Goal: Task Accomplishment & Management: Complete application form

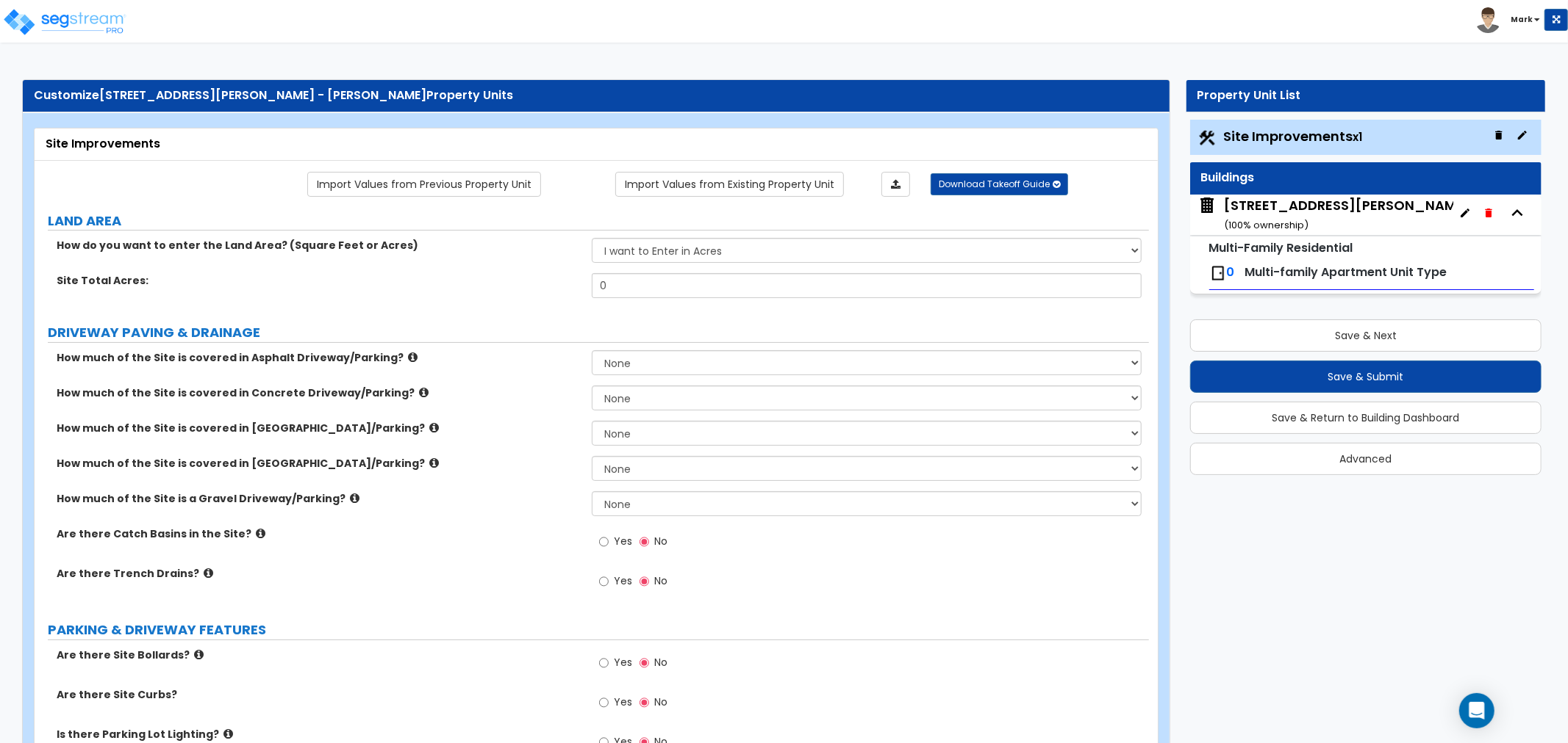
click at [1331, 209] on div "2275 Srorm Meadows Dr, Unit 45 ( 100 % ownership)" at bounding box center [1347, 214] width 246 height 37
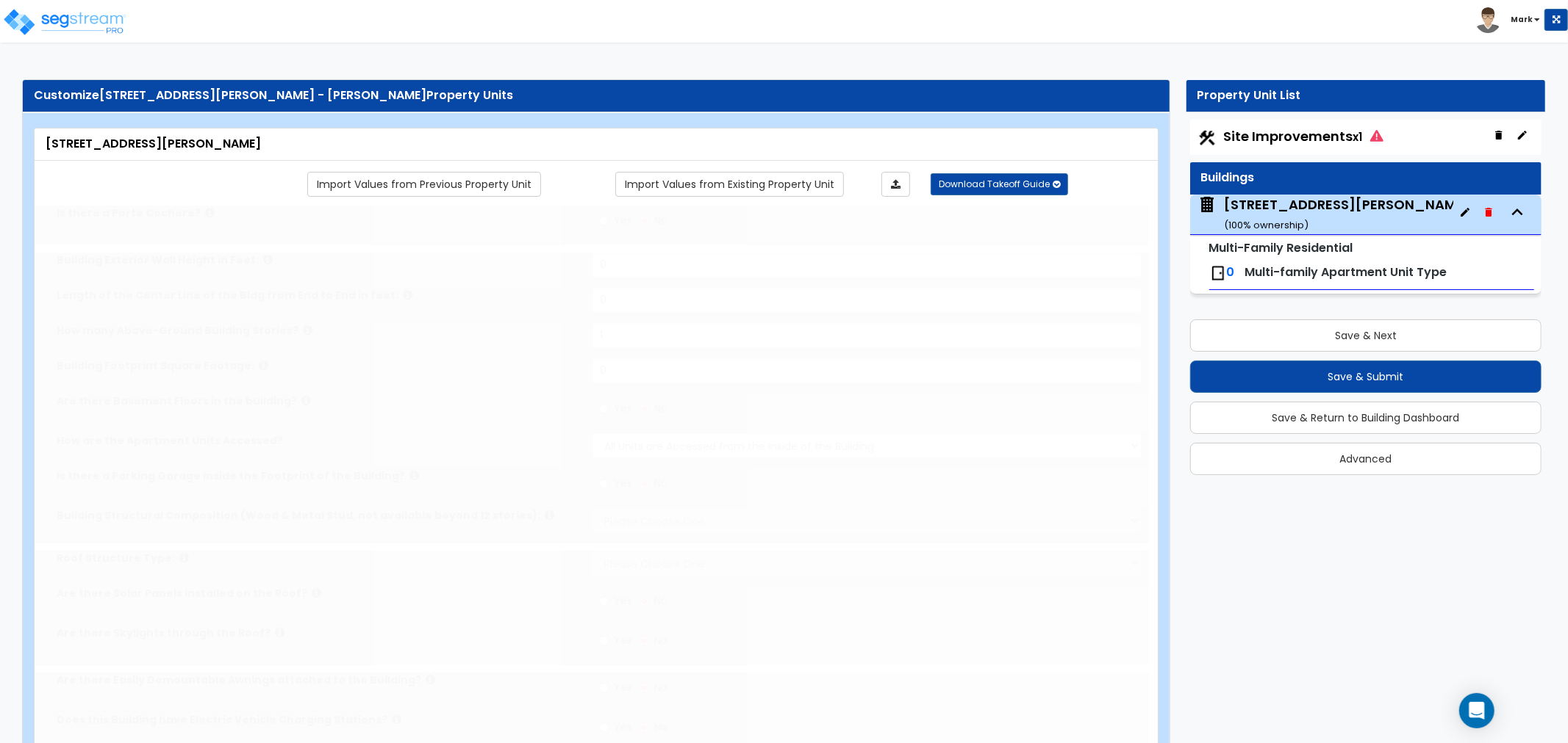
type input "1"
select select "2"
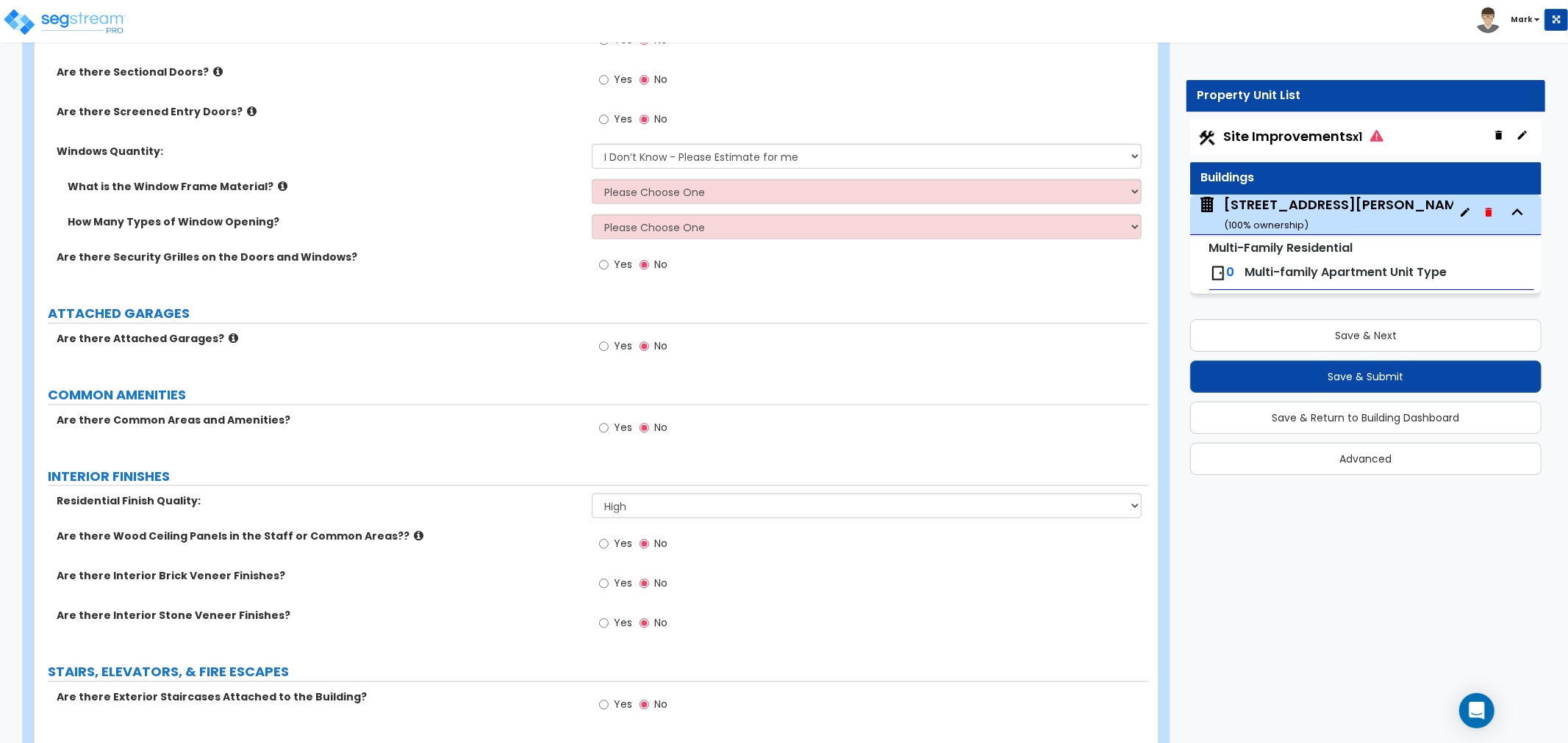
scroll to position [1551, 0]
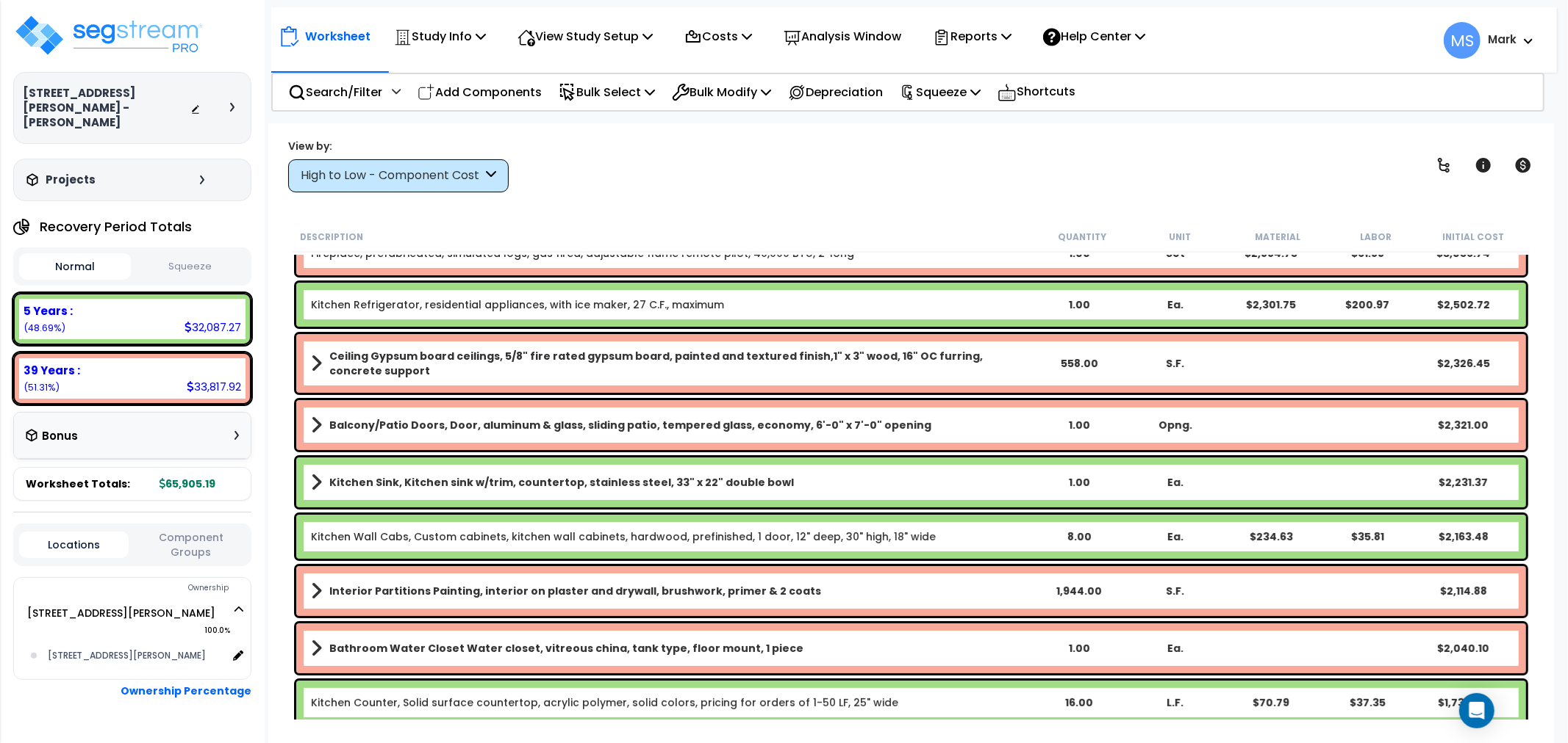
scroll to position [163, 0]
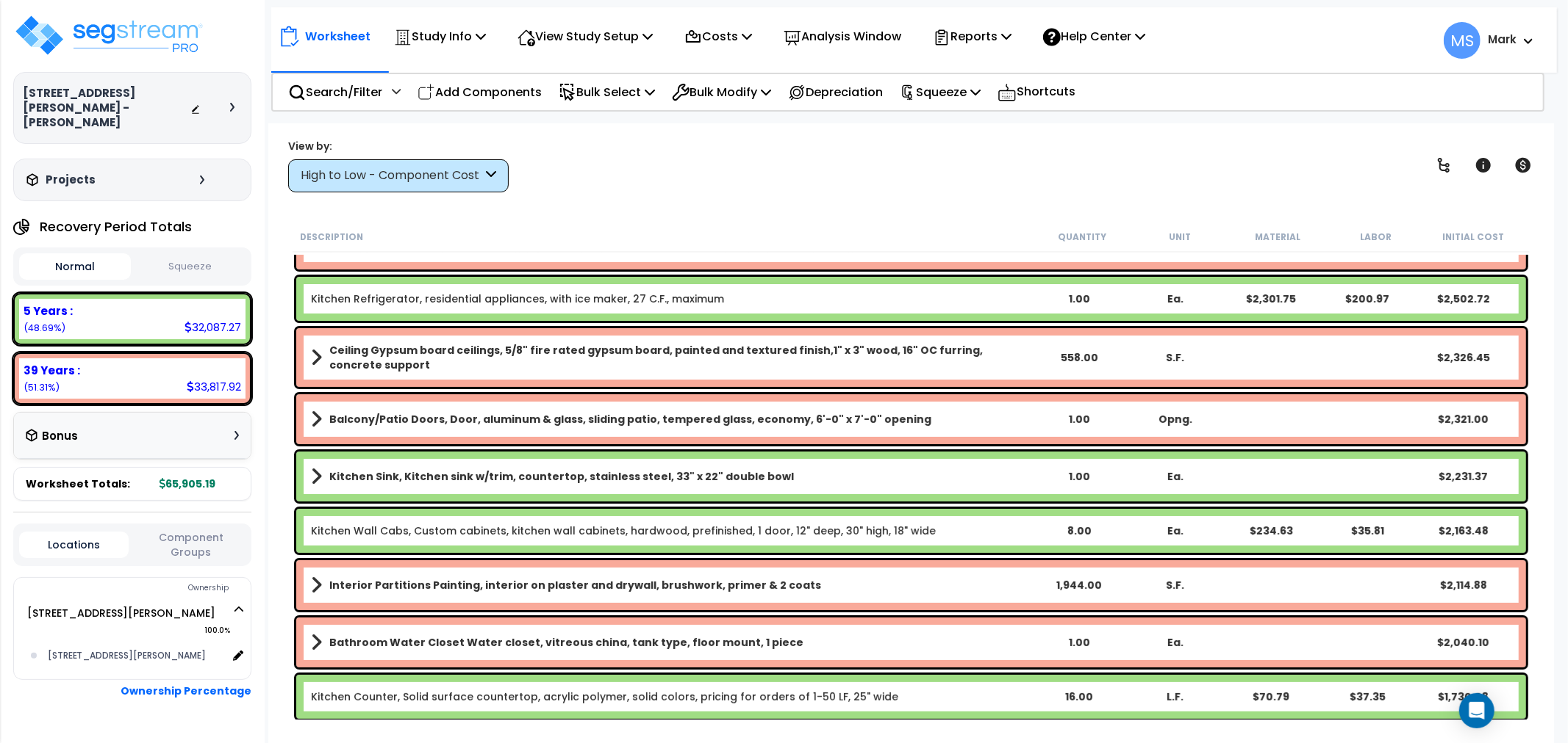
drag, startPoint x: 1348, startPoint y: 155, endPoint x: 1328, endPoint y: 162, distance: 21.2
click at [1348, 155] on div "View by: High to Low - Component Cost High to Low - Component Cost" at bounding box center [911, 165] width 1256 height 54
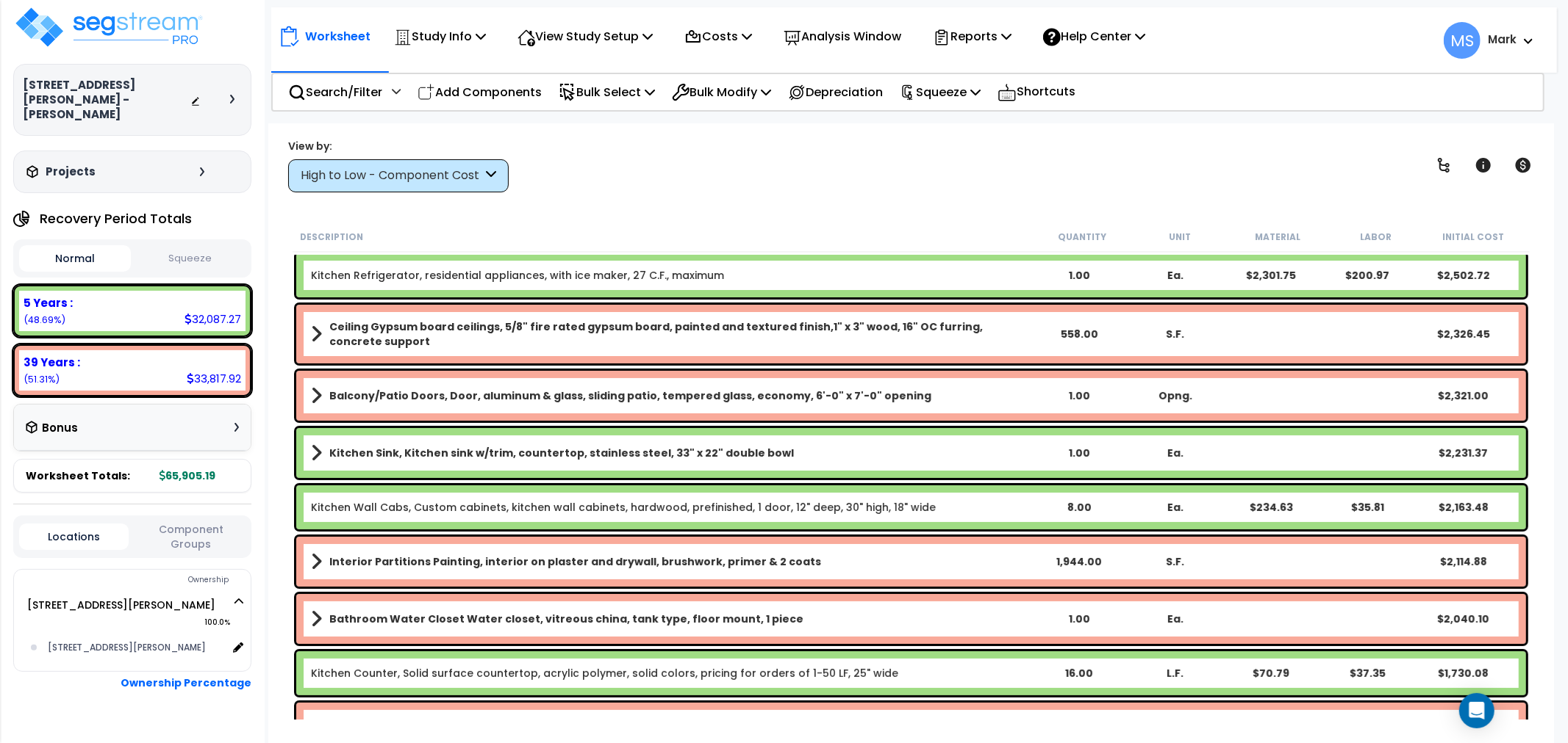
scroll to position [82, 0]
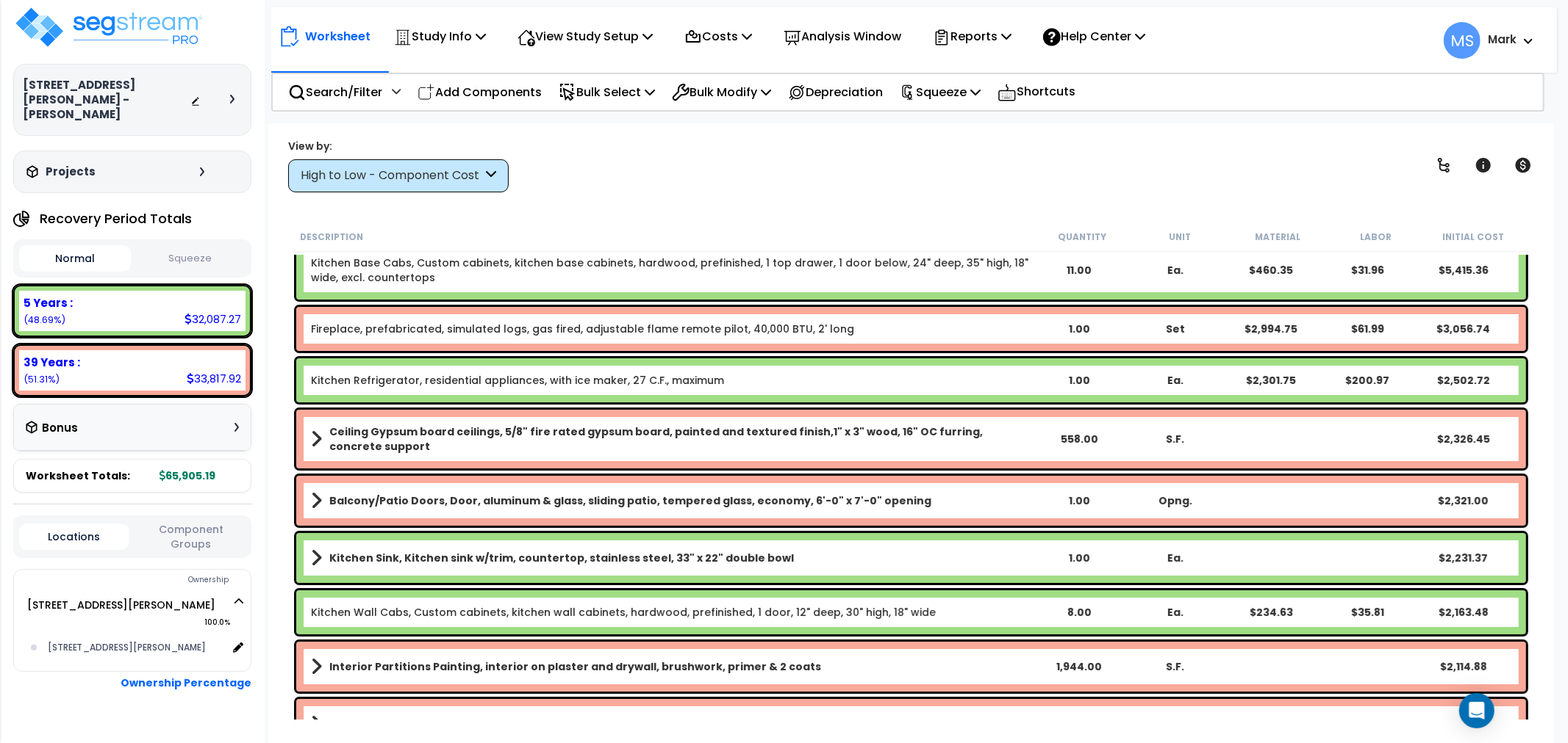
drag, startPoint x: 560, startPoint y: 463, endPoint x: 926, endPoint y: 229, distance: 434.4
click at [928, 230] on div "Description" at bounding box center [667, 236] width 733 height 14
click at [914, 210] on div "Worksheet Study Info Study Setup Add Property Unit Template study Clone study MS" at bounding box center [912, 495] width 1286 height 743
click at [916, 210] on div "Worksheet Study Info Study Setup Add Property Unit Template study Clone study MS" at bounding box center [912, 495] width 1286 height 743
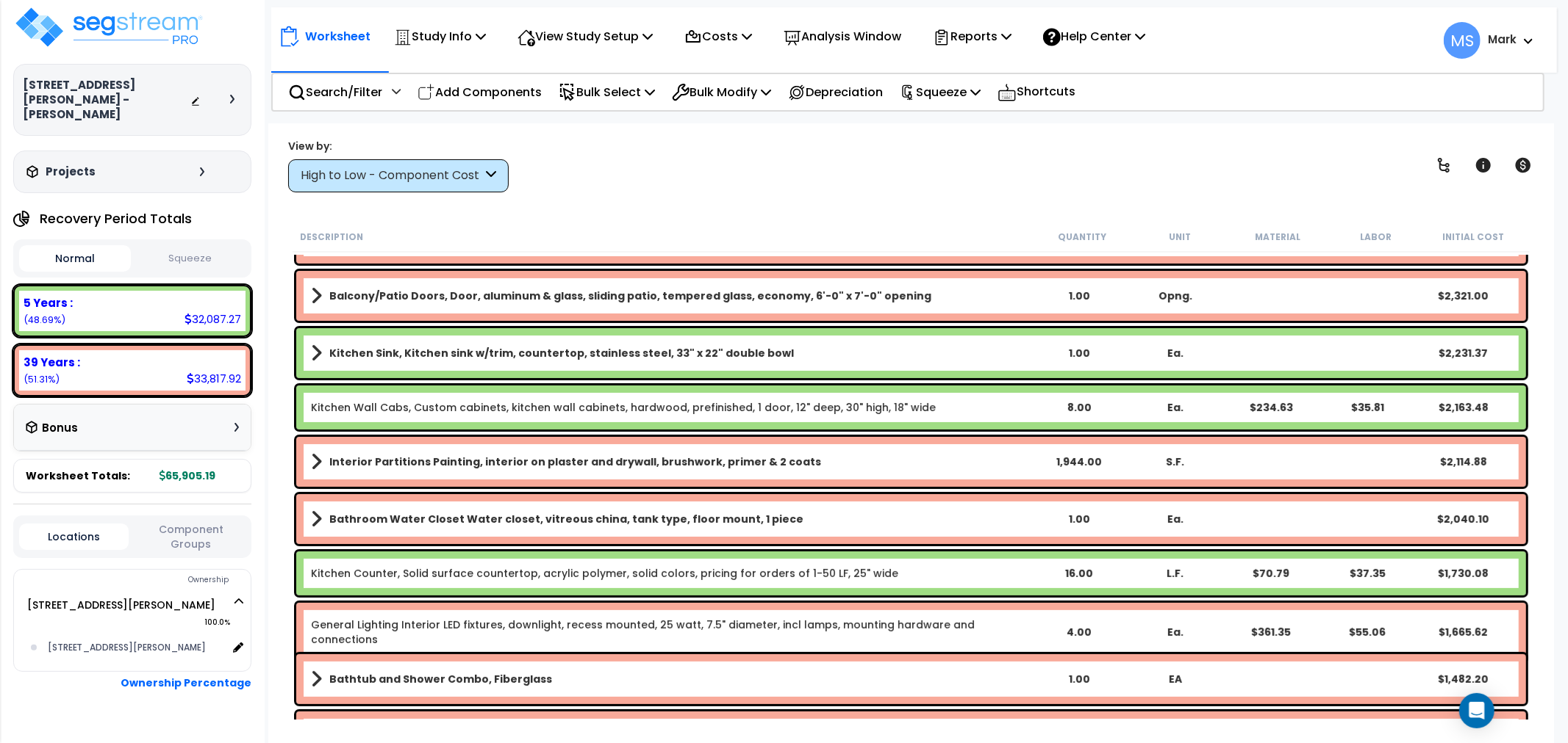
scroll to position [326, 0]
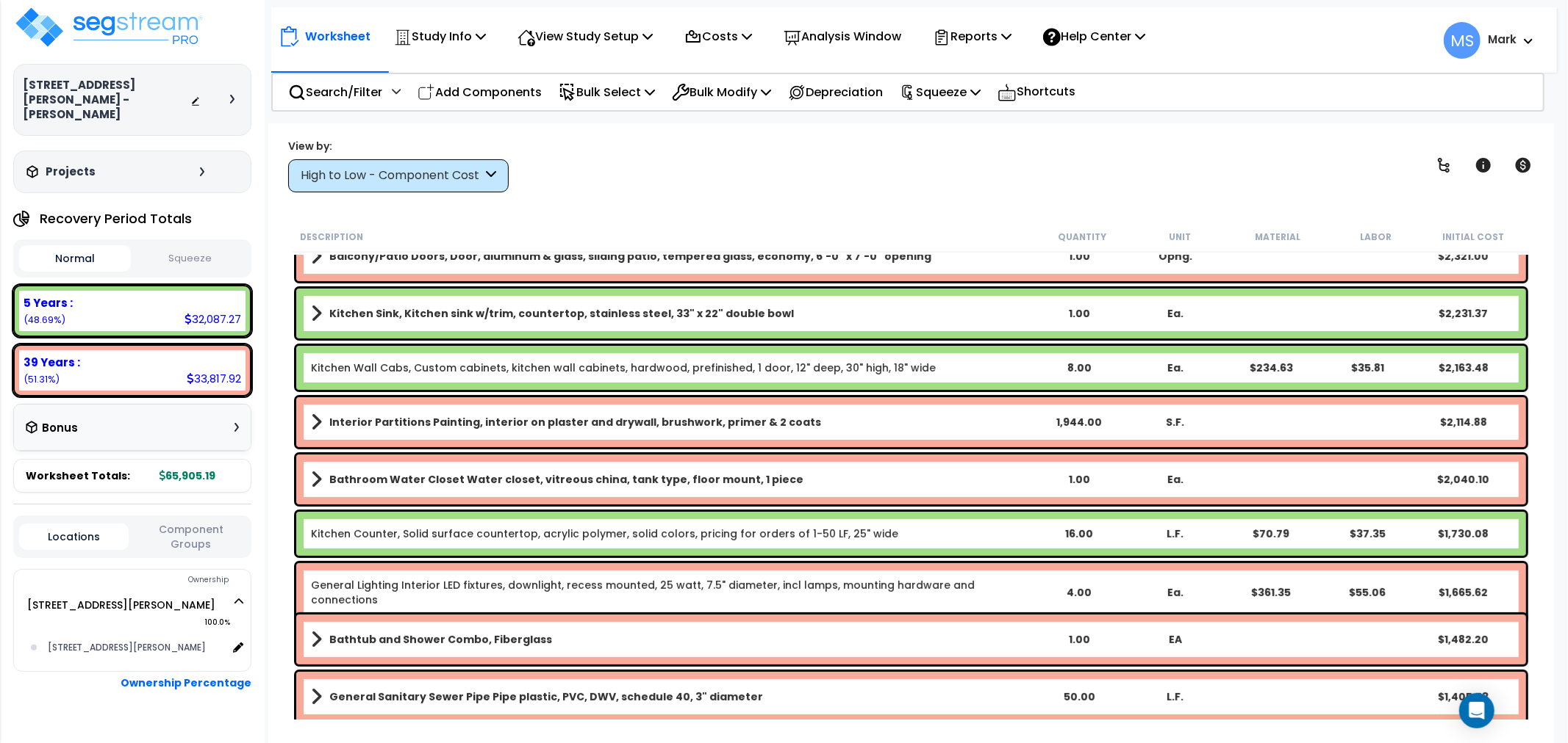
drag, startPoint x: 814, startPoint y: 362, endPoint x: 866, endPoint y: 432, distance: 87.2
drag, startPoint x: 866, startPoint y: 432, endPoint x: 696, endPoint y: 451, distance: 171.1
drag, startPoint x: 696, startPoint y: 451, endPoint x: 715, endPoint y: 502, distance: 54.4
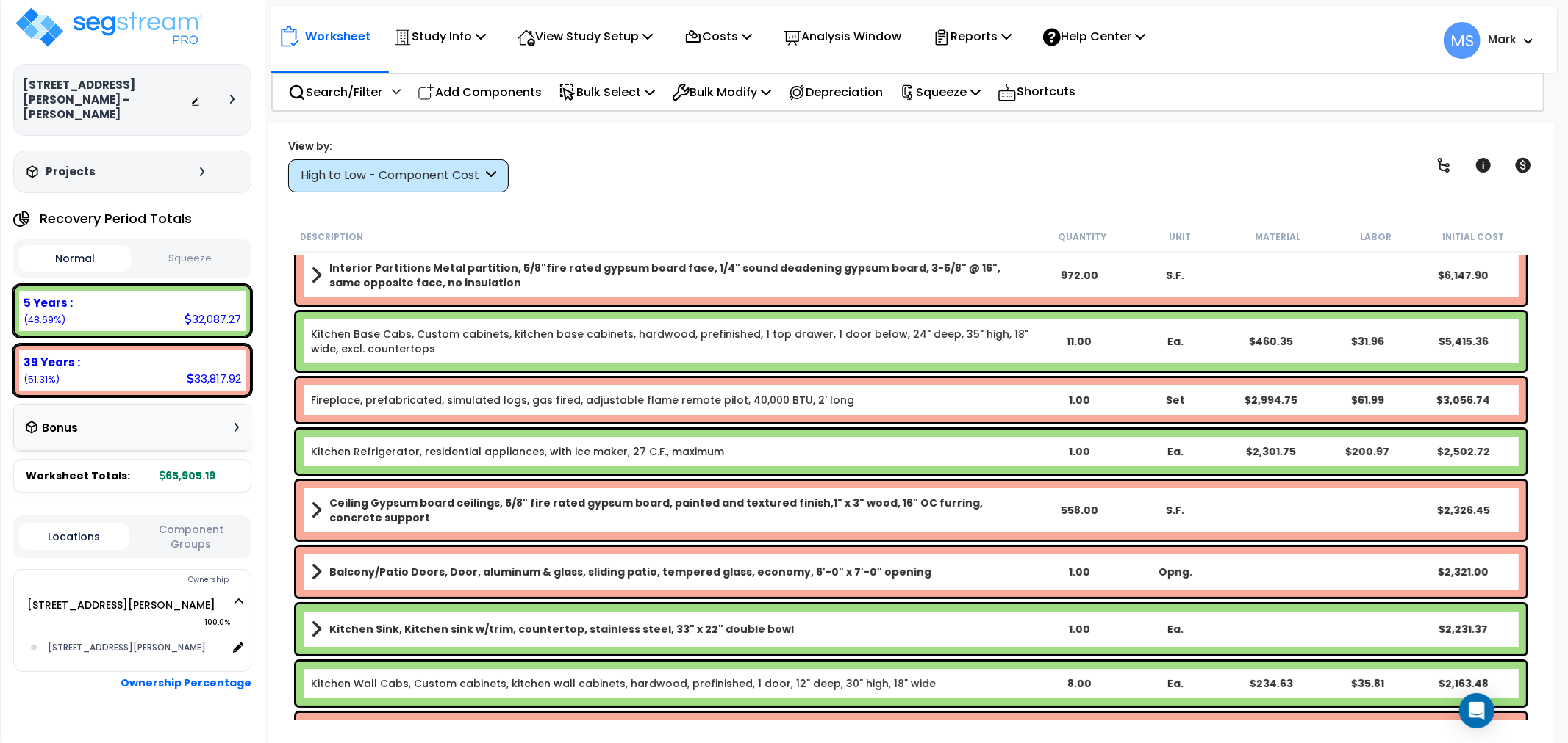
scroll to position [0, 0]
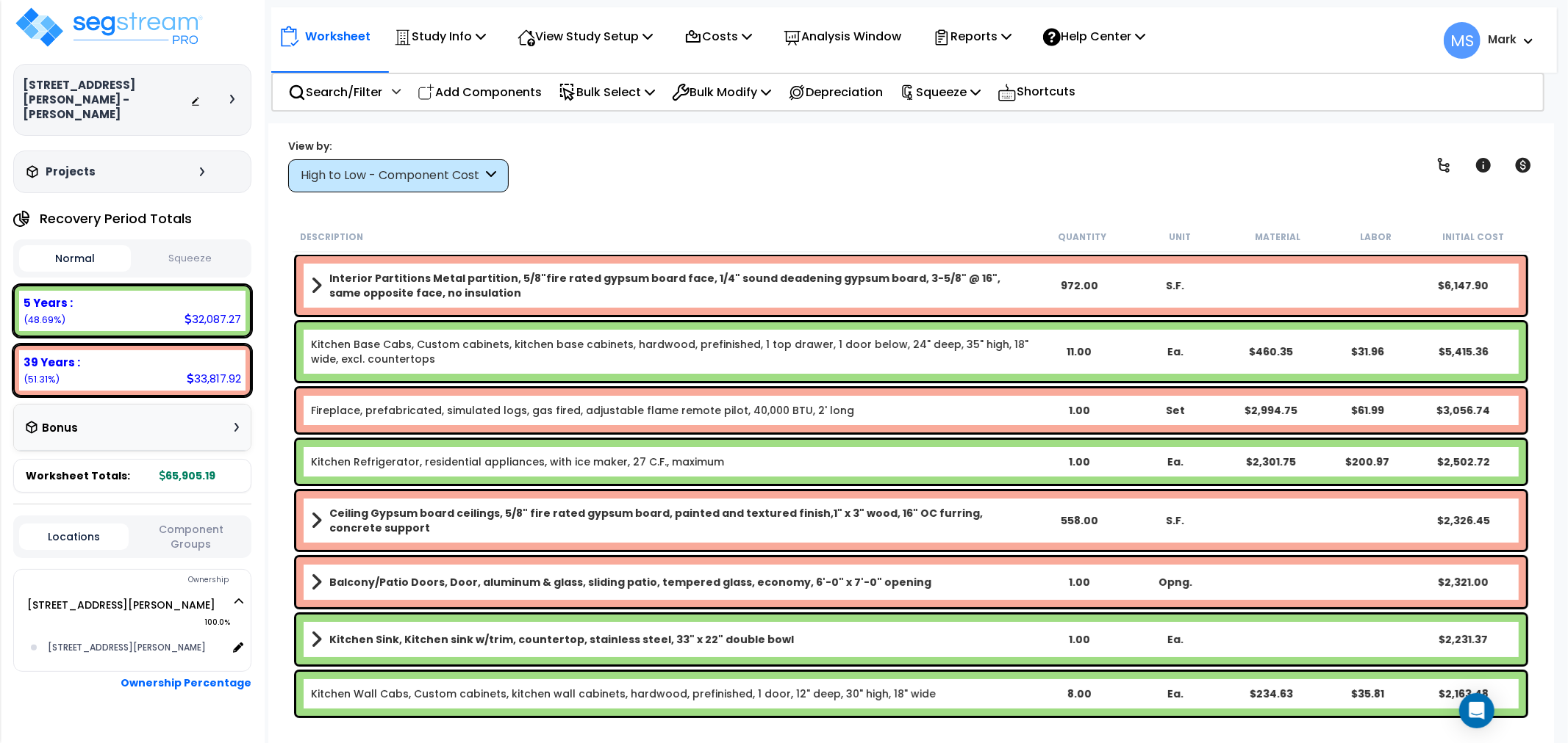
click at [922, 228] on div "Description Quantity Unit Material Labor Initial Cost" at bounding box center [911, 237] width 1237 height 31
click at [920, 229] on div "Description Quantity Unit Material Labor Initial Cost" at bounding box center [911, 237] width 1237 height 31
drag, startPoint x: 857, startPoint y: 312, endPoint x: 863, endPoint y: 322, distance: 11.7
drag, startPoint x: 863, startPoint y: 322, endPoint x: 329, endPoint y: 393, distance: 538.7
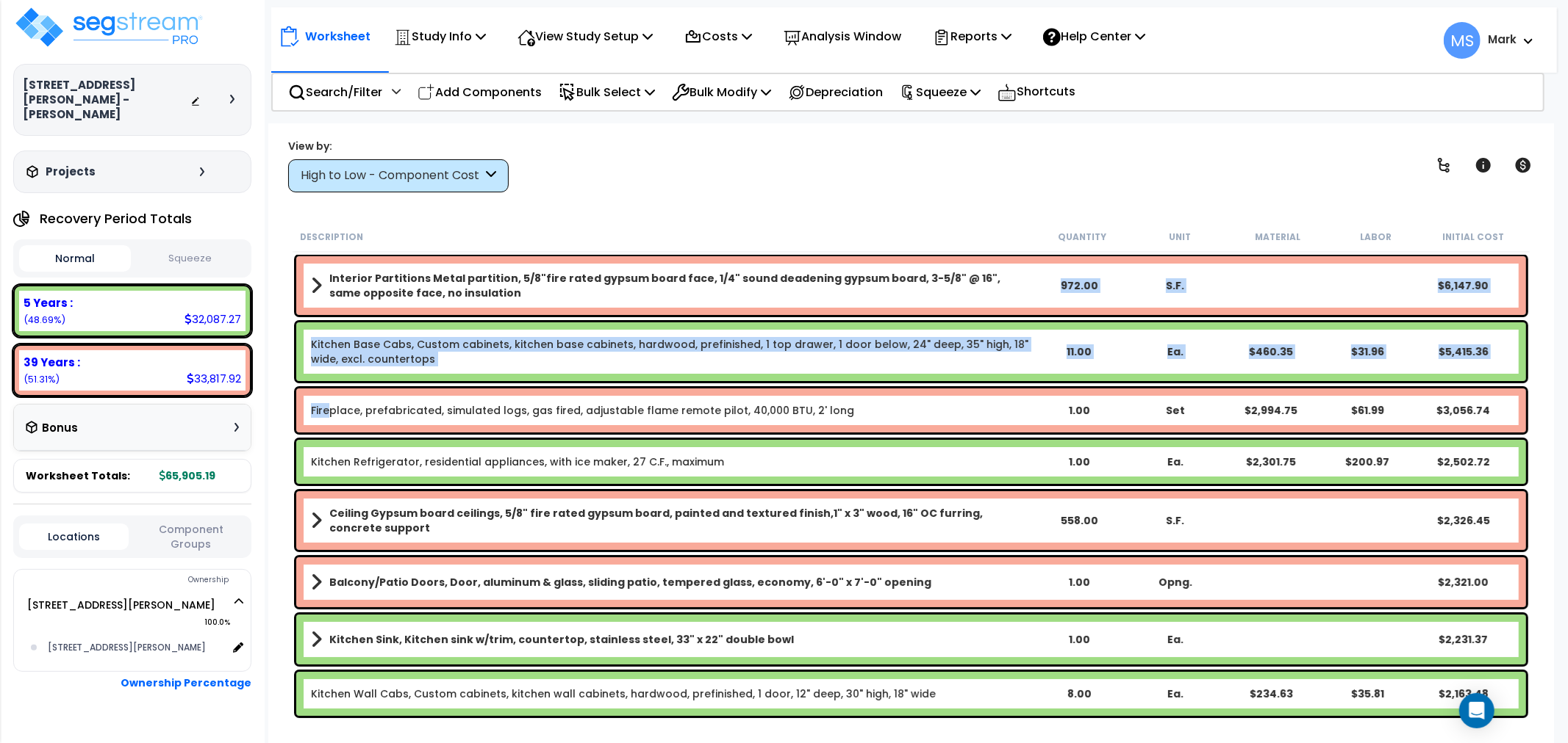
drag, startPoint x: 814, startPoint y: 303, endPoint x: 760, endPoint y: 324, distance: 57.9
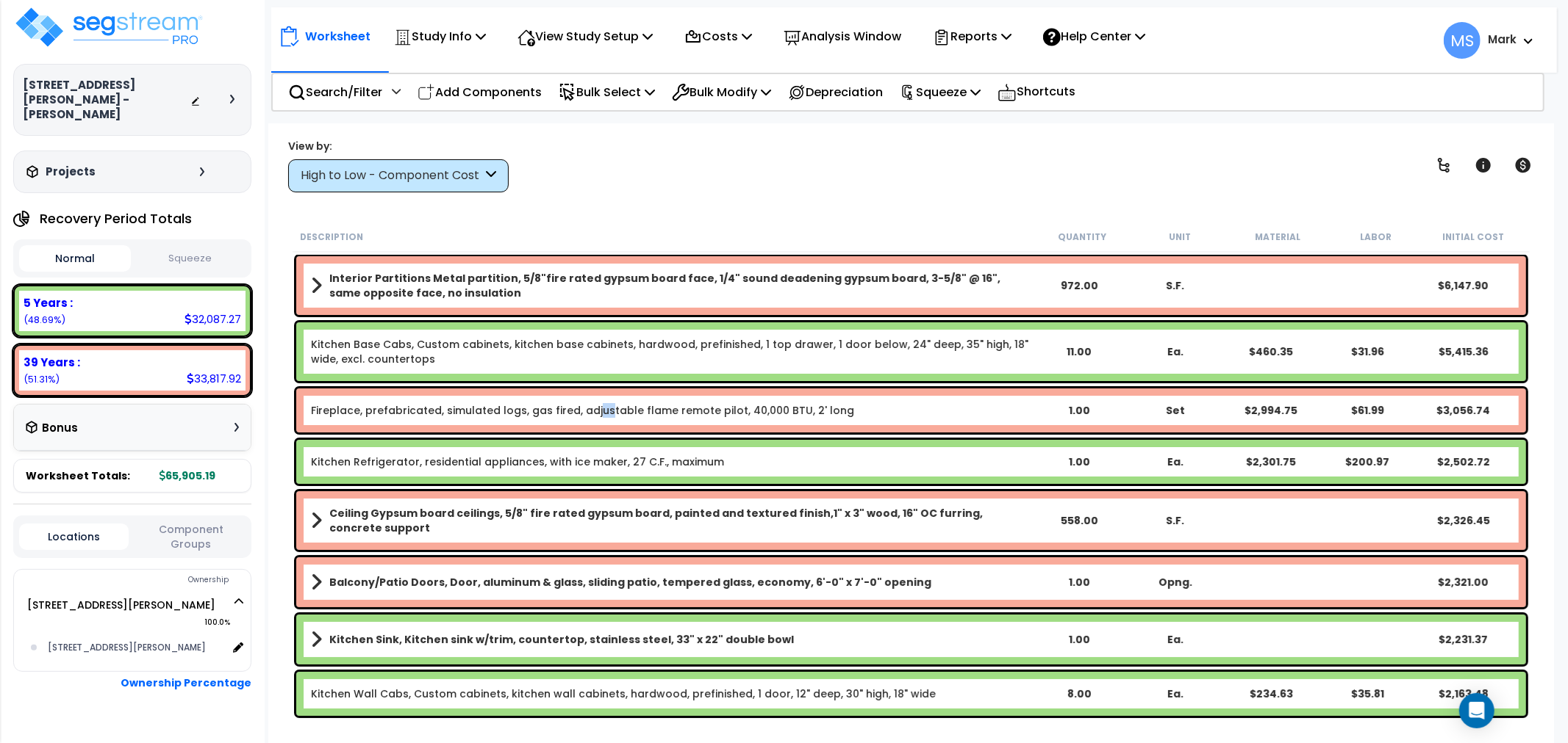
drag, startPoint x: 607, startPoint y: 392, endPoint x: 589, endPoint y: 414, distance: 28.4
click at [589, 414] on div "Fireplace, prefabricated, simulated logs, gas fired, adjustable flame remote pi…" at bounding box center [911, 410] width 1229 height 44
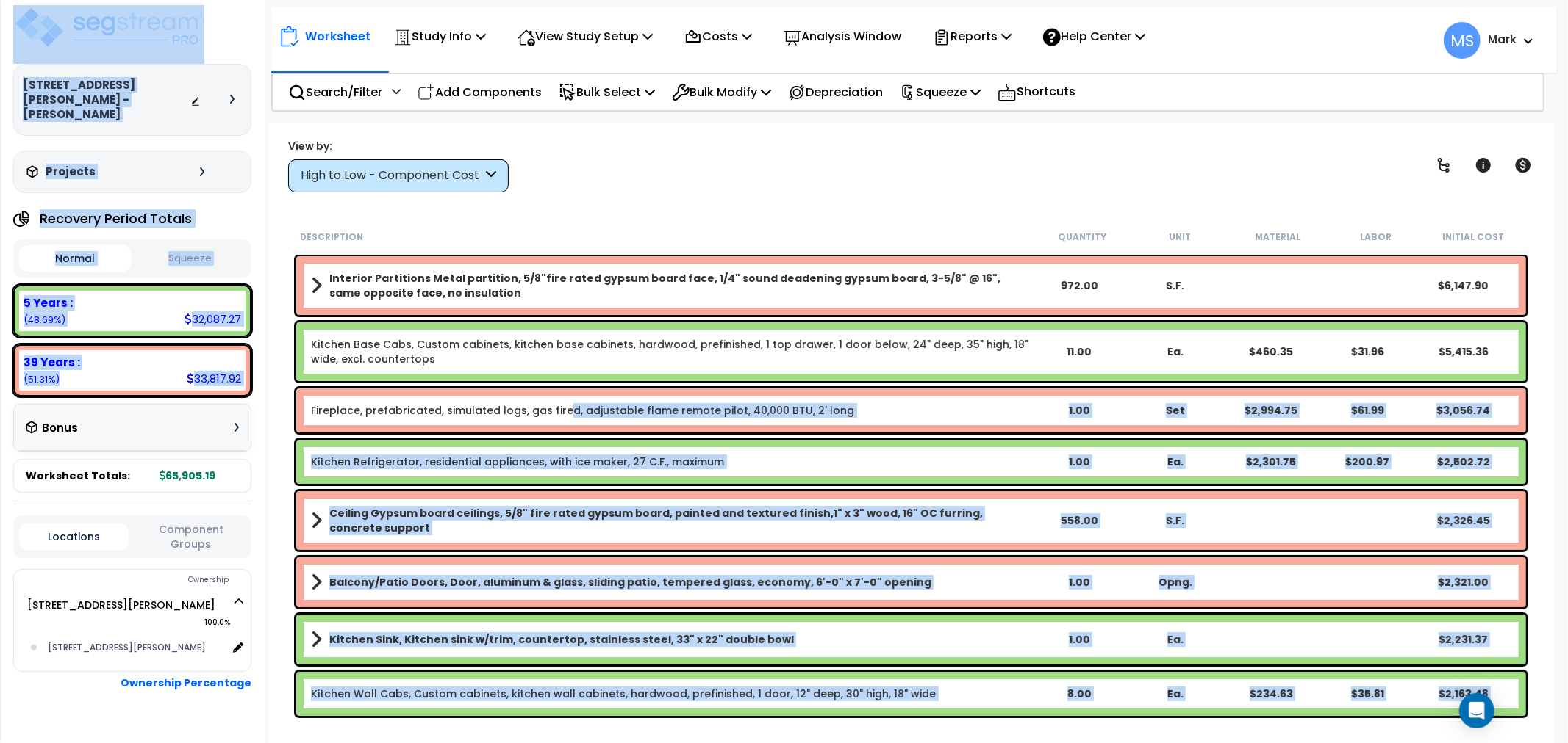
drag, startPoint x: 557, startPoint y: 409, endPoint x: 277, endPoint y: 377, distance: 281.8
click at [259, 123] on div "Study Name DB Costs Setup Indirect Costs Direct Costs Costs Setup Rapid Takeoff…" at bounding box center [784, 95] width 1568 height 59
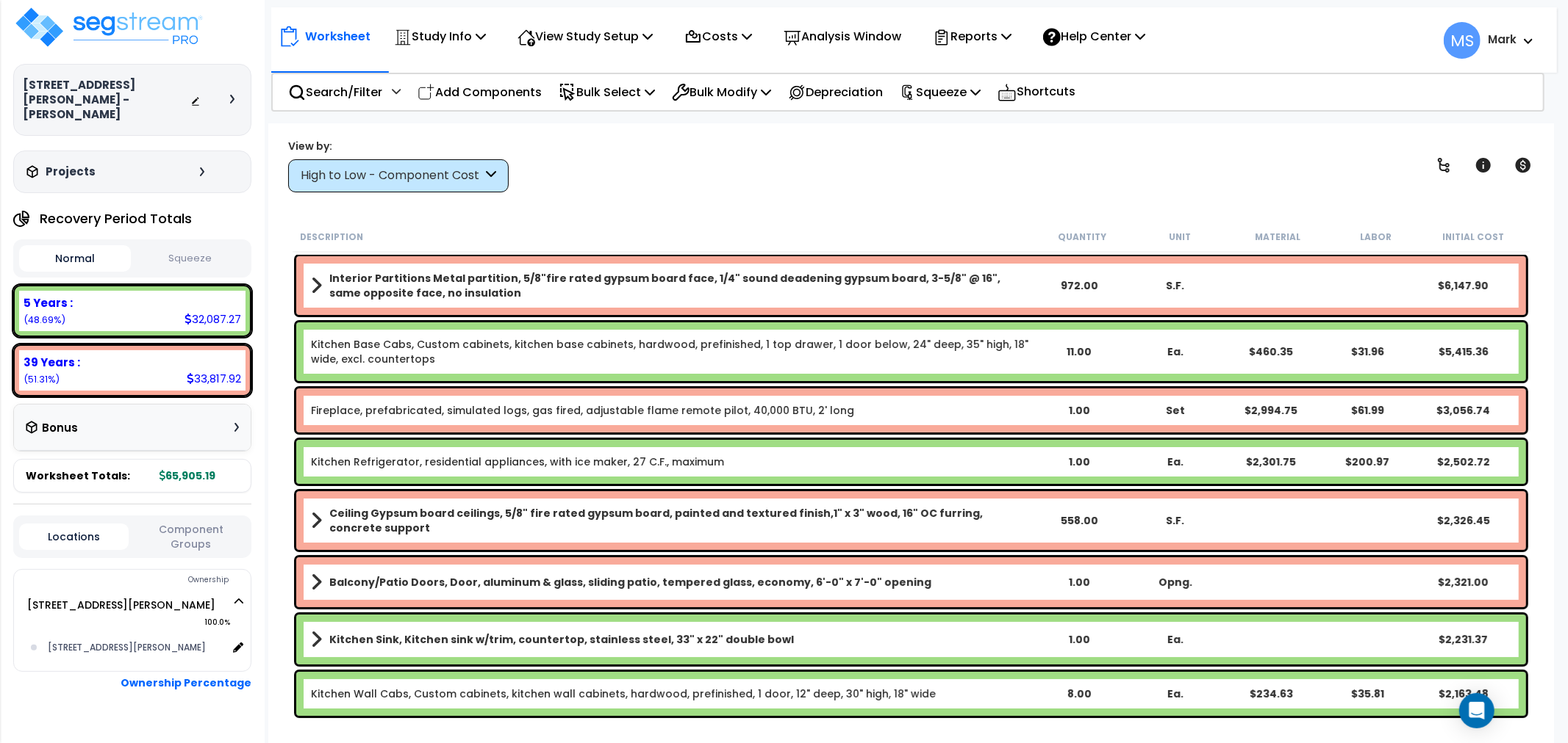
drag, startPoint x: 316, startPoint y: 364, endPoint x: 919, endPoint y: 225, distance: 618.8
click at [919, 225] on div "Worksheet Study Info Study Setup Add Property Unit Template study Clone study MS" at bounding box center [912, 495] width 1286 height 743
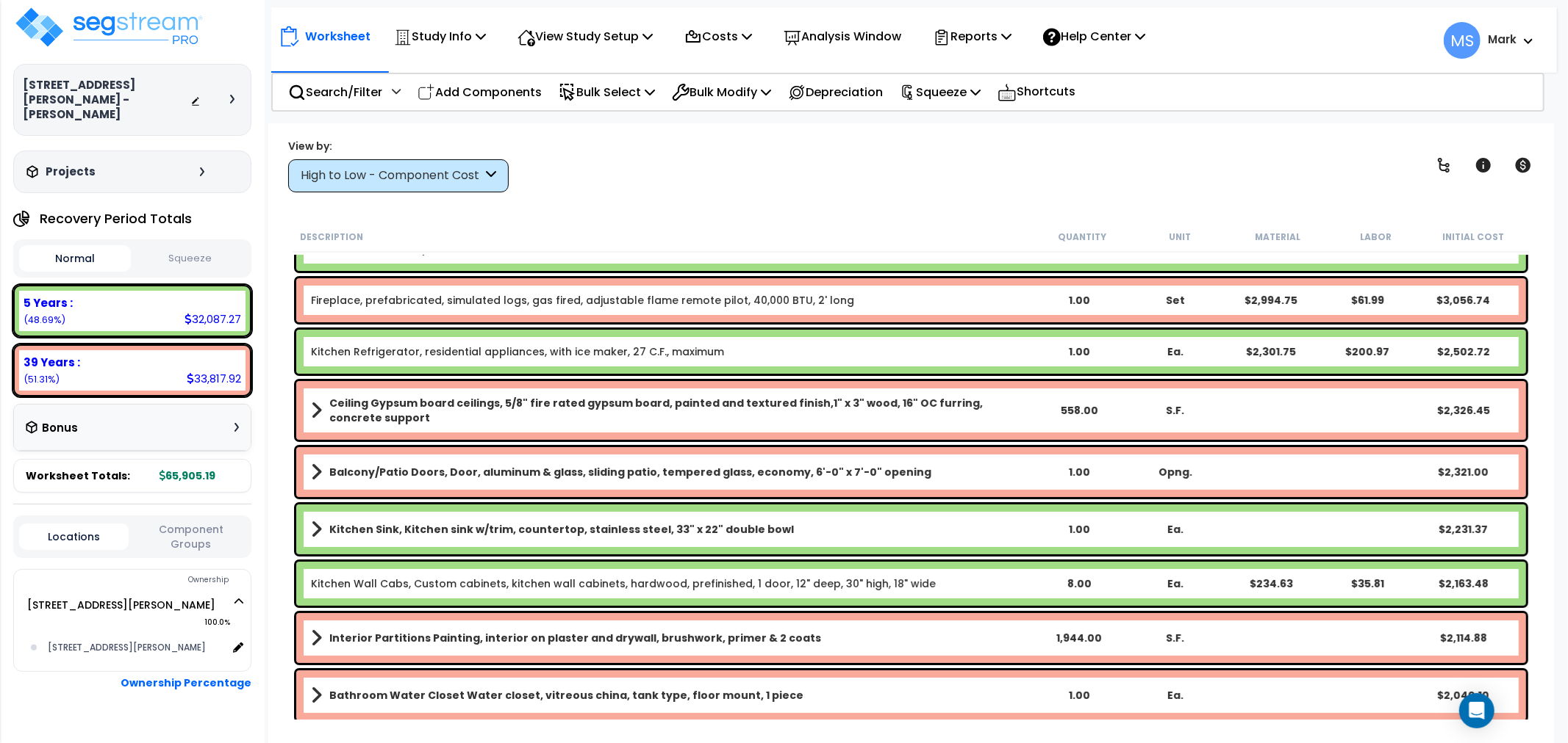
scroll to position [326, 0]
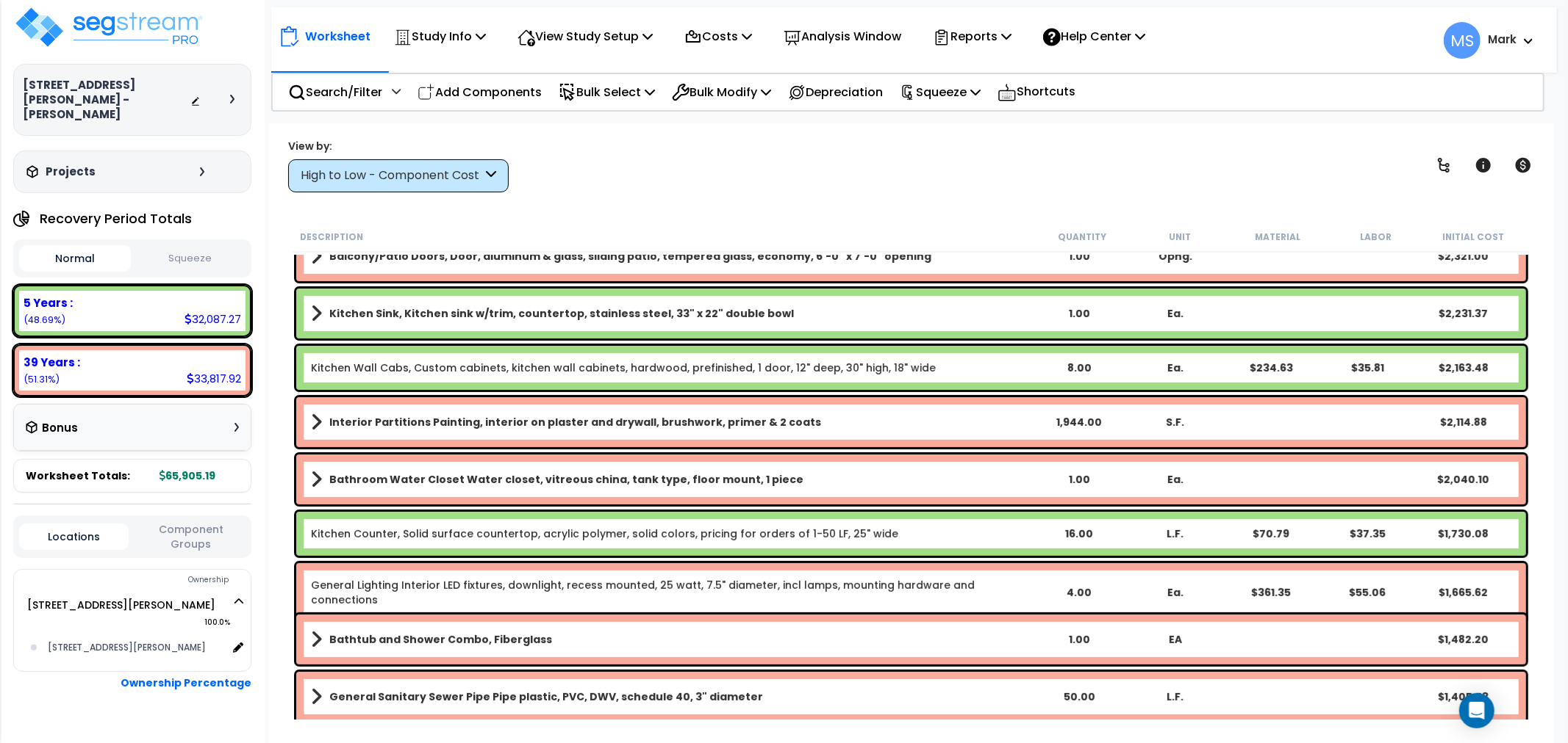
drag, startPoint x: 162, startPoint y: 534, endPoint x: 161, endPoint y: 553, distance: 19.0
click at [162, 552] on b "Locations Component Groups Ownership 2275 Srorm Meadows Dr, Unit 45 100.0%" at bounding box center [133, 634] width 238 height 260
drag, startPoint x: 167, startPoint y: 523, endPoint x: 152, endPoint y: 510, distance: 19.8
click at [155, 522] on button "Component Groups" at bounding box center [191, 537] width 110 height 31
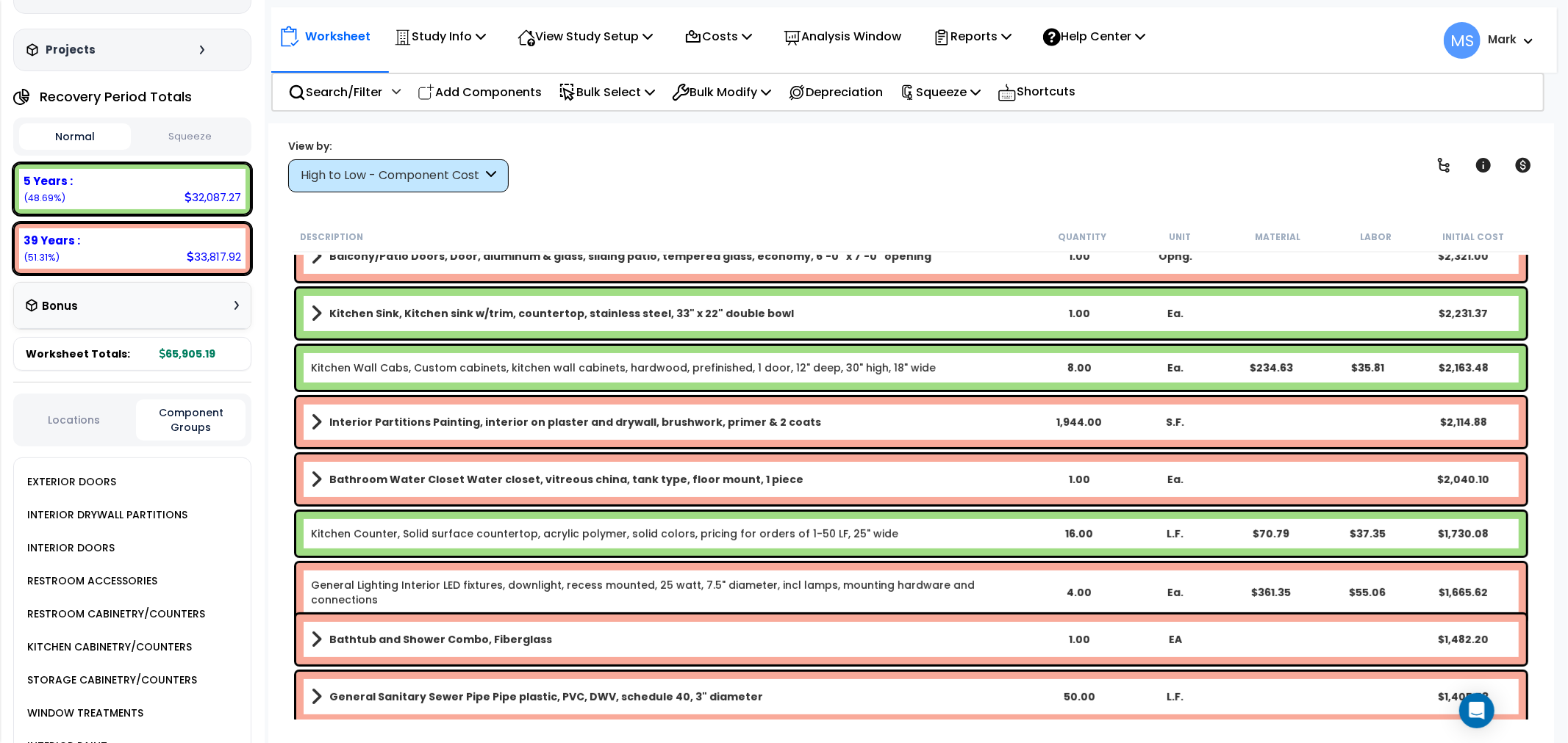
scroll to position [8, 0]
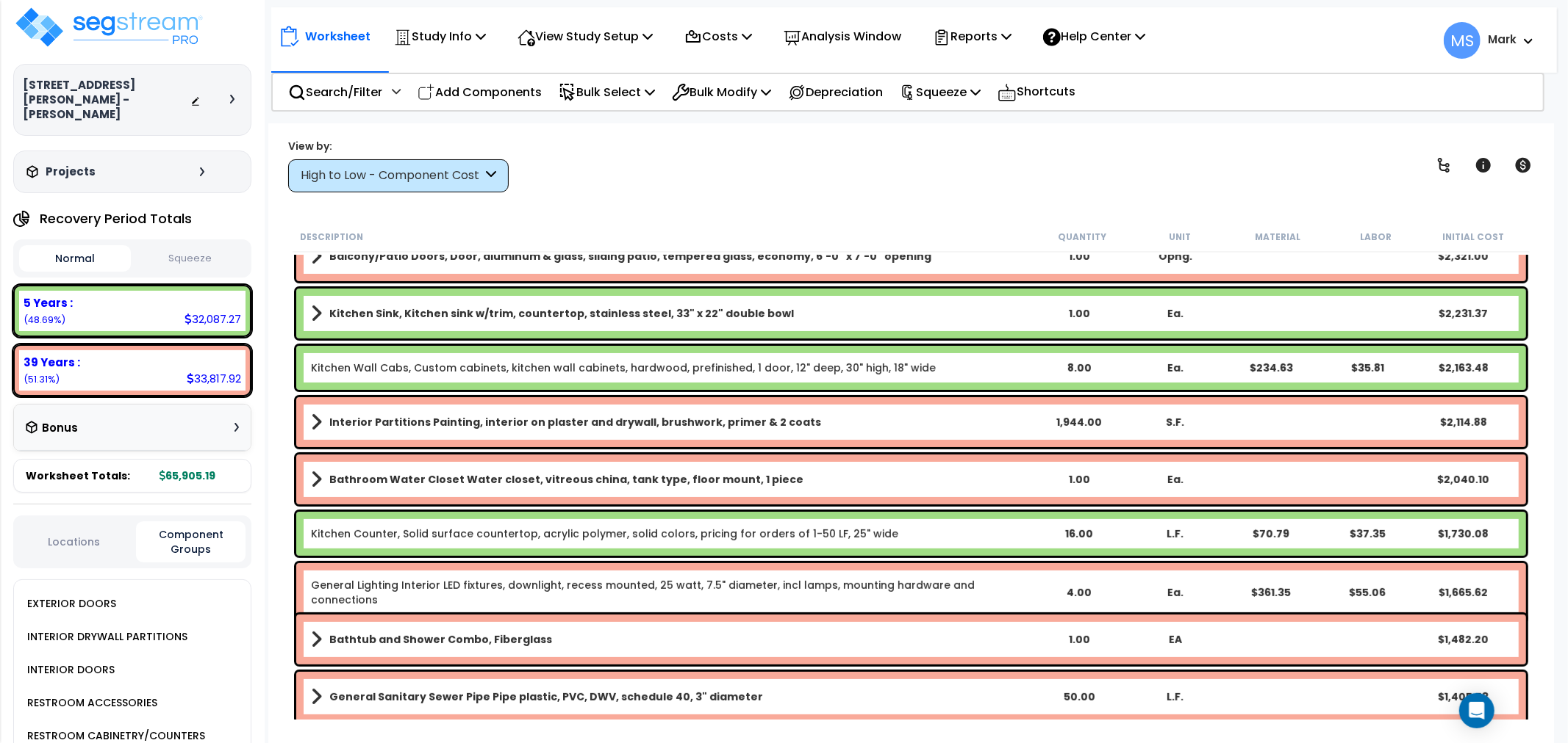
click at [68, 628] on div "INTERIOR DRYWALL PARTITIONS" at bounding box center [106, 637] width 164 height 18
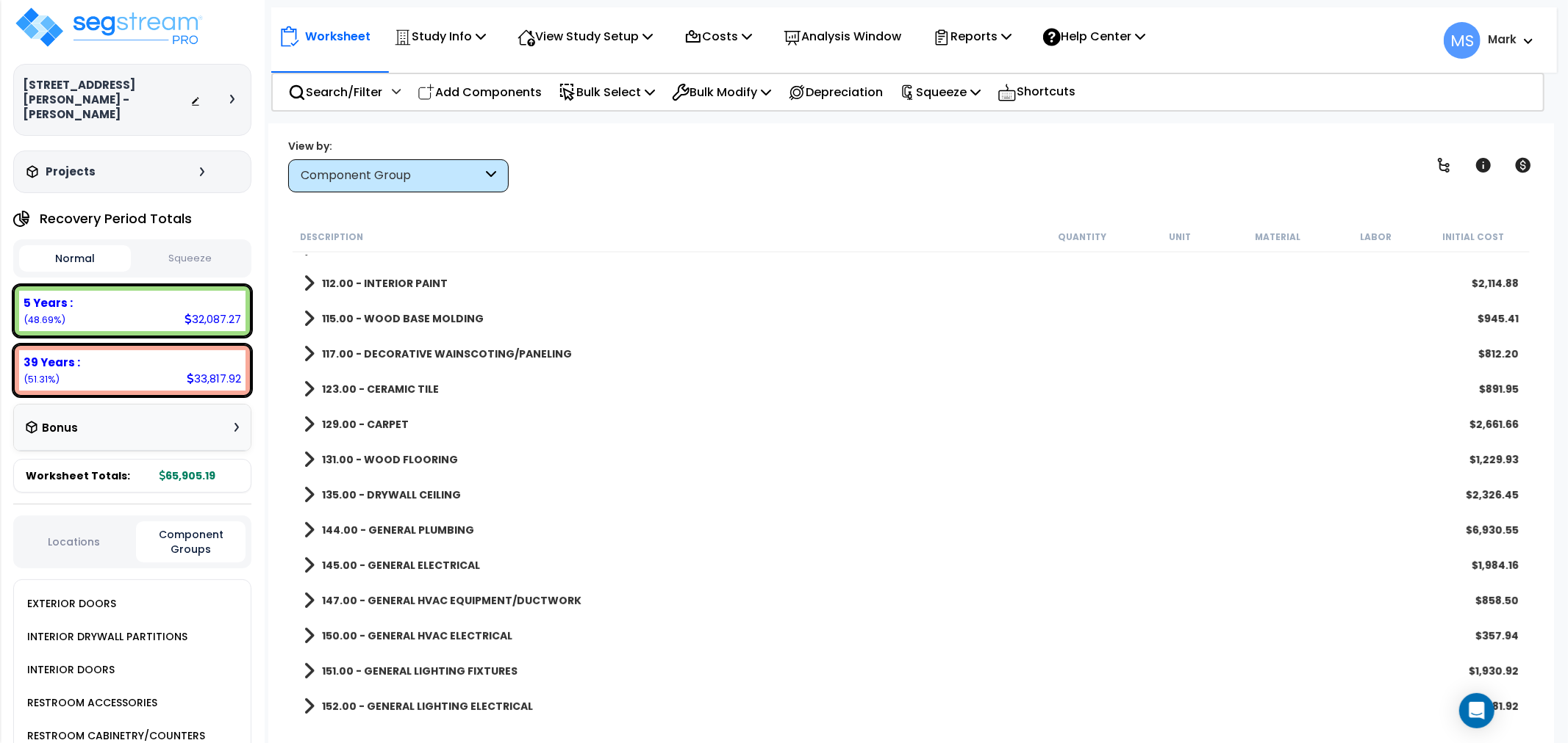
drag, startPoint x: 68, startPoint y: 615, endPoint x: 53, endPoint y: 526, distance: 90.3
click at [53, 534] on button "Locations" at bounding box center [74, 541] width 110 height 16
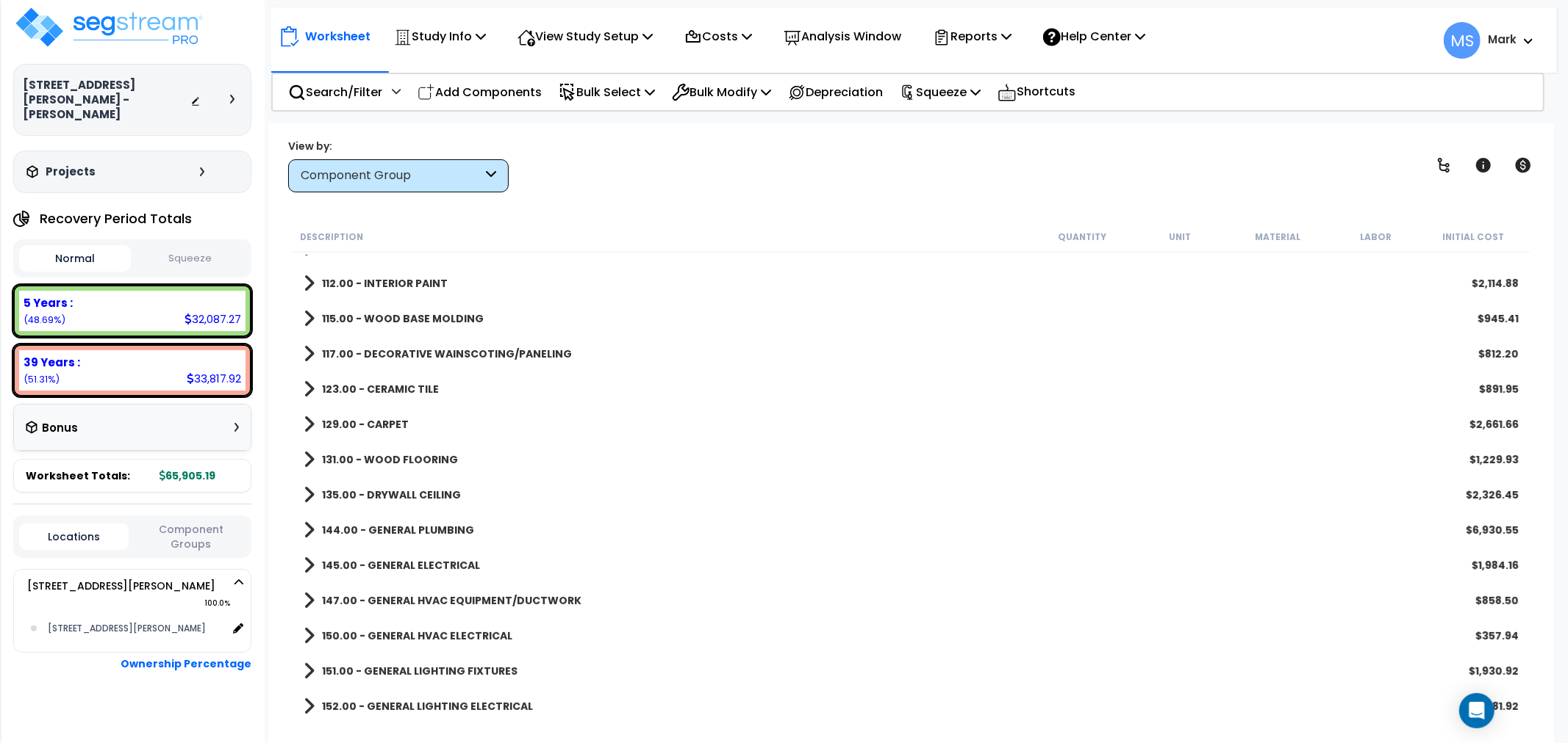
scroll to position [0, 0]
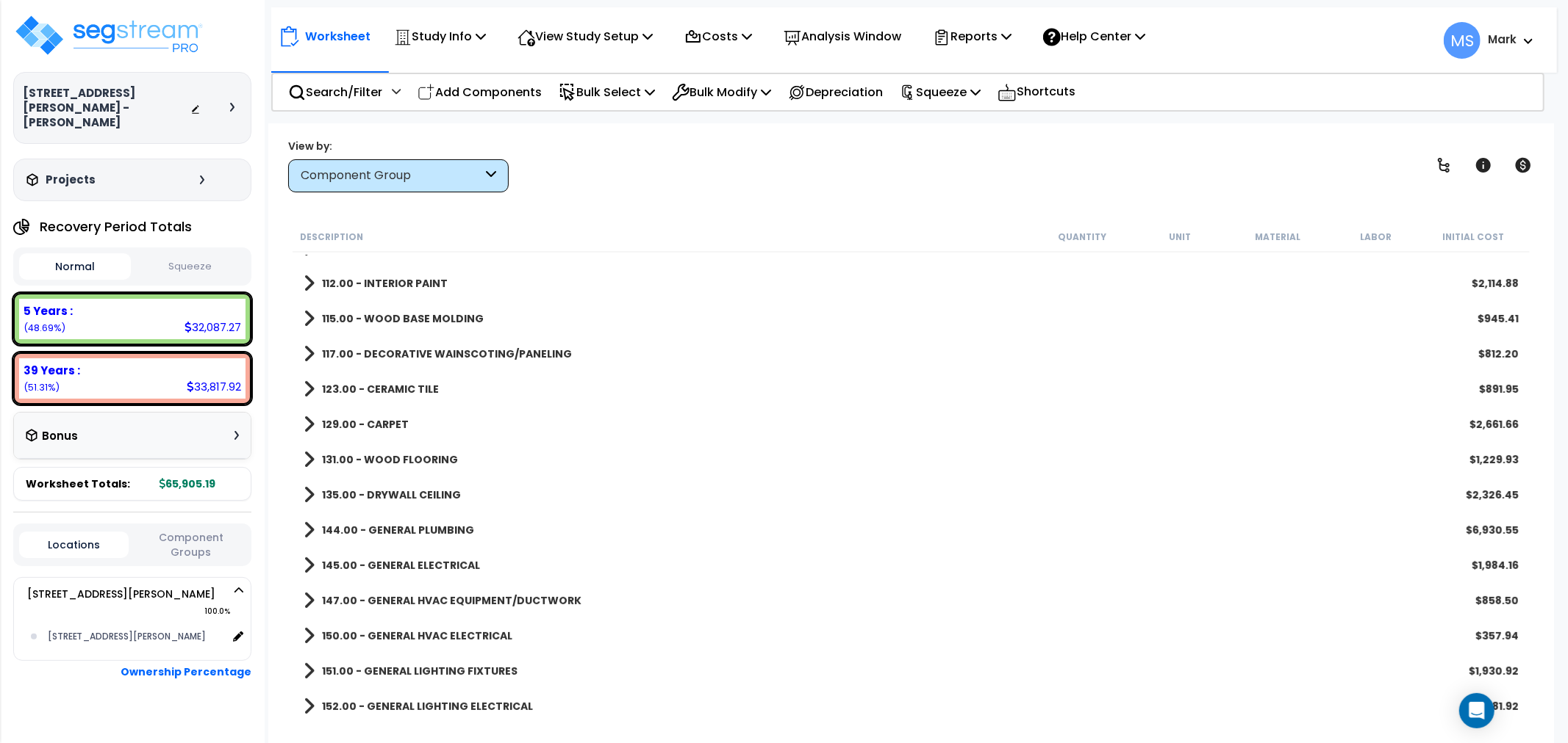
drag, startPoint x: 41, startPoint y: 540, endPoint x: 48, endPoint y: 550, distance: 12.2
click at [47, 549] on div "Locations Component Groups" at bounding box center [133, 545] width 238 height 42
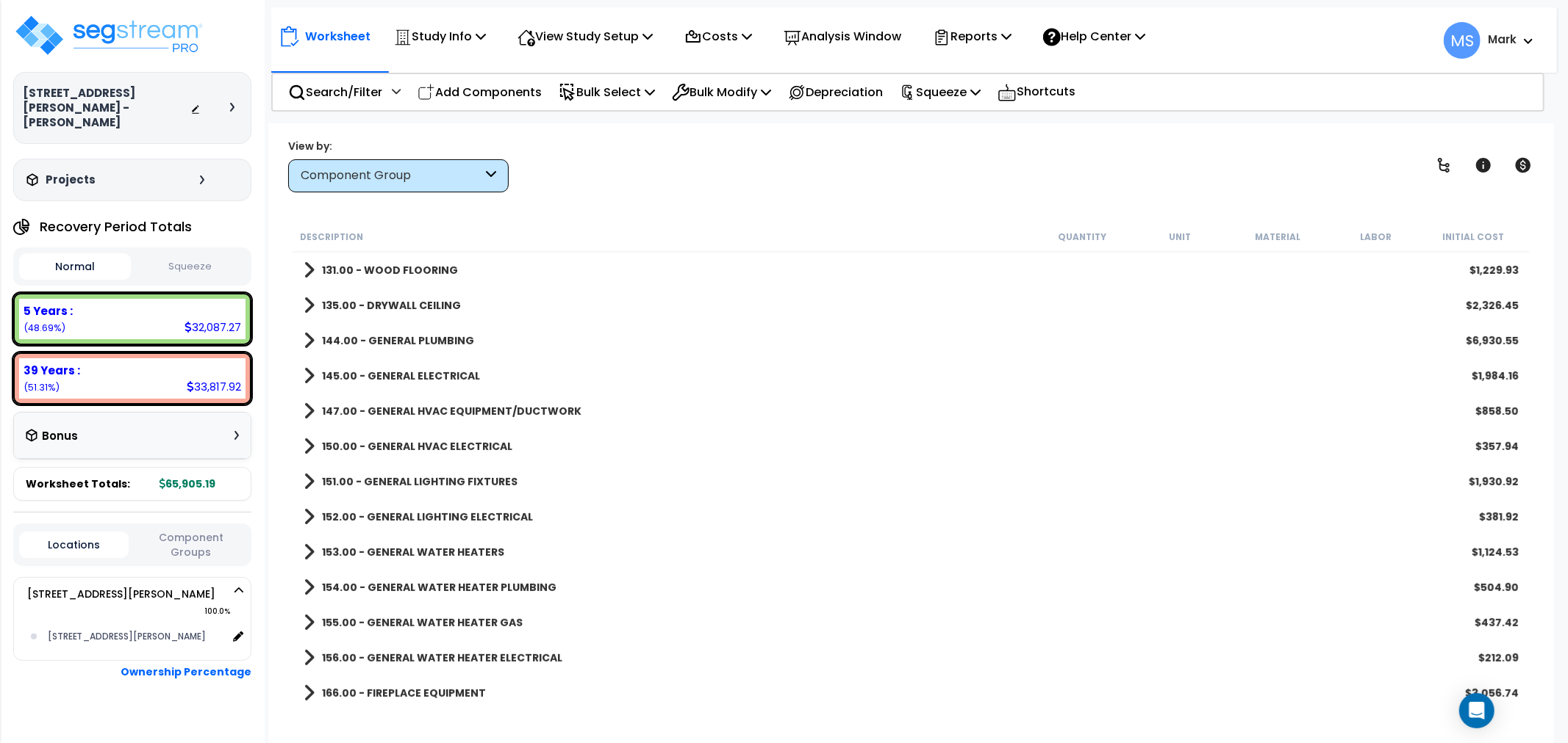
scroll to position [571, 0]
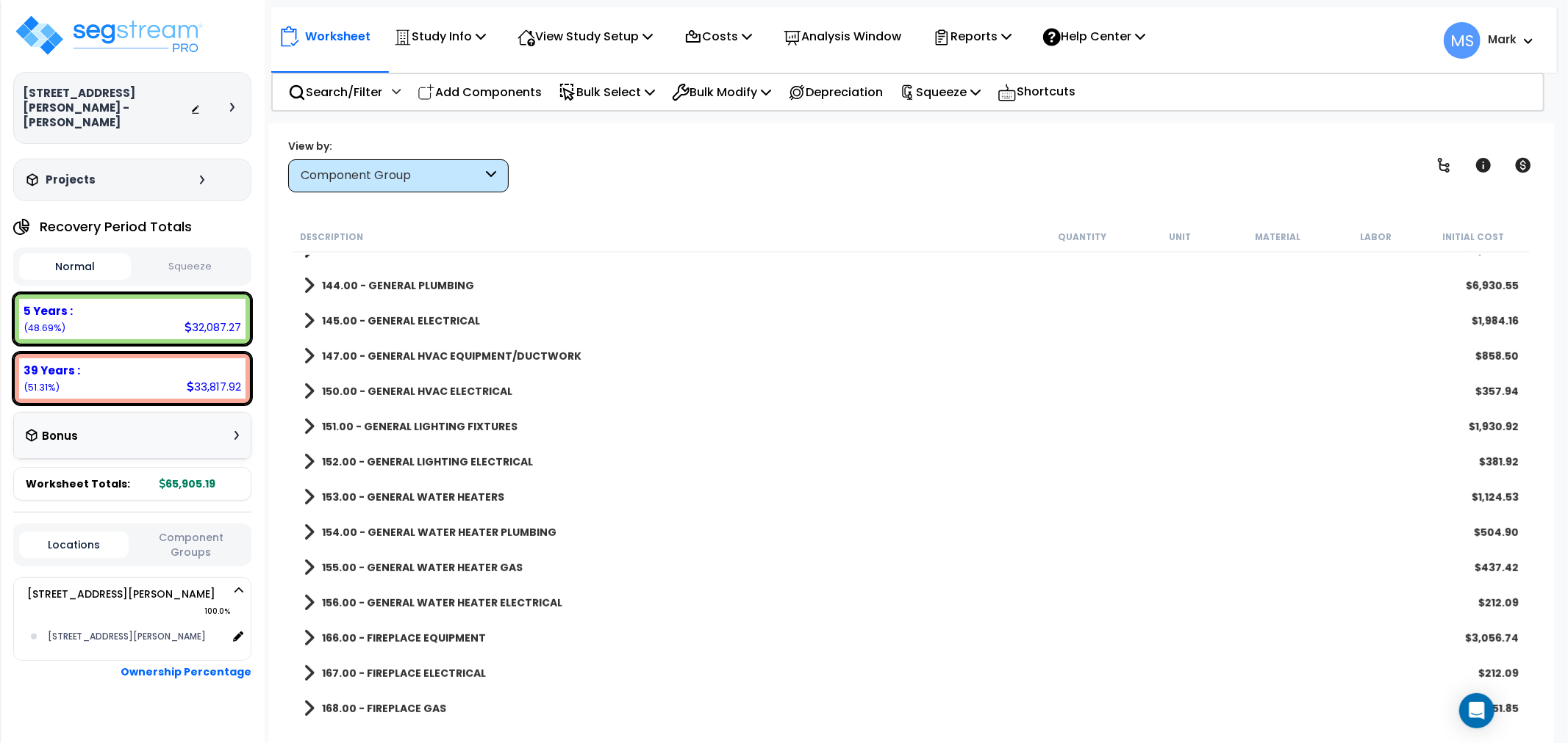
click at [316, 594] on link "156.00 - GENERAL WATER HEATER ELECTRICAL" at bounding box center [433, 603] width 259 height 20
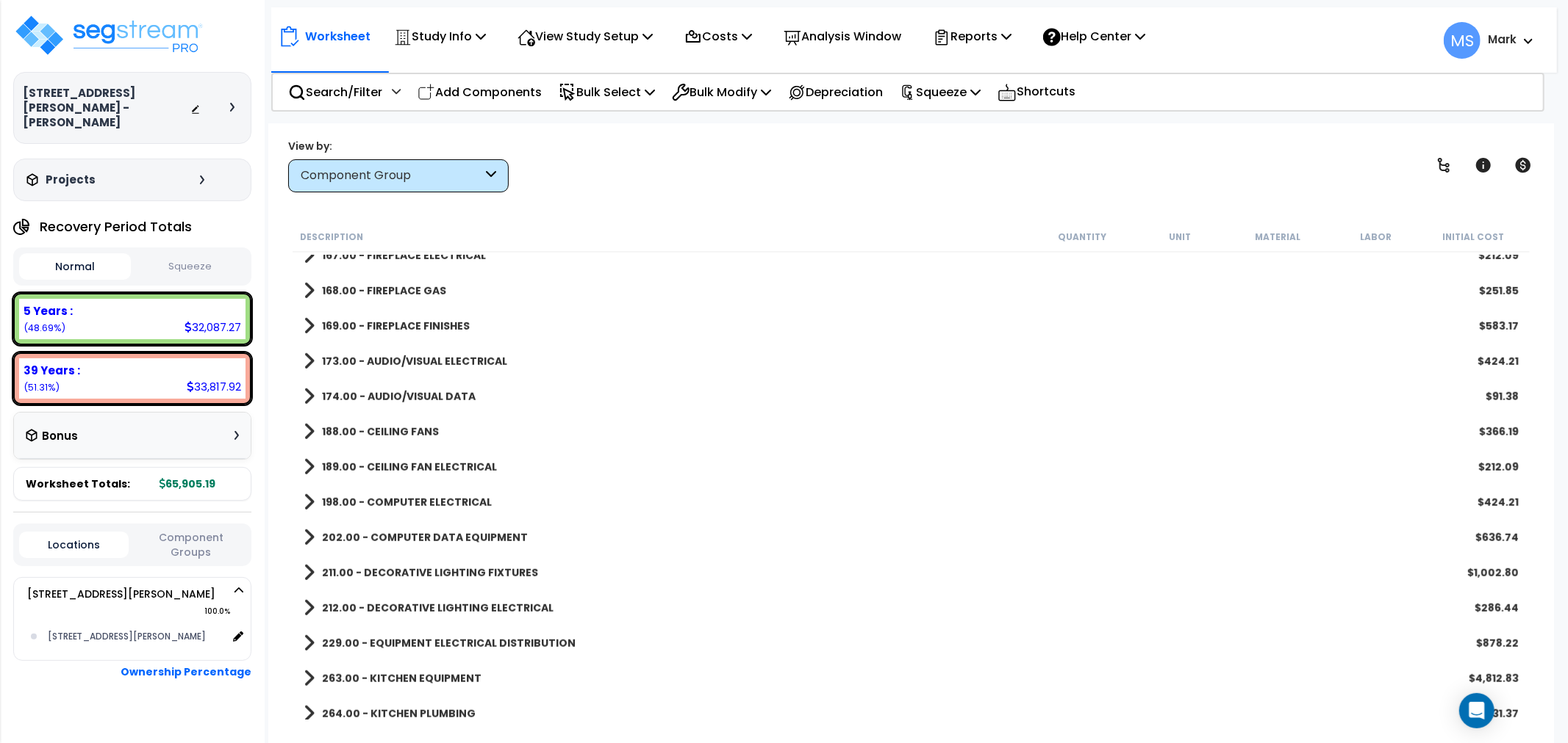
scroll to position [1127, 0]
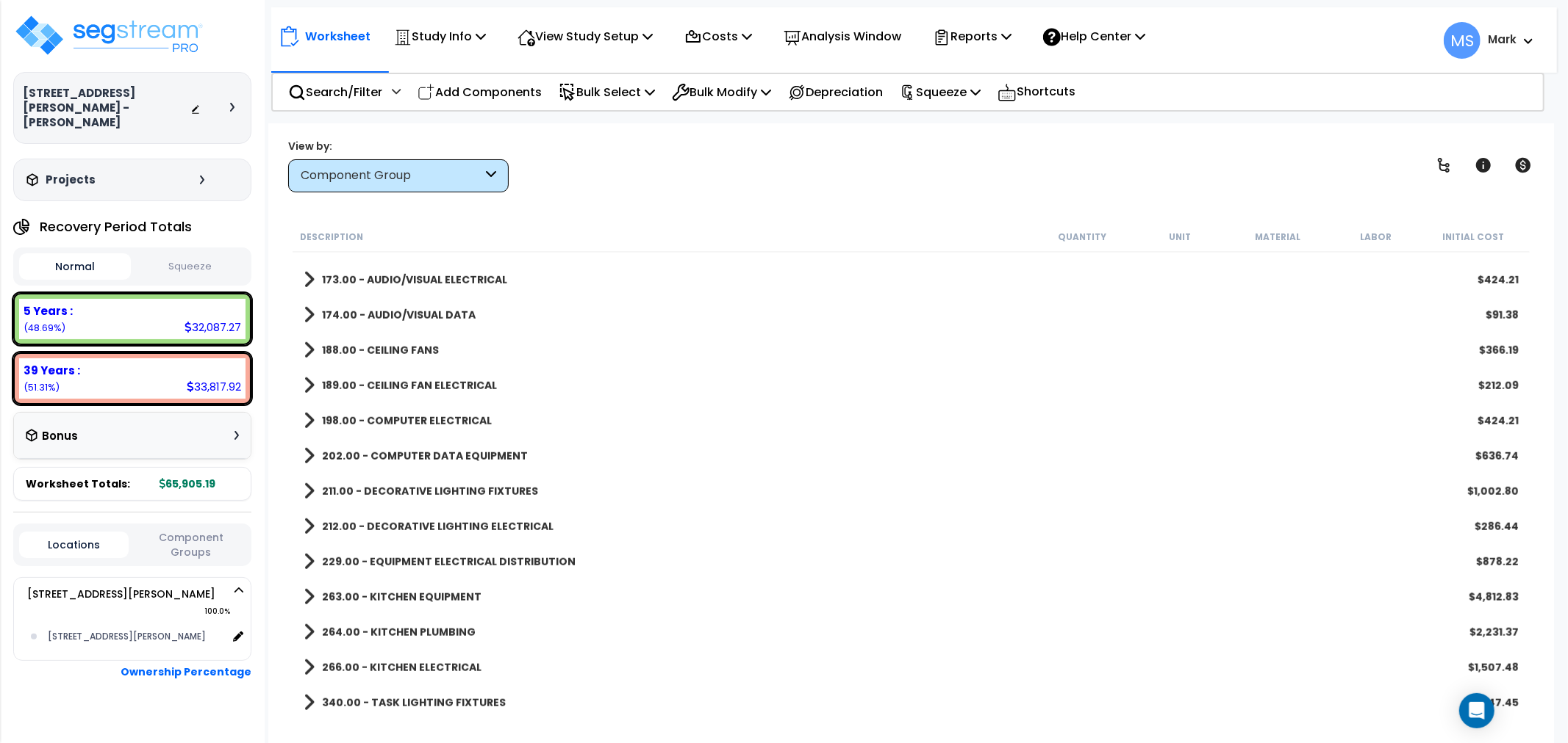
drag, startPoint x: 322, startPoint y: 601, endPoint x: 479, endPoint y: 691, distance: 181.0
click at [504, 534] on link "212.00 - DECORATIVE LIGHTING ELECTRICAL" at bounding box center [428, 527] width 250 height 20
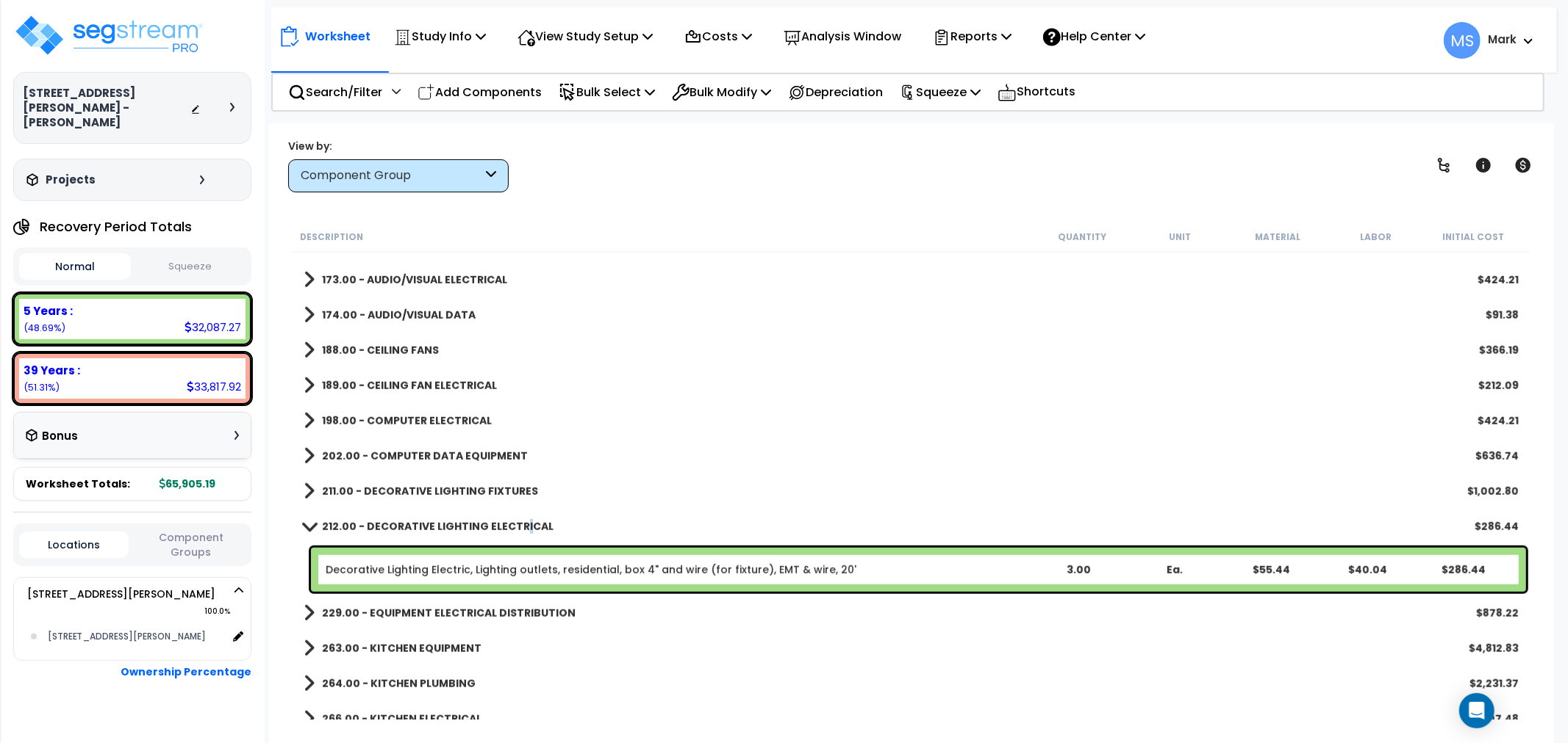
click at [523, 527] on b "212.00 - DECORATIVE LIGHTING ELECTRICAL" at bounding box center [438, 526] width 231 height 14
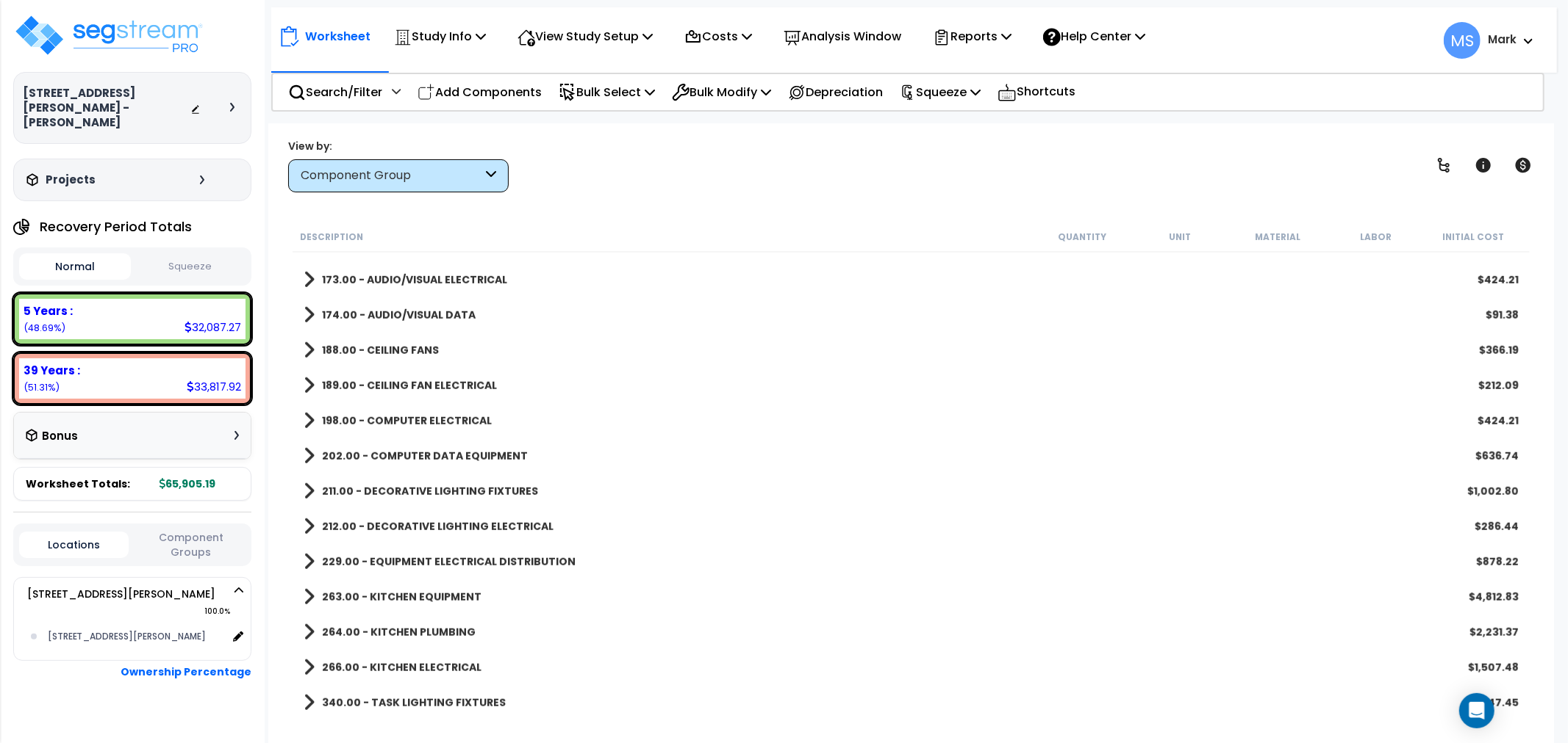
click at [498, 564] on b "229.00 - EQUIPMENT ELECTRICAL DISTRIBUTION" at bounding box center [449, 561] width 253 height 14
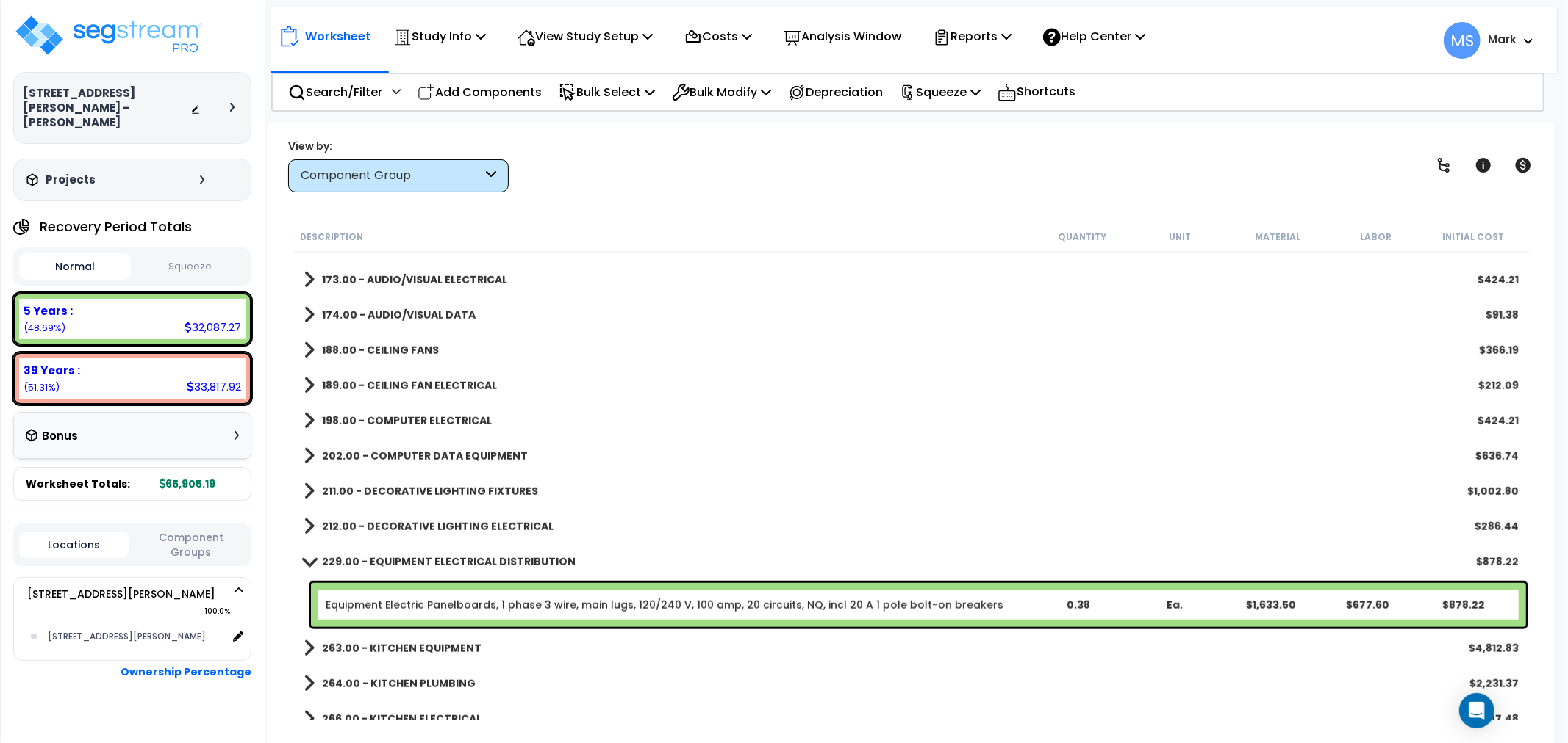
scroll to position [1179, 0]
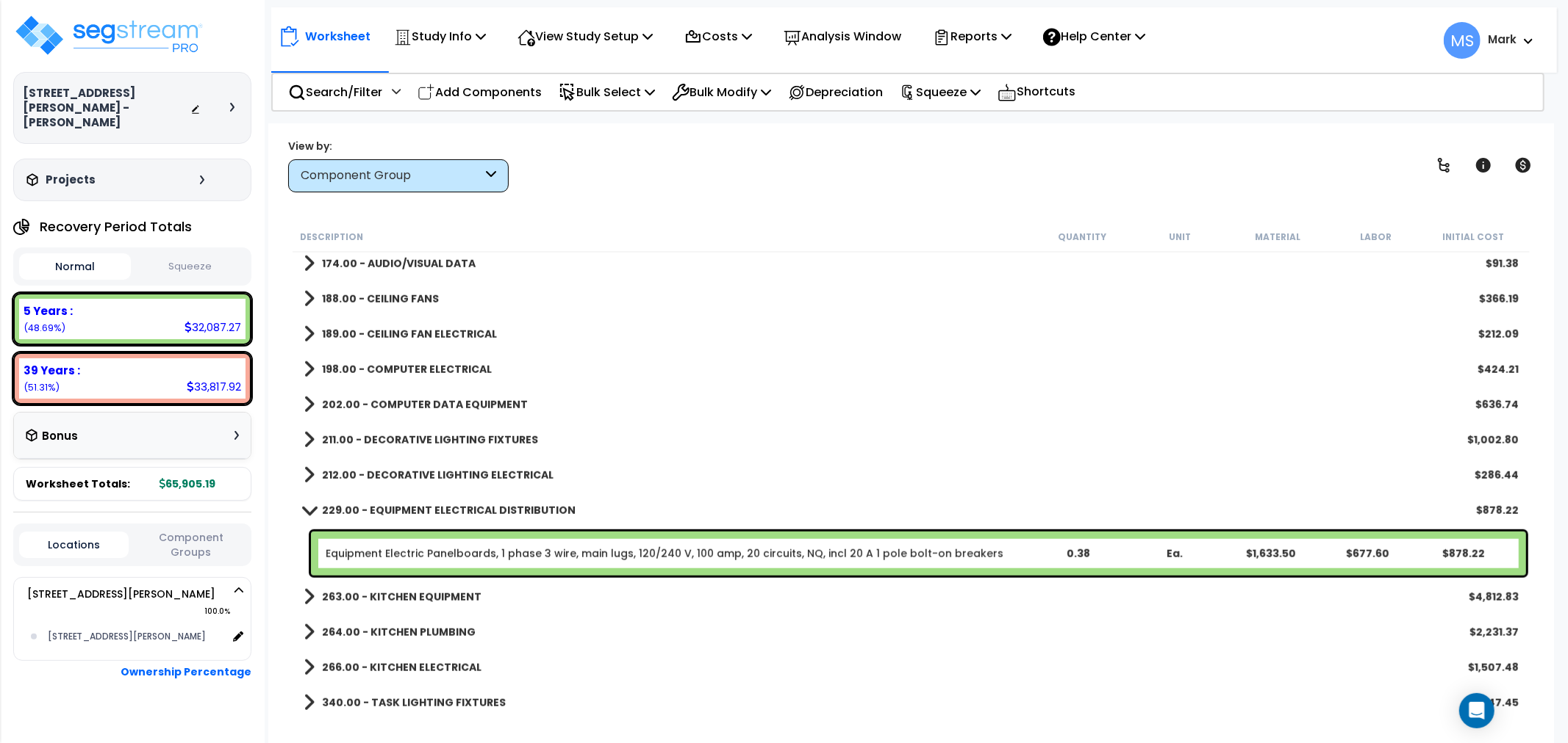
click at [489, 583] on div "263.00 - KITCHEN EQUIPMENT $4,812.83" at bounding box center [911, 597] width 1229 height 35
click at [491, 585] on div "263.00 - KITCHEN EQUIPMENT $4,812.83" at bounding box center [911, 597] width 1229 height 35
click at [495, 596] on div "263.00 - KITCHEN EQUIPMENT $4,812.83" at bounding box center [911, 597] width 1229 height 35
click at [467, 585] on div "263.00 - KITCHEN EQUIPMENT $4,812.83" at bounding box center [911, 597] width 1229 height 35
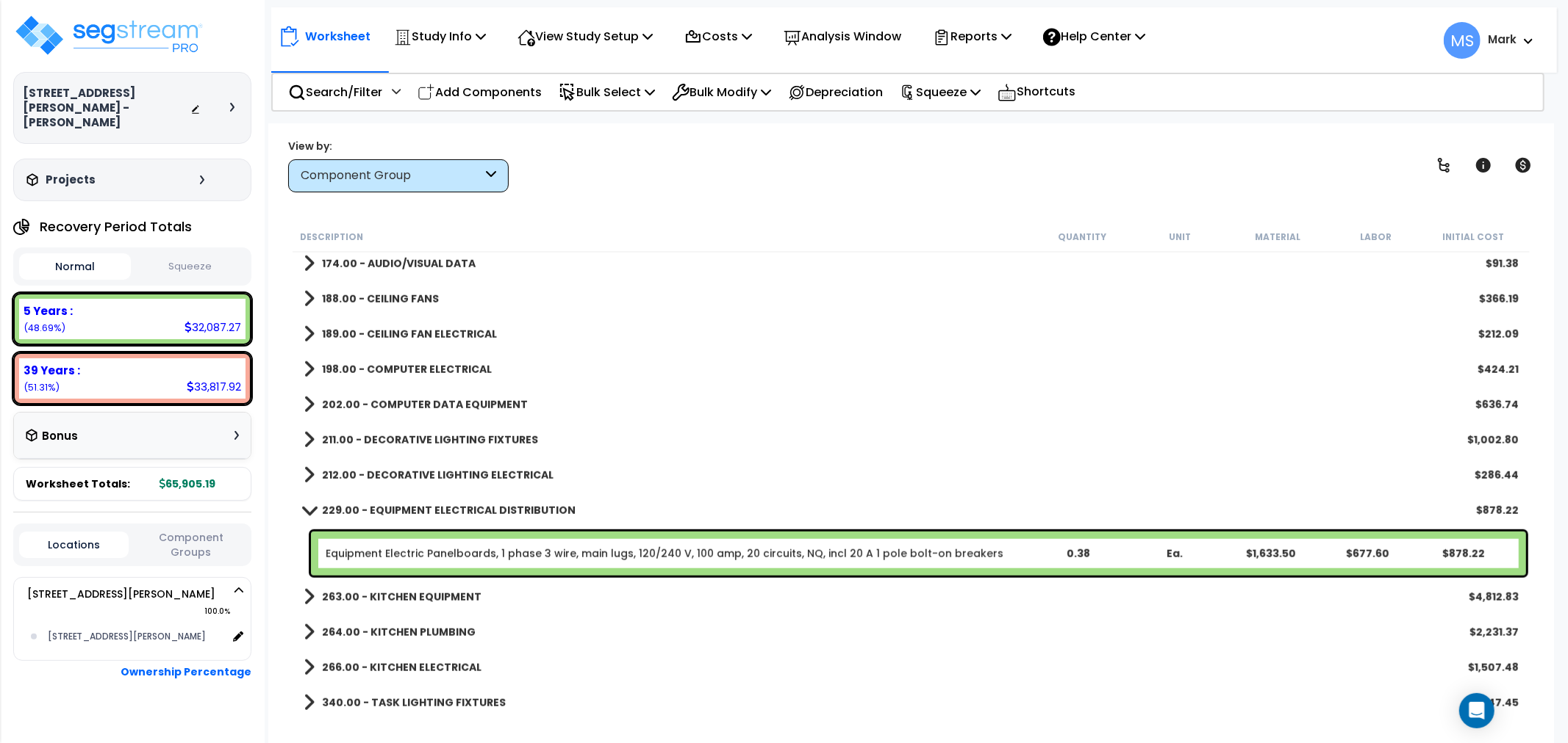
click at [460, 590] on b "263.00 - KITCHEN EQUIPMENT" at bounding box center [401, 597] width 160 height 14
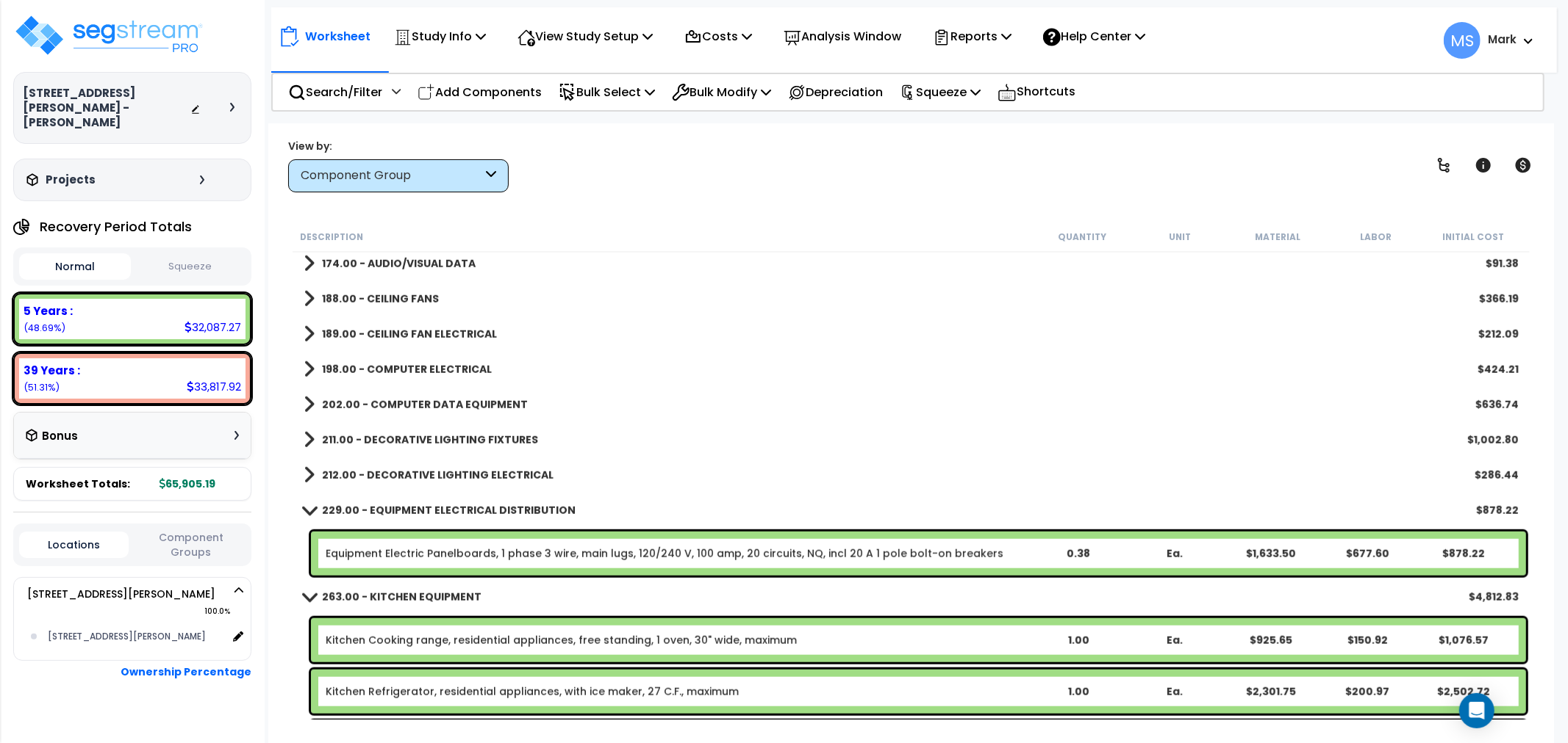
click at [460, 590] on b "263.00 - KITCHEN EQUIPMENT" at bounding box center [401, 597] width 160 height 14
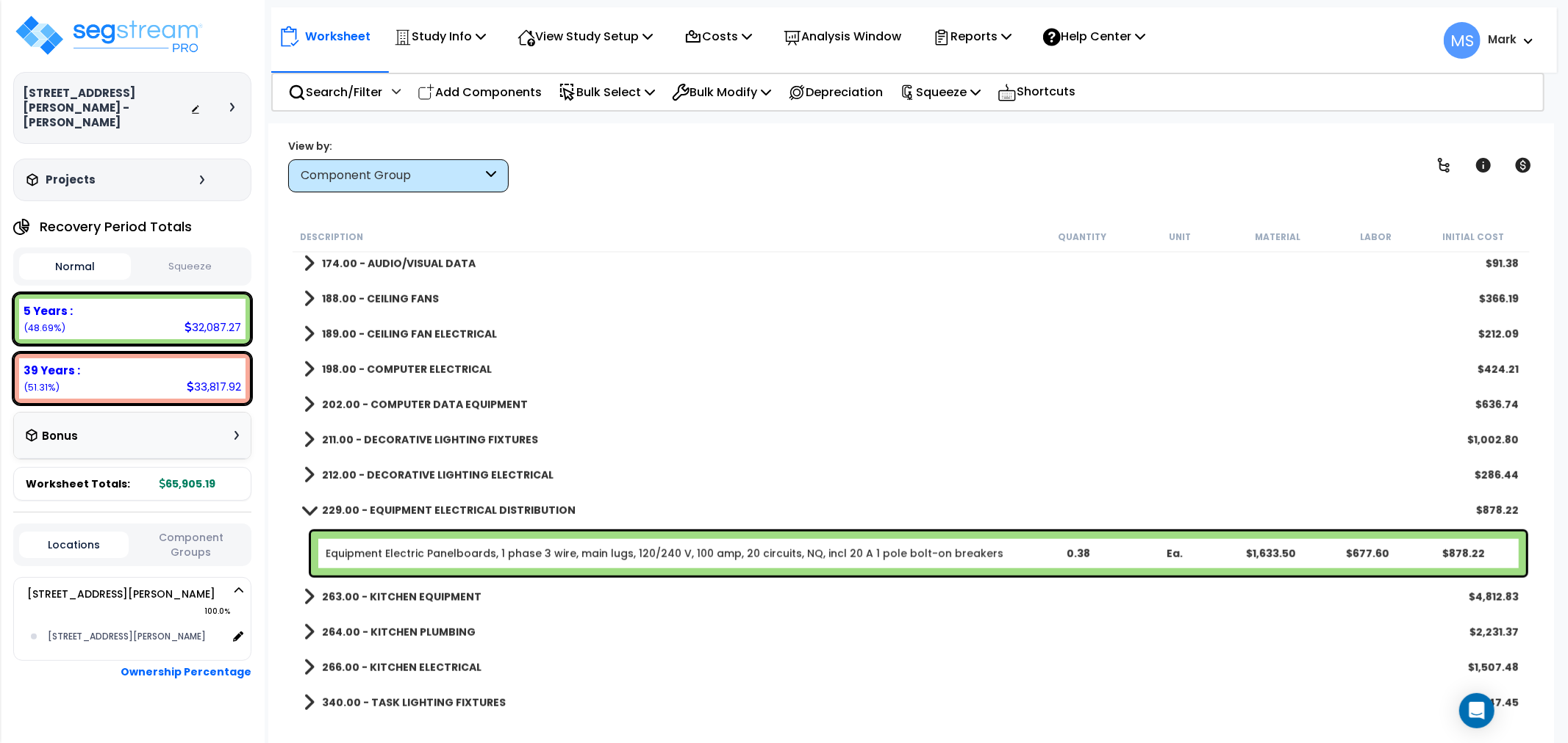
click at [460, 596] on b "263.00 - KITCHEN EQUIPMENT" at bounding box center [401, 597] width 160 height 14
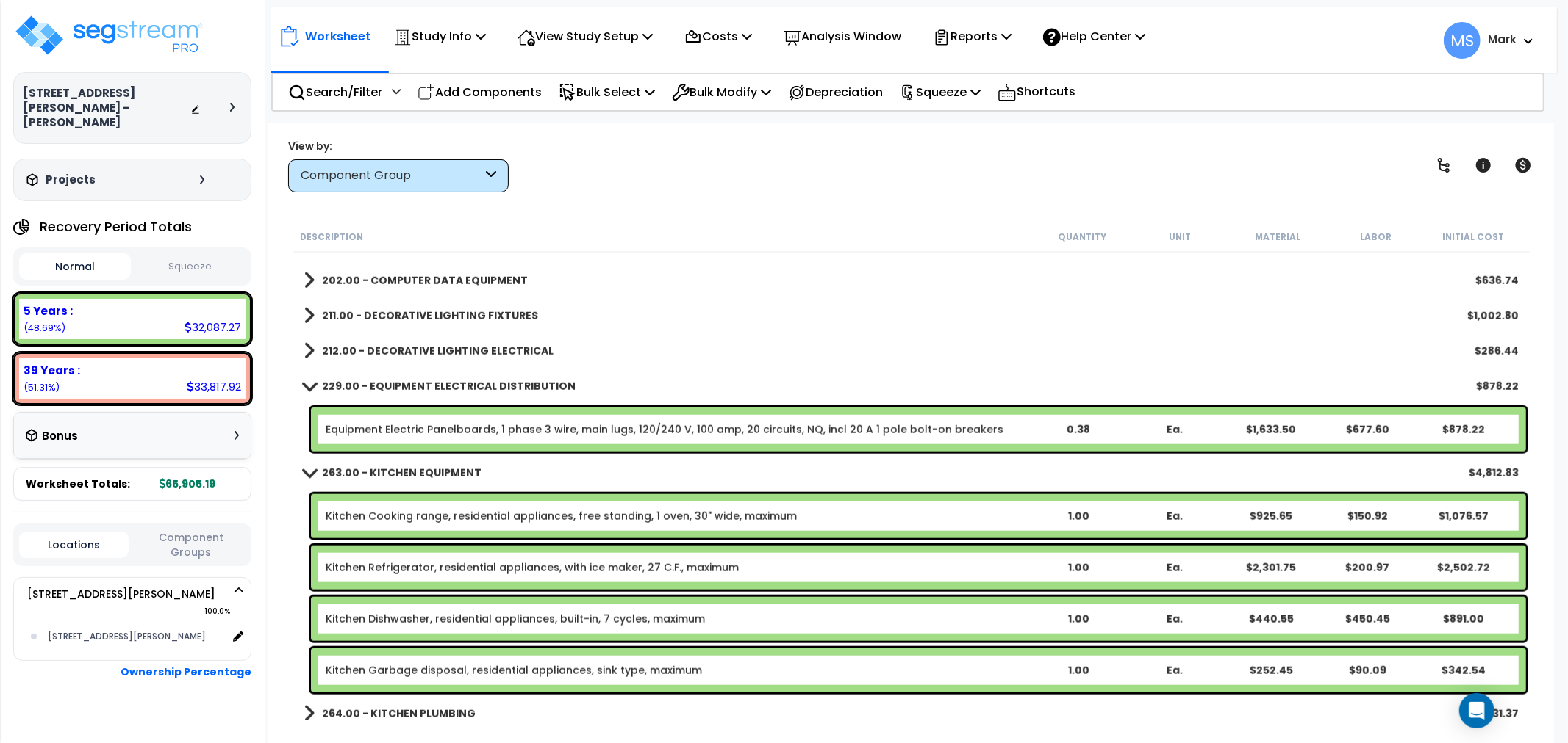
scroll to position [1222, 0]
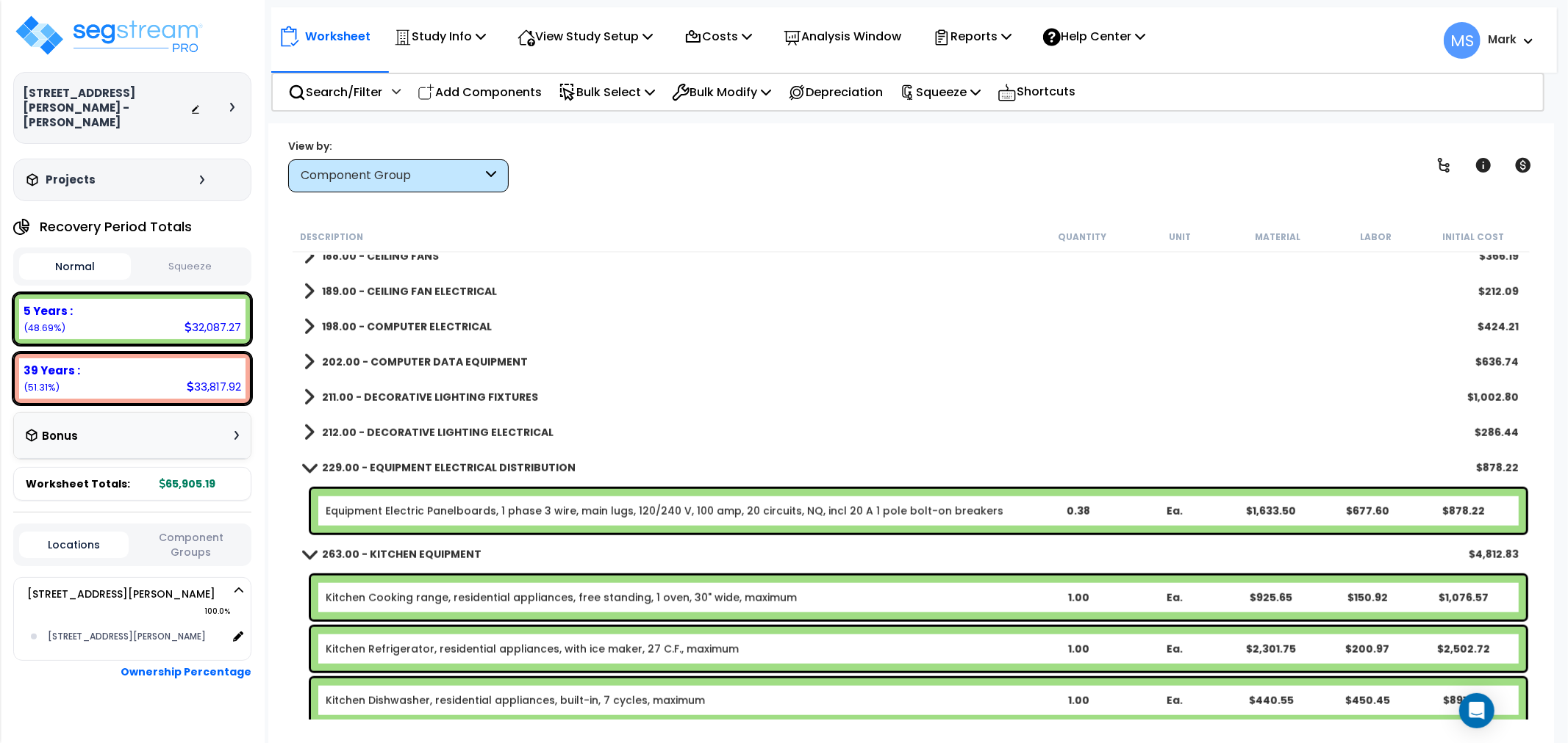
drag, startPoint x: 463, startPoint y: 584, endPoint x: 491, endPoint y: 584, distance: 28.0
drag, startPoint x: 491, startPoint y: 584, endPoint x: 556, endPoint y: 571, distance: 66.3
drag, startPoint x: 556, startPoint y: 571, endPoint x: 280, endPoint y: 642, distance: 285.0
click at [278, 649] on div "Worksheet Study Info Study Setup Add Property Unit Template study Clone study MS" at bounding box center [912, 495] width 1286 height 743
click at [292, 472] on div "229.00 - EQUIPMENT ELECTRICAL DISTRIBUTION $878.22" at bounding box center [911, 468] width 1237 height 35
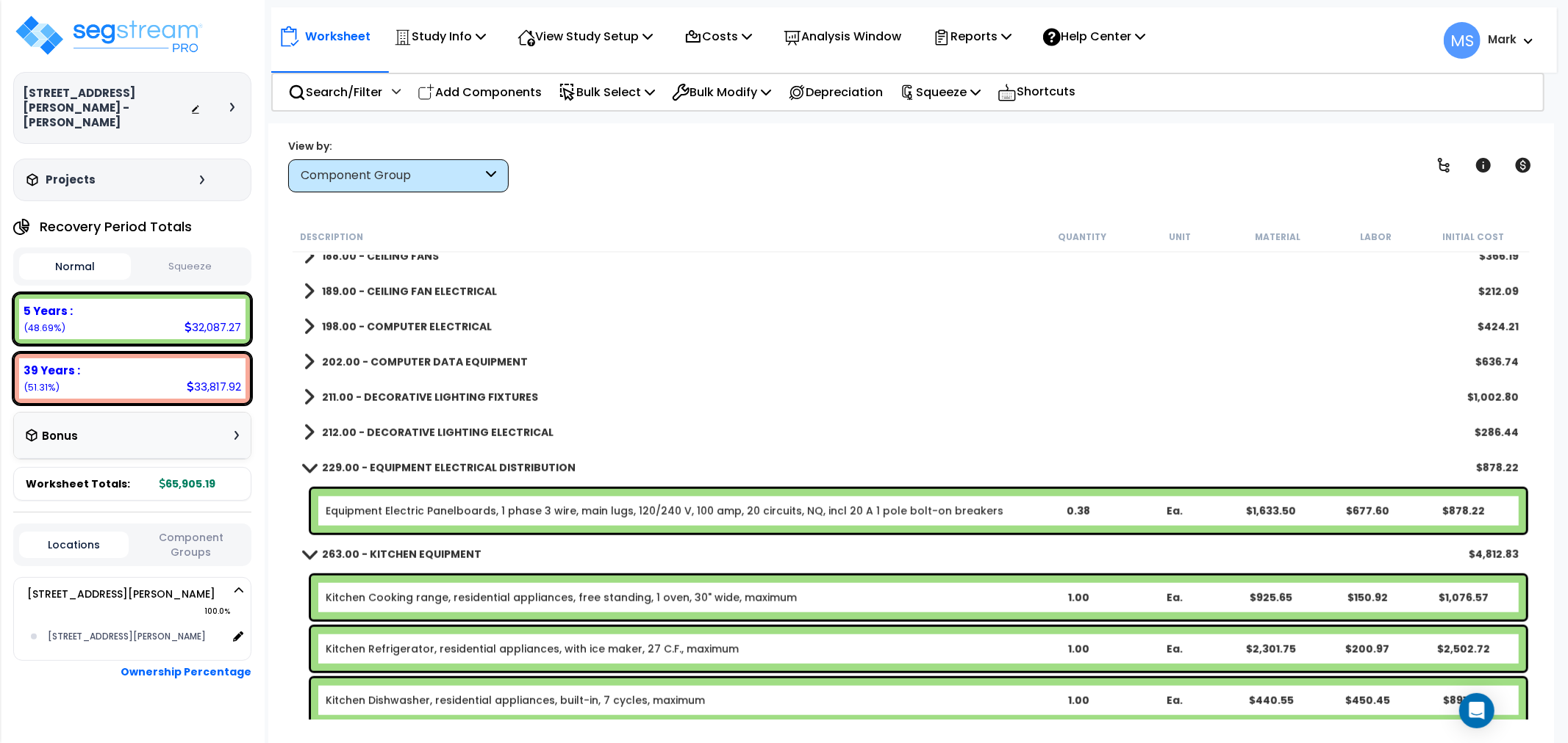
click at [313, 459] on link "229.00 - EQUIPMENT ELECTRICAL DISTRIBUTION" at bounding box center [439, 468] width 272 height 20
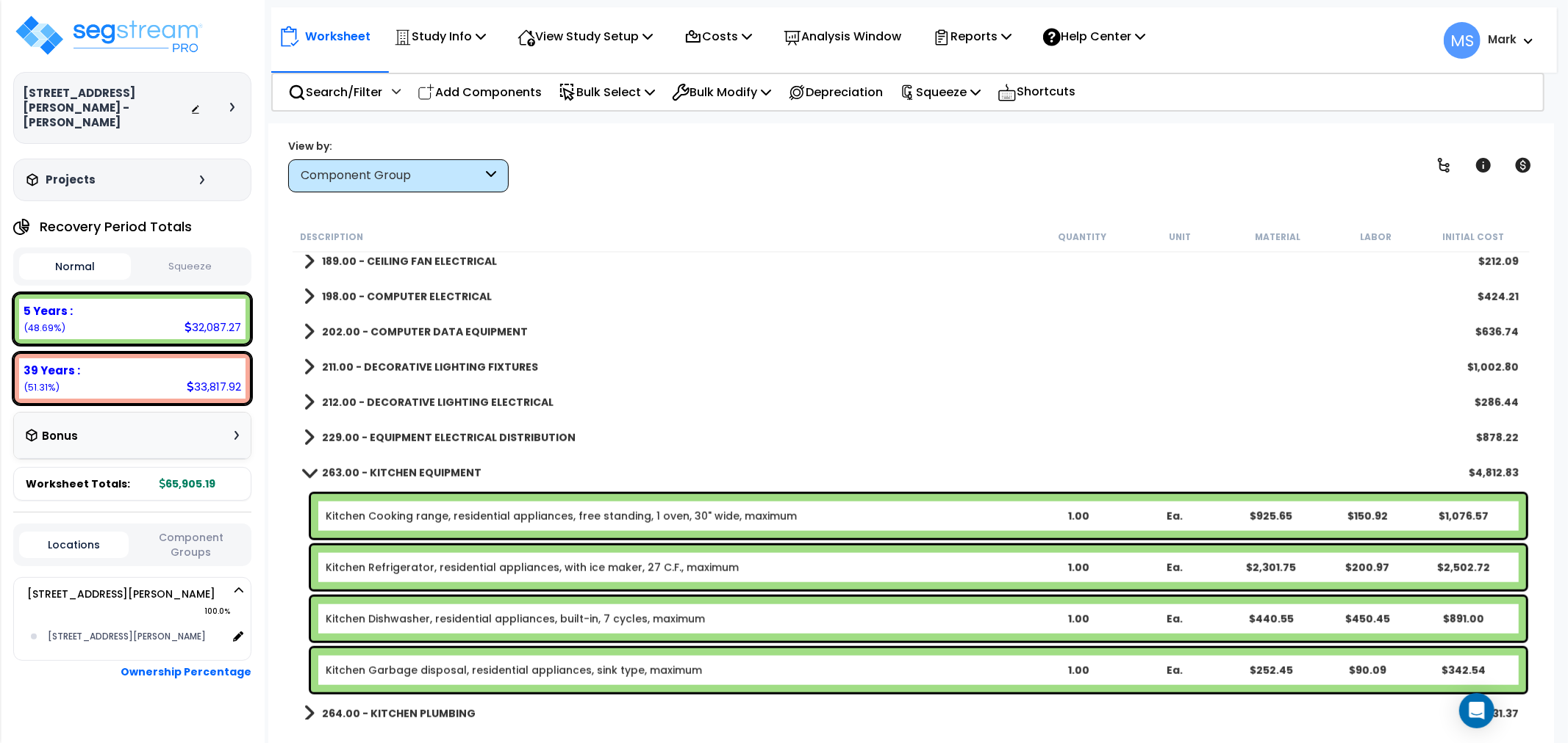
click at [313, 468] on span at bounding box center [308, 472] width 20 height 11
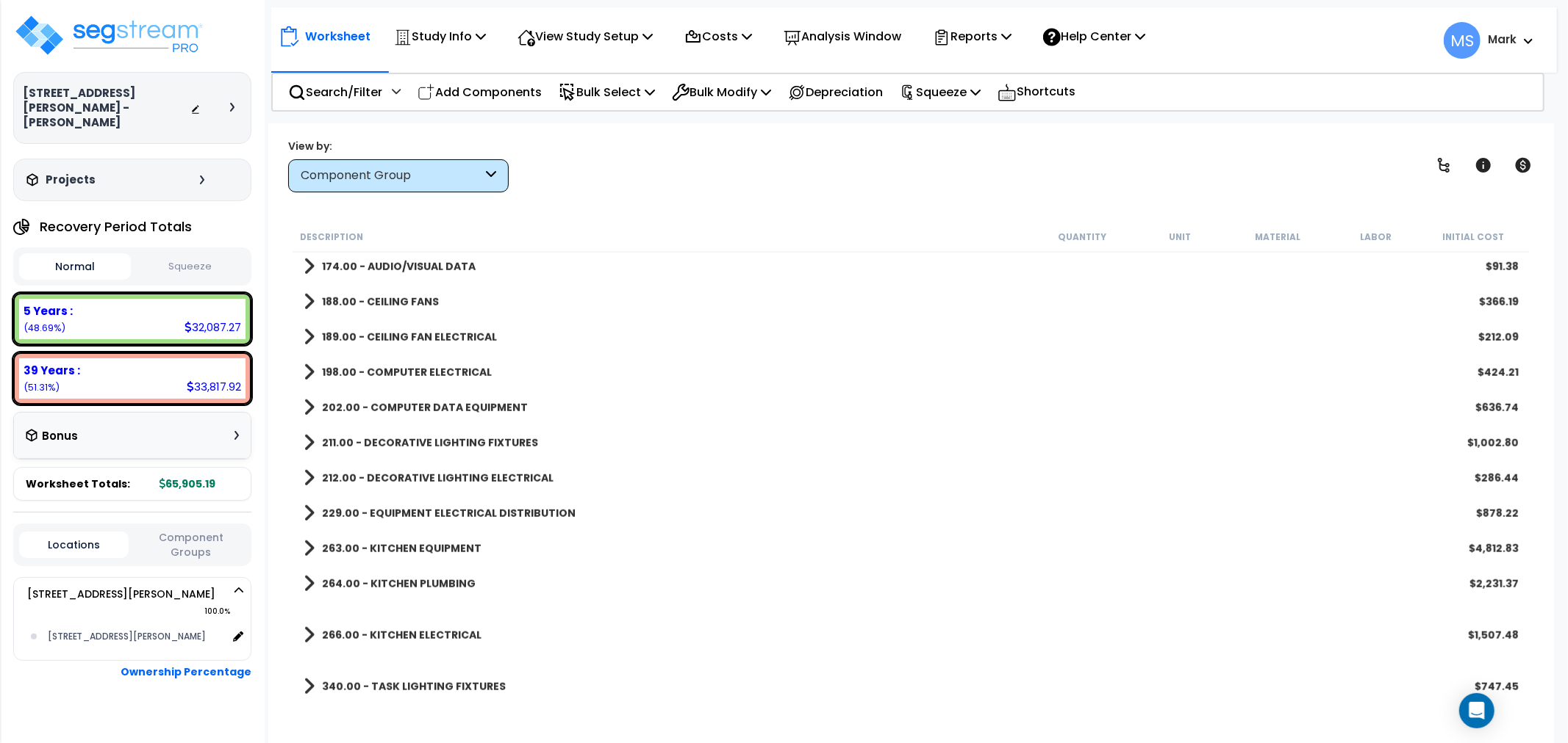
drag, startPoint x: 325, startPoint y: 489, endPoint x: 357, endPoint y: 486, distance: 32.1
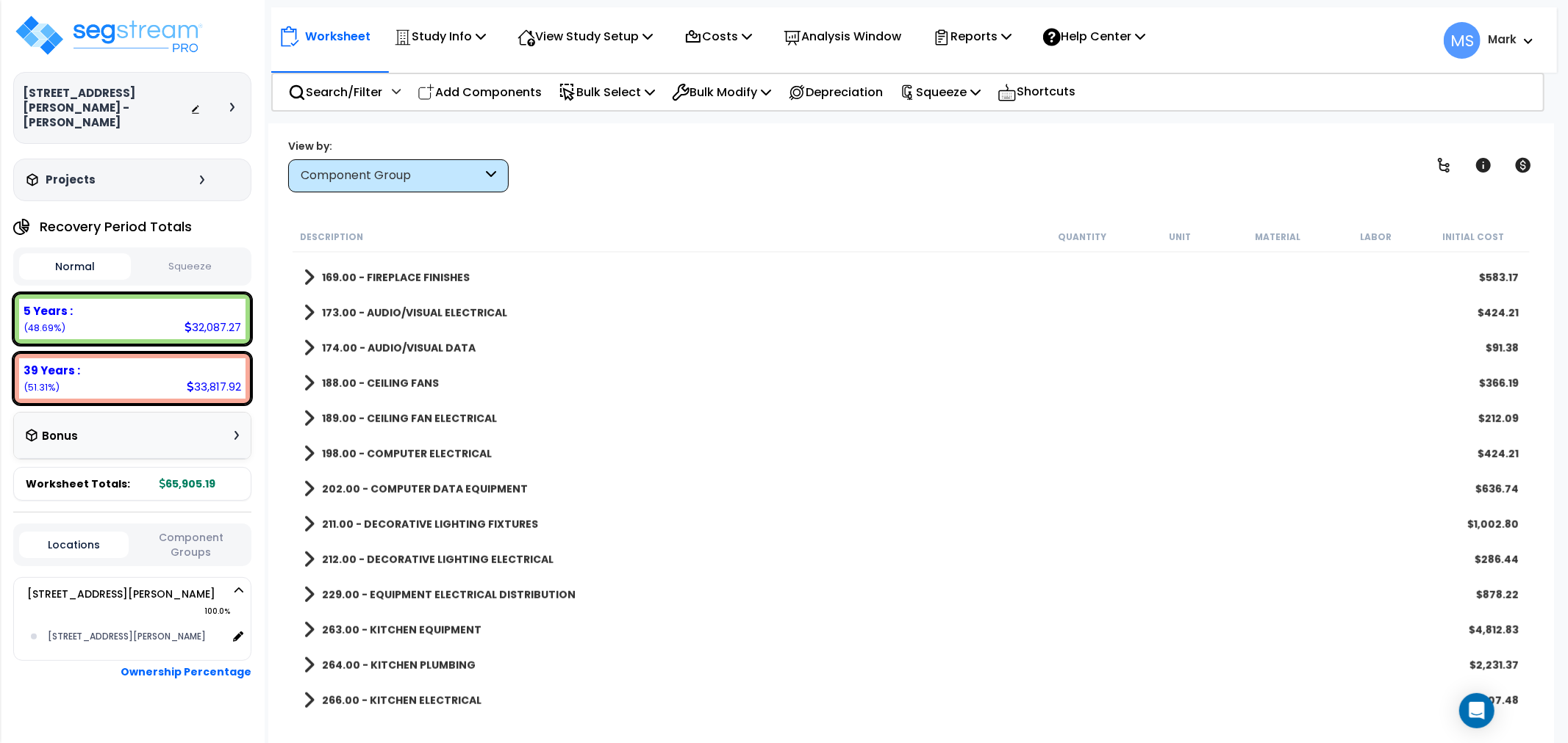
drag, startPoint x: 716, startPoint y: 416, endPoint x: 493, endPoint y: 494, distance: 236.2
click at [493, 494] on b "202.00 - COMPUTER DATA EQUIPMENT" at bounding box center [425, 489] width 206 height 14
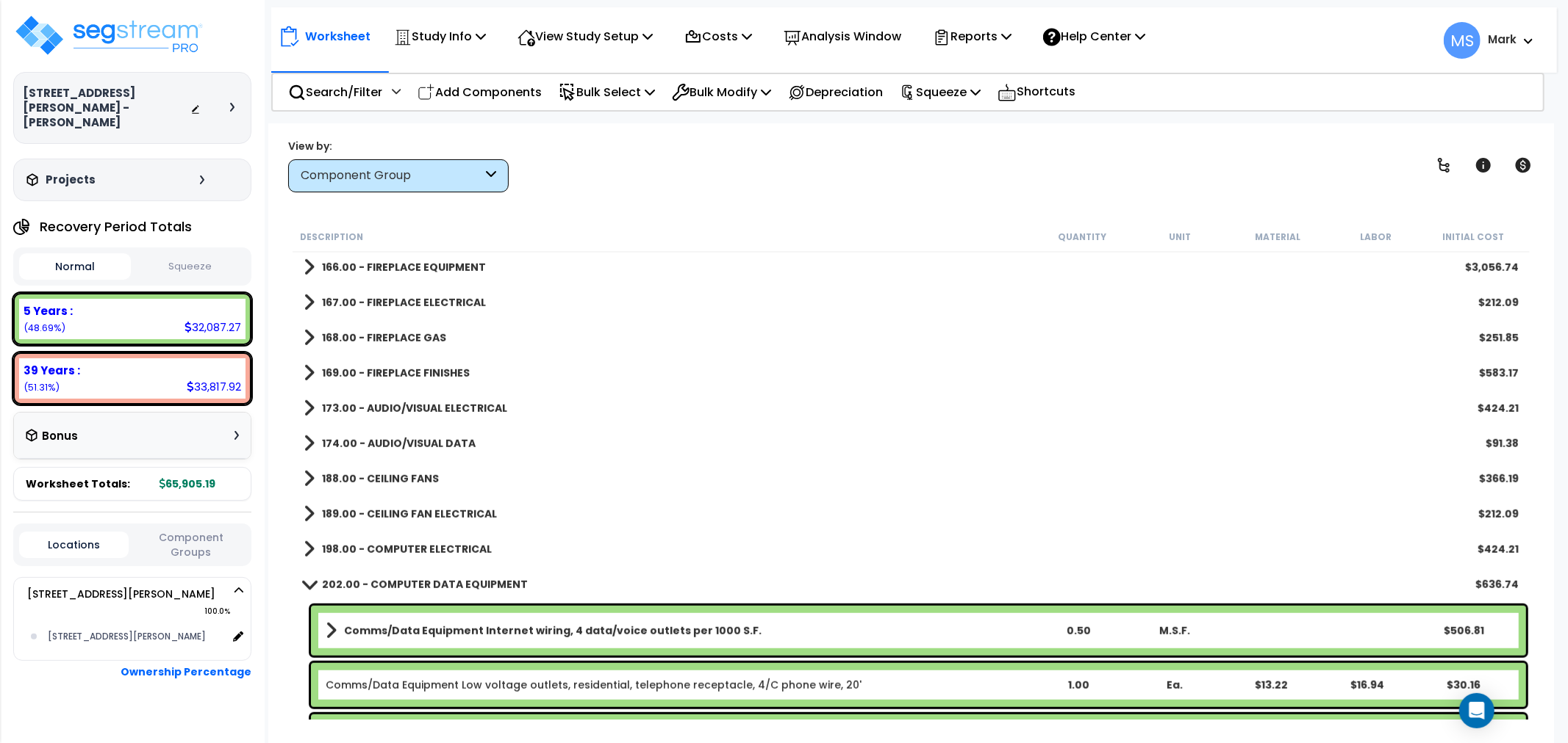
scroll to position [767, 0]
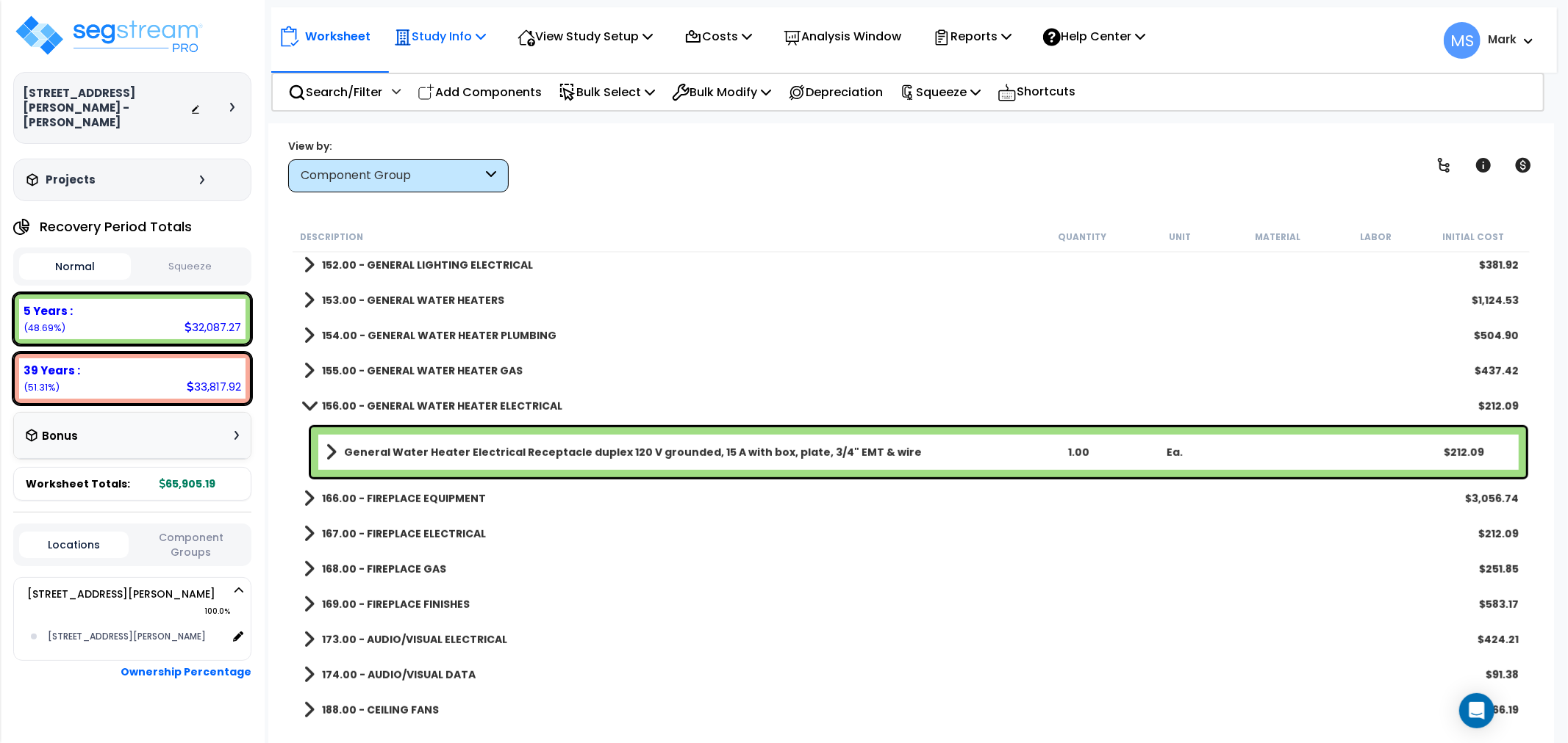
click at [434, 36] on p "Study Info" at bounding box center [439, 35] width 92 height 19
click at [438, 65] on link "Study Setup" at bounding box center [460, 69] width 145 height 30
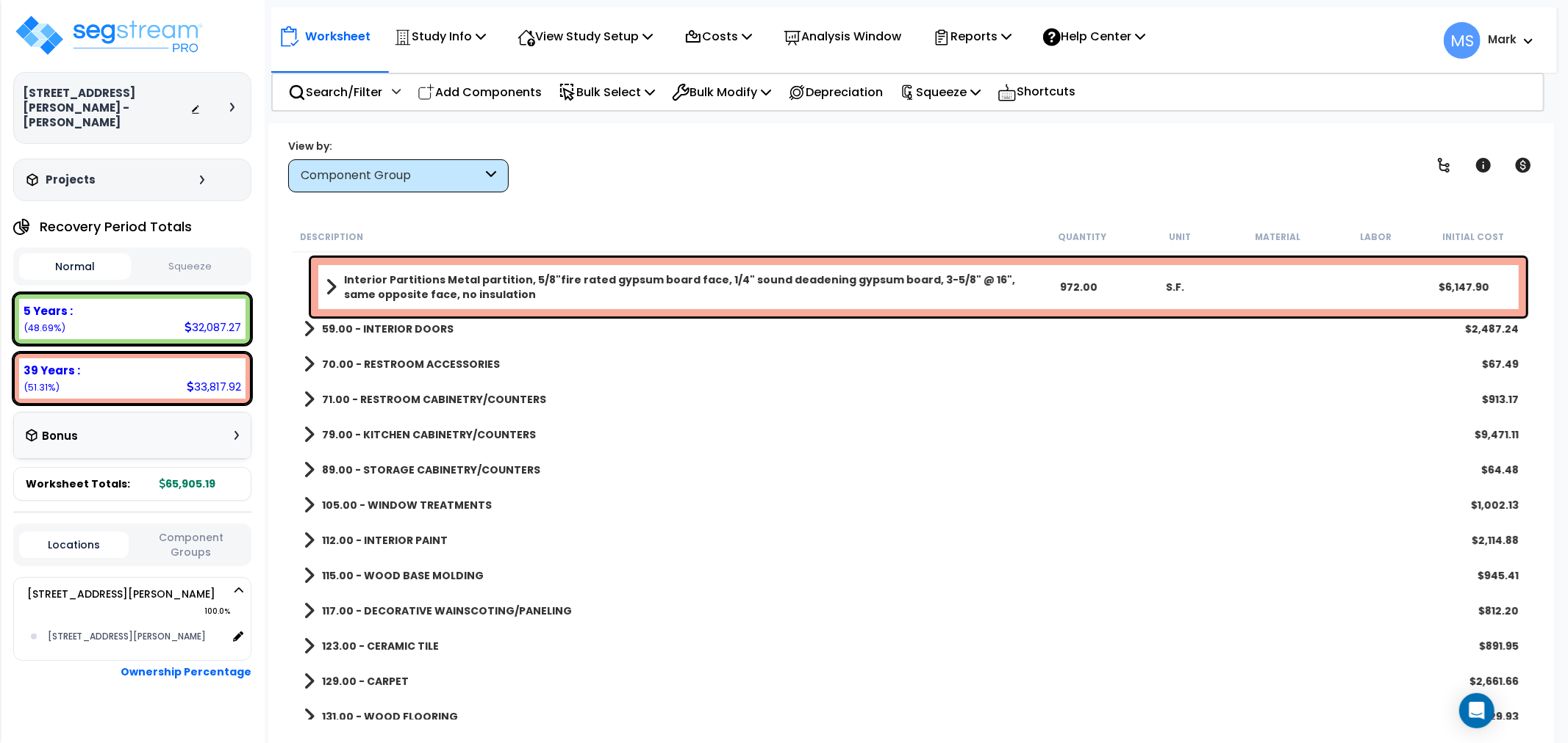
scroll to position [0, 0]
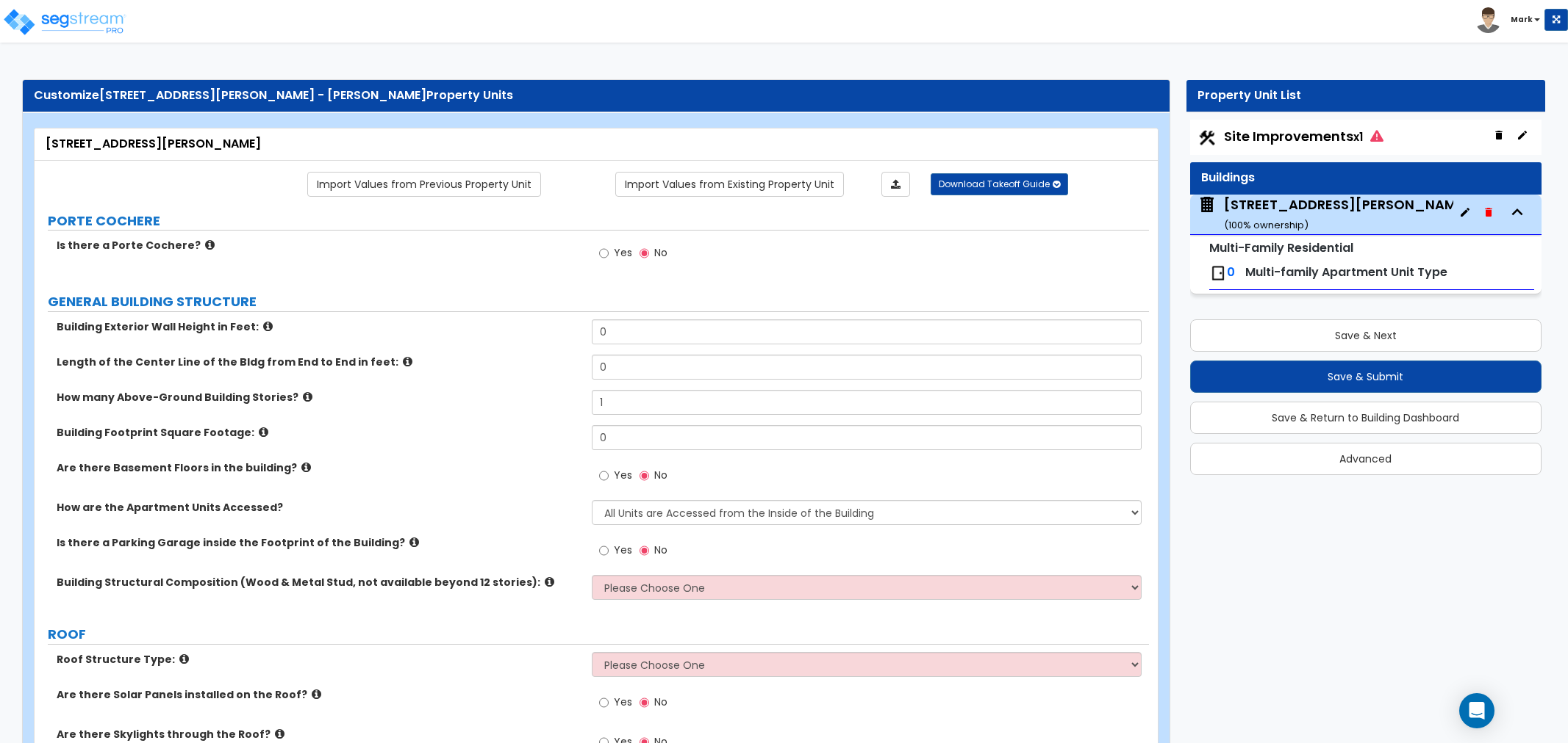
select select "2"
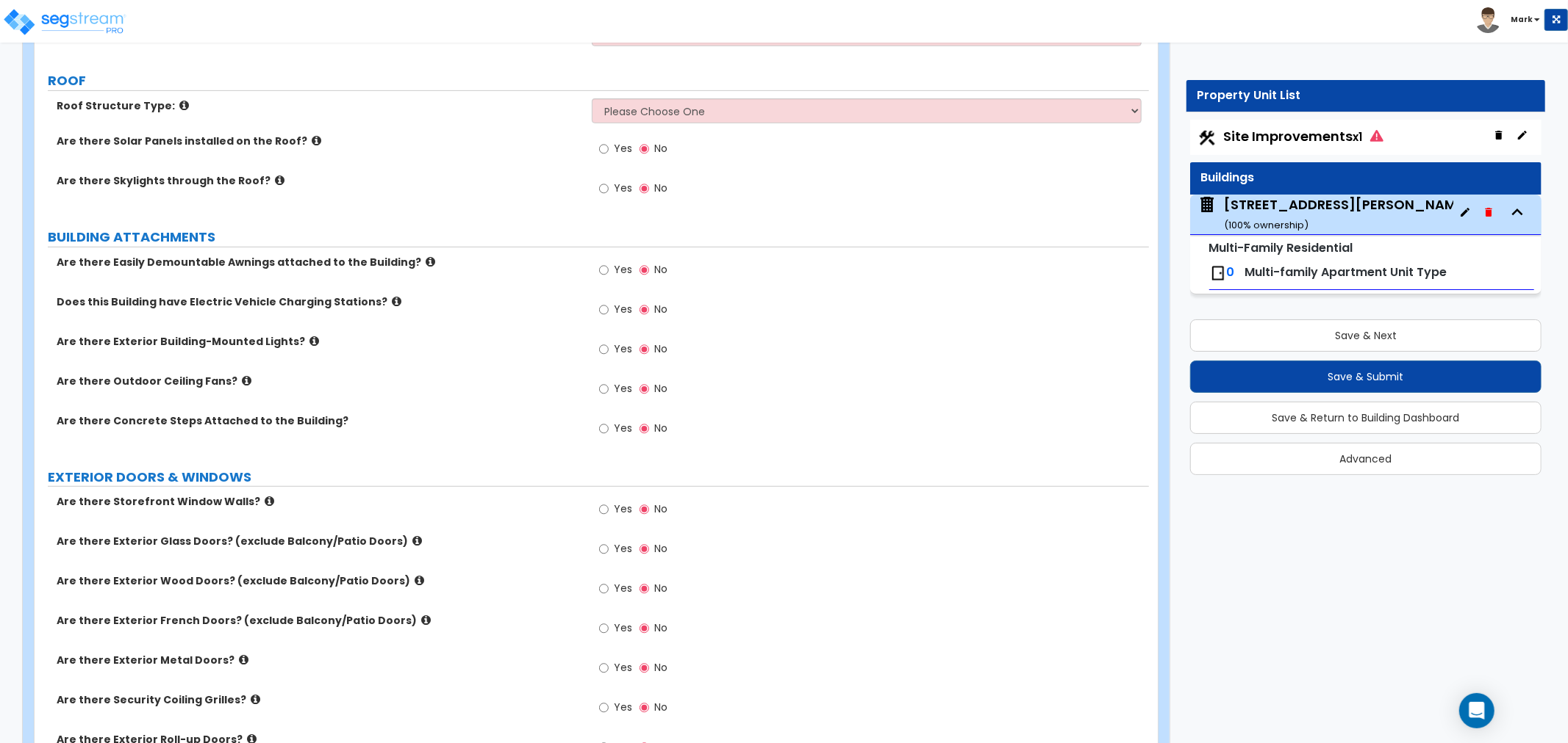
scroll to position [408, 0]
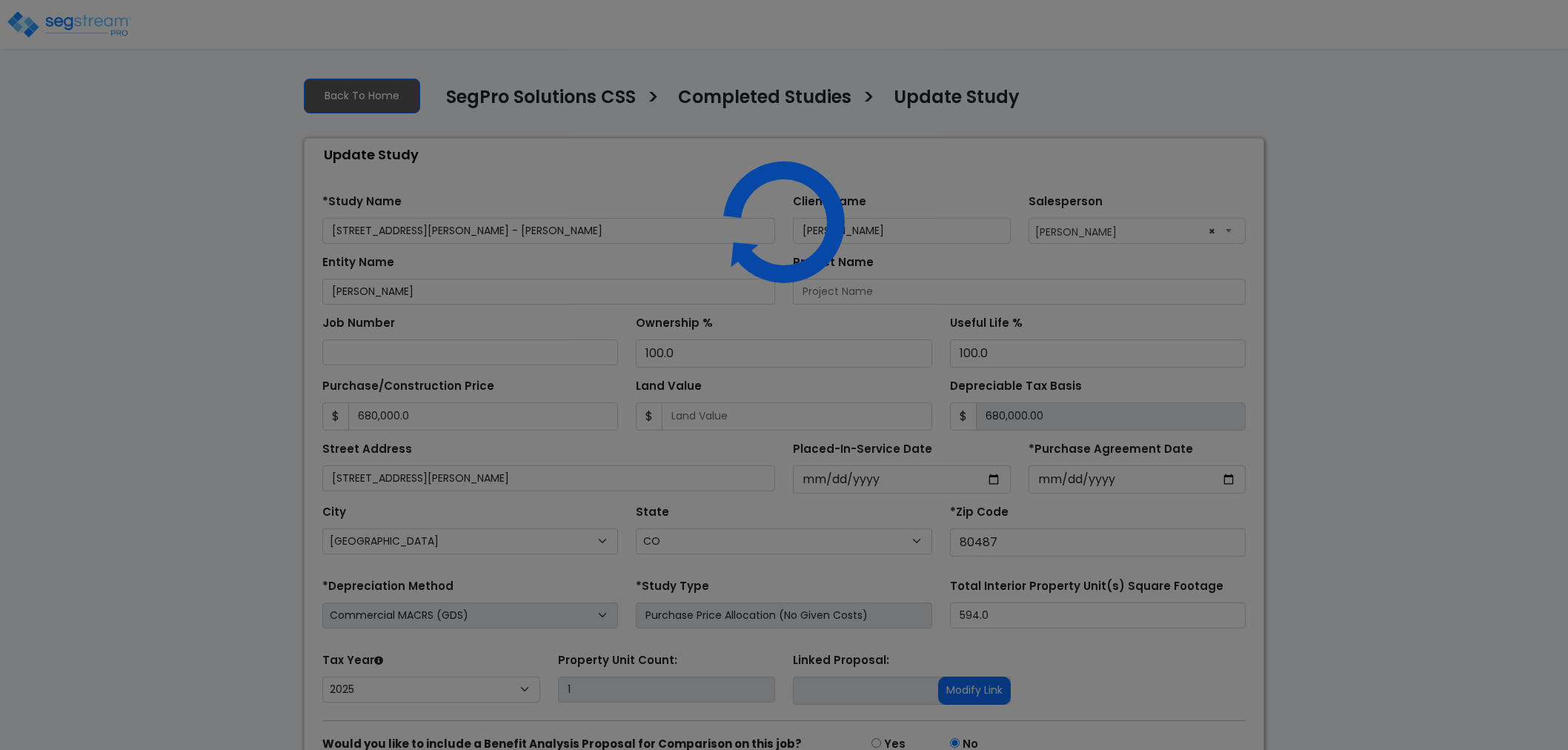
select select "CO"
select select "2025"
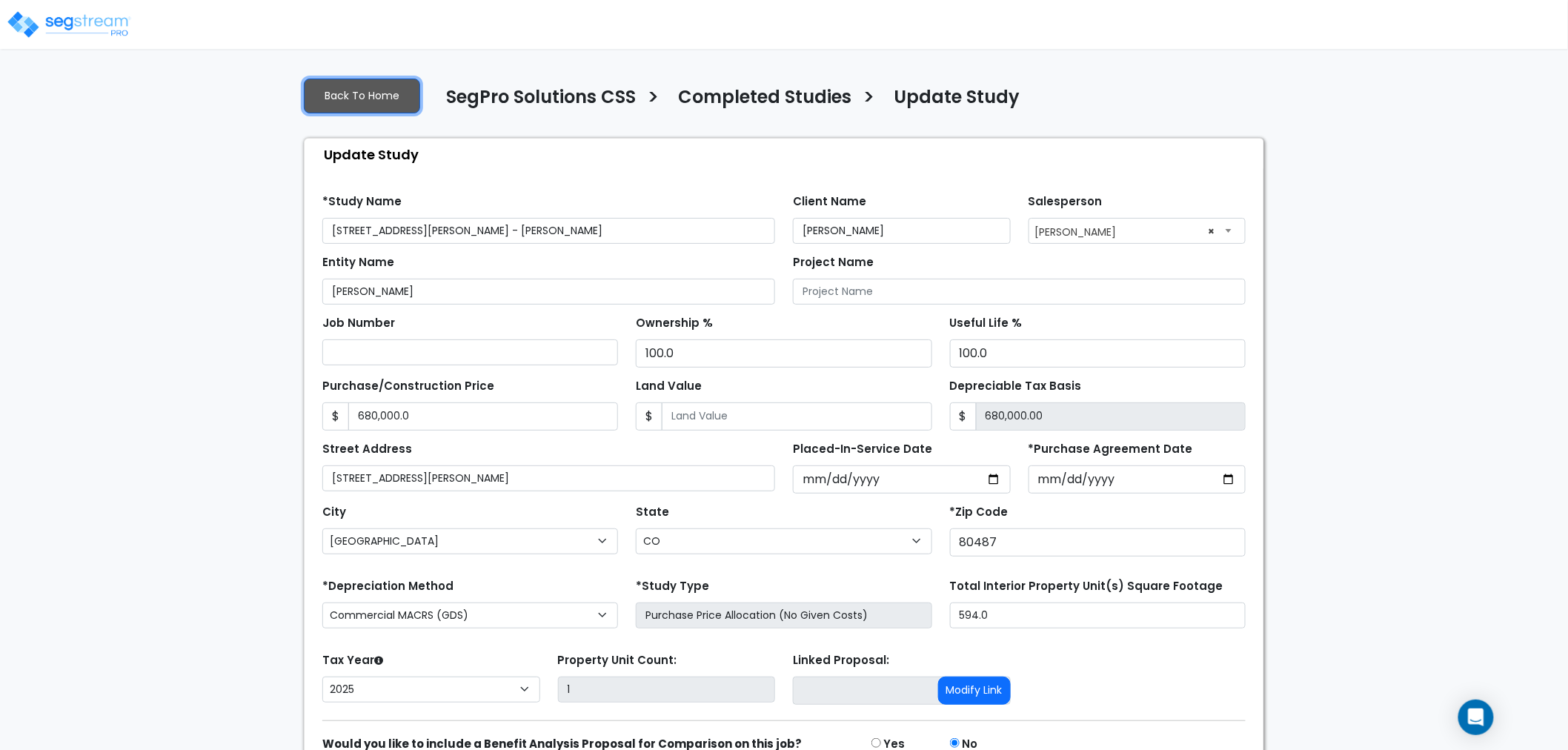
click at [393, 95] on link "Back To Home" at bounding box center [362, 95] width 117 height 35
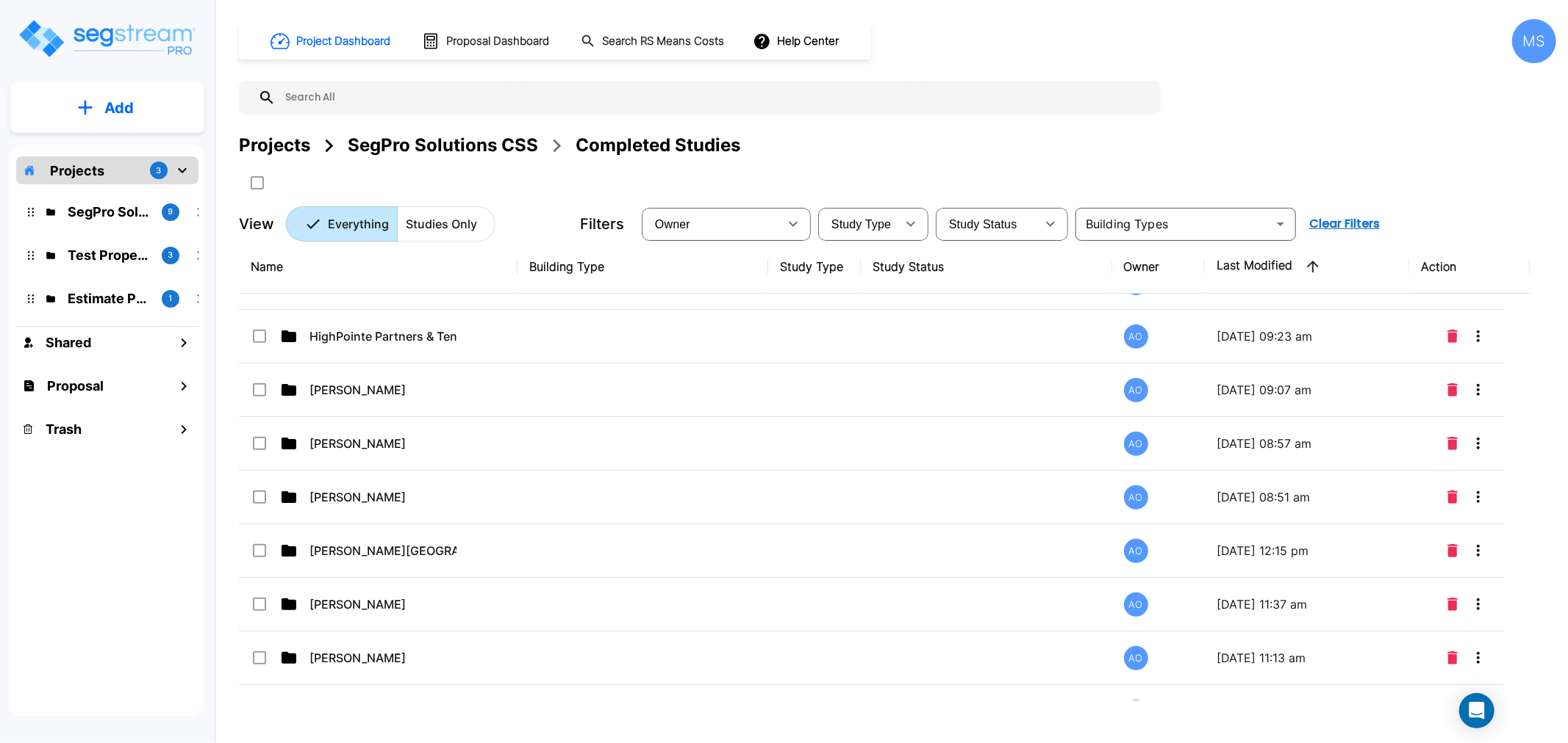
scroll to position [408, 0]
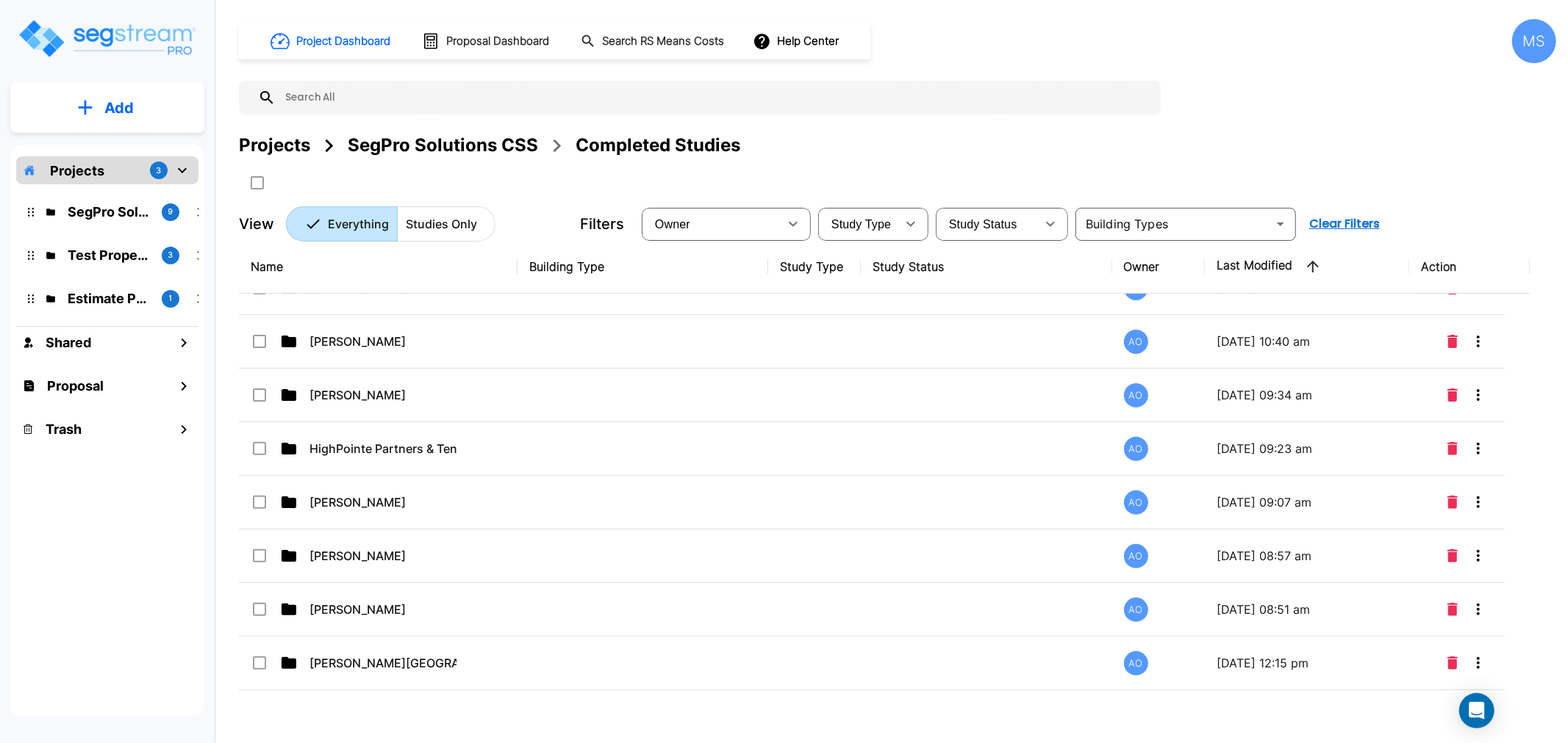
click at [481, 149] on div "SegPro Solutions CSS" at bounding box center [443, 145] width 190 height 26
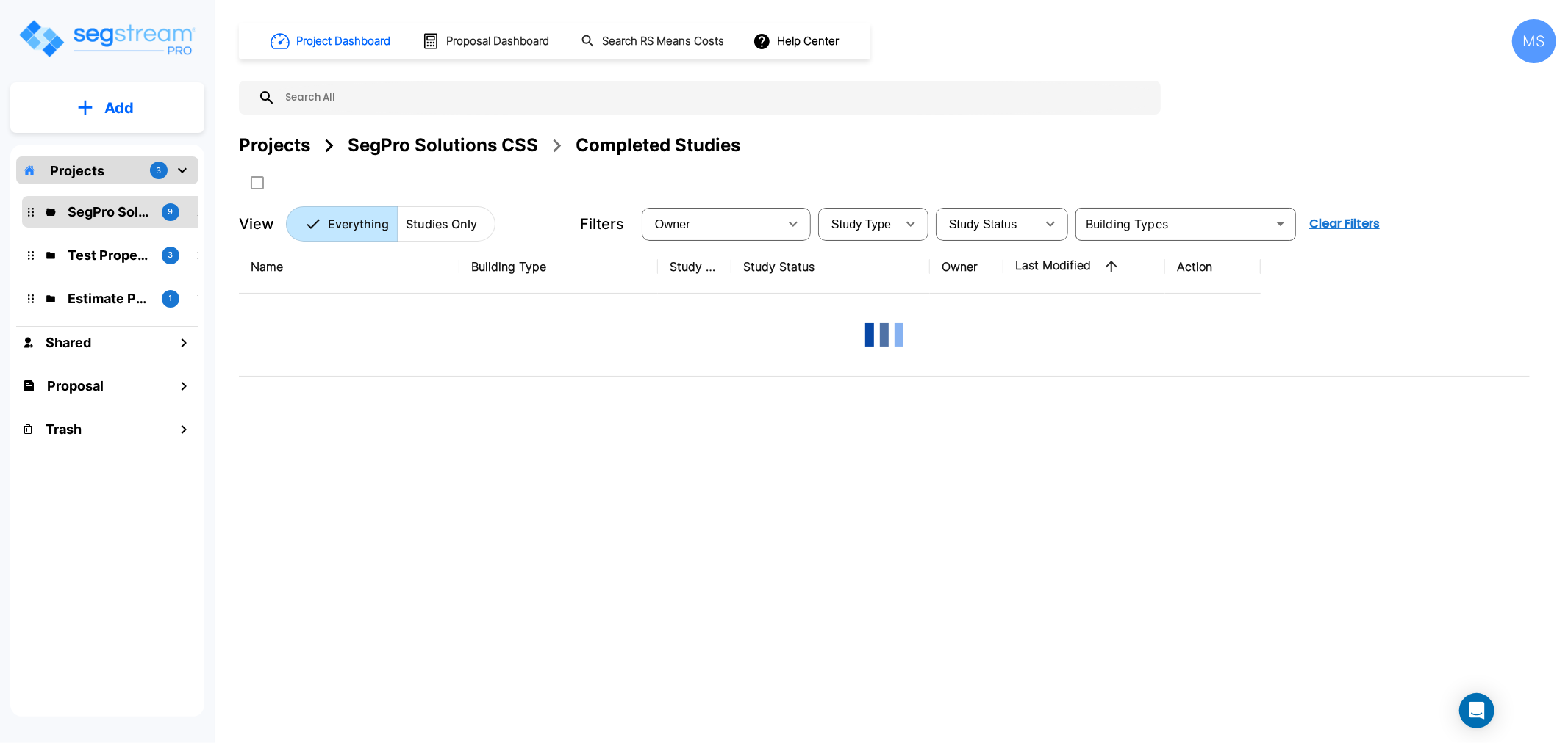
scroll to position [0, 0]
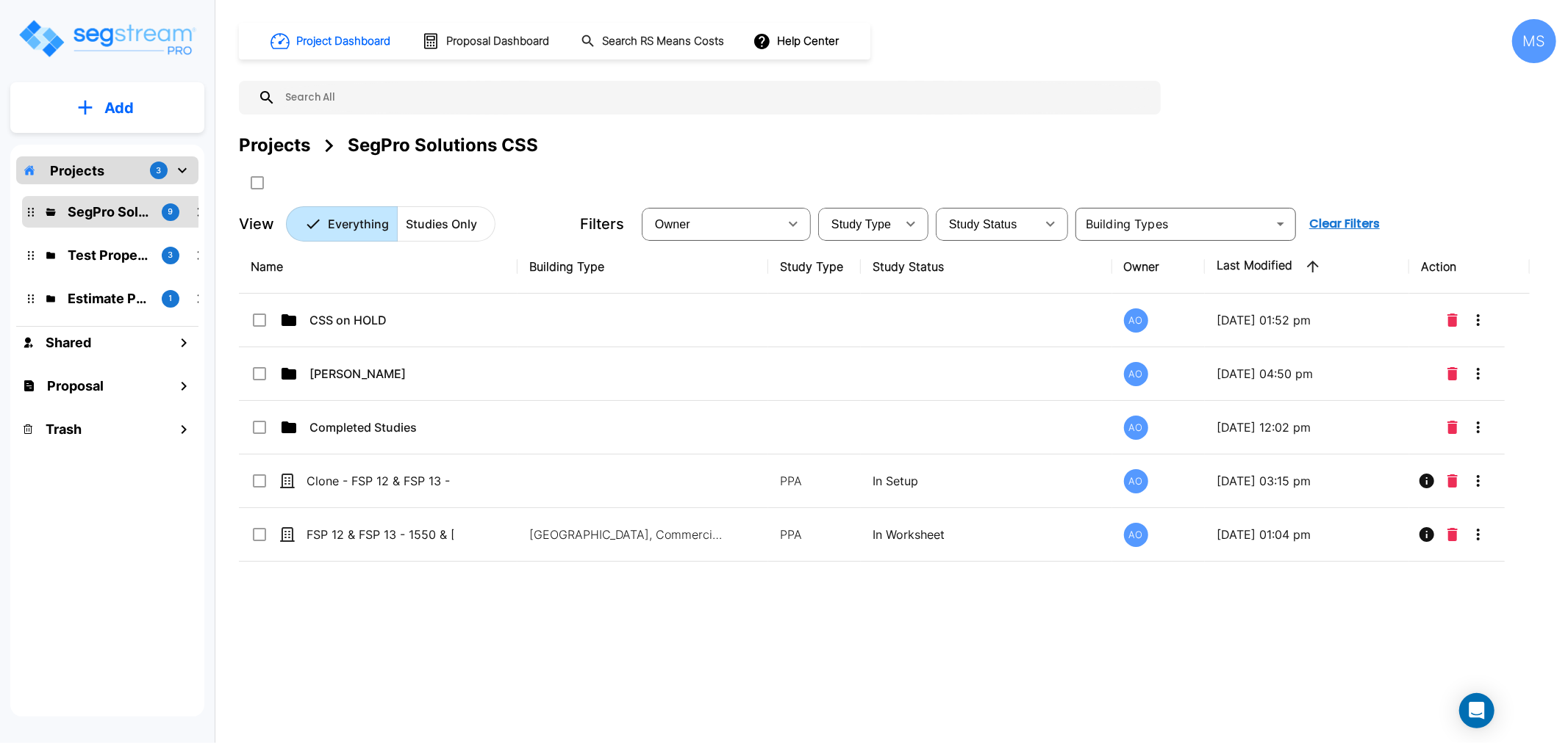
click at [131, 114] on p "Add" at bounding box center [119, 108] width 30 height 22
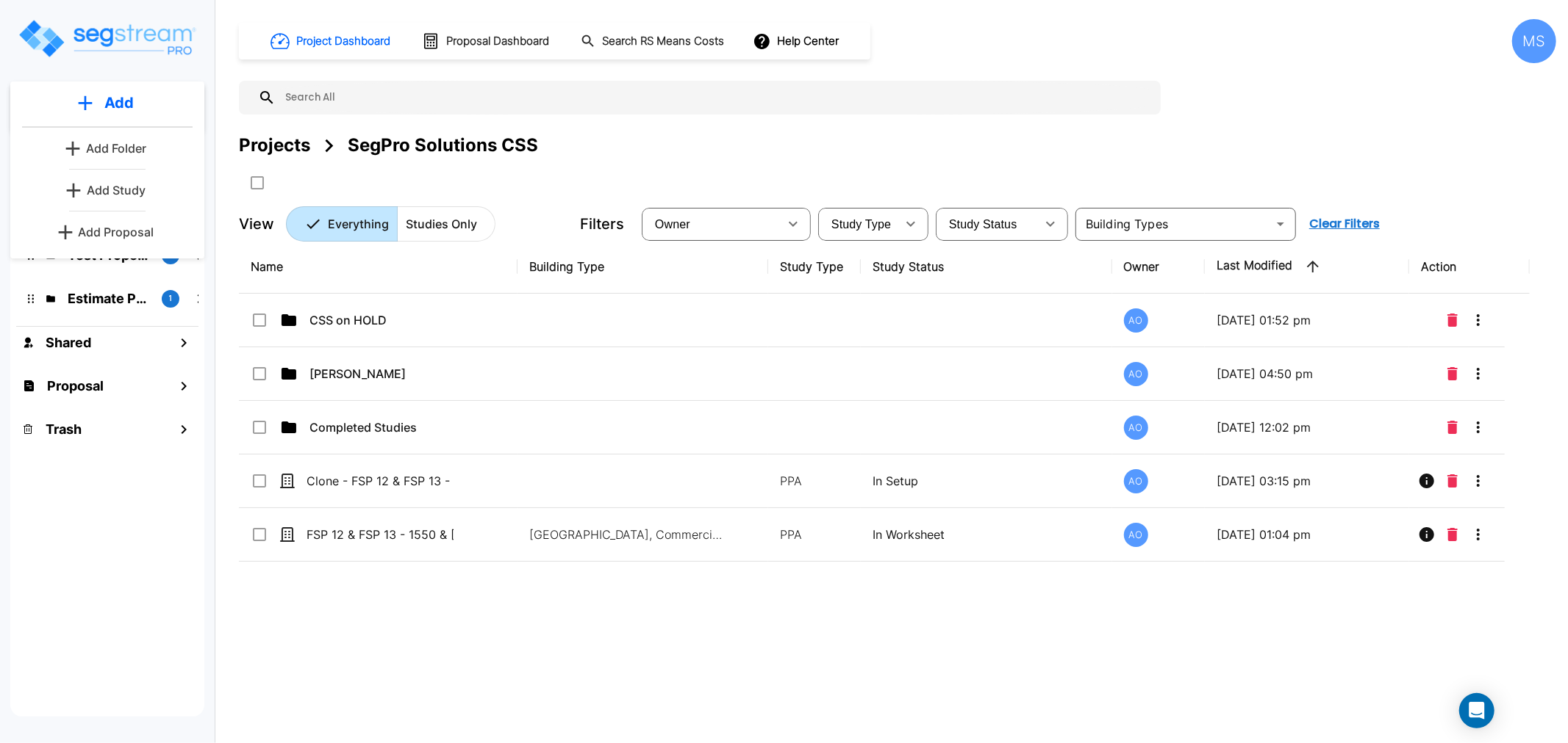
click at [133, 189] on p "Add Study" at bounding box center [117, 190] width 59 height 18
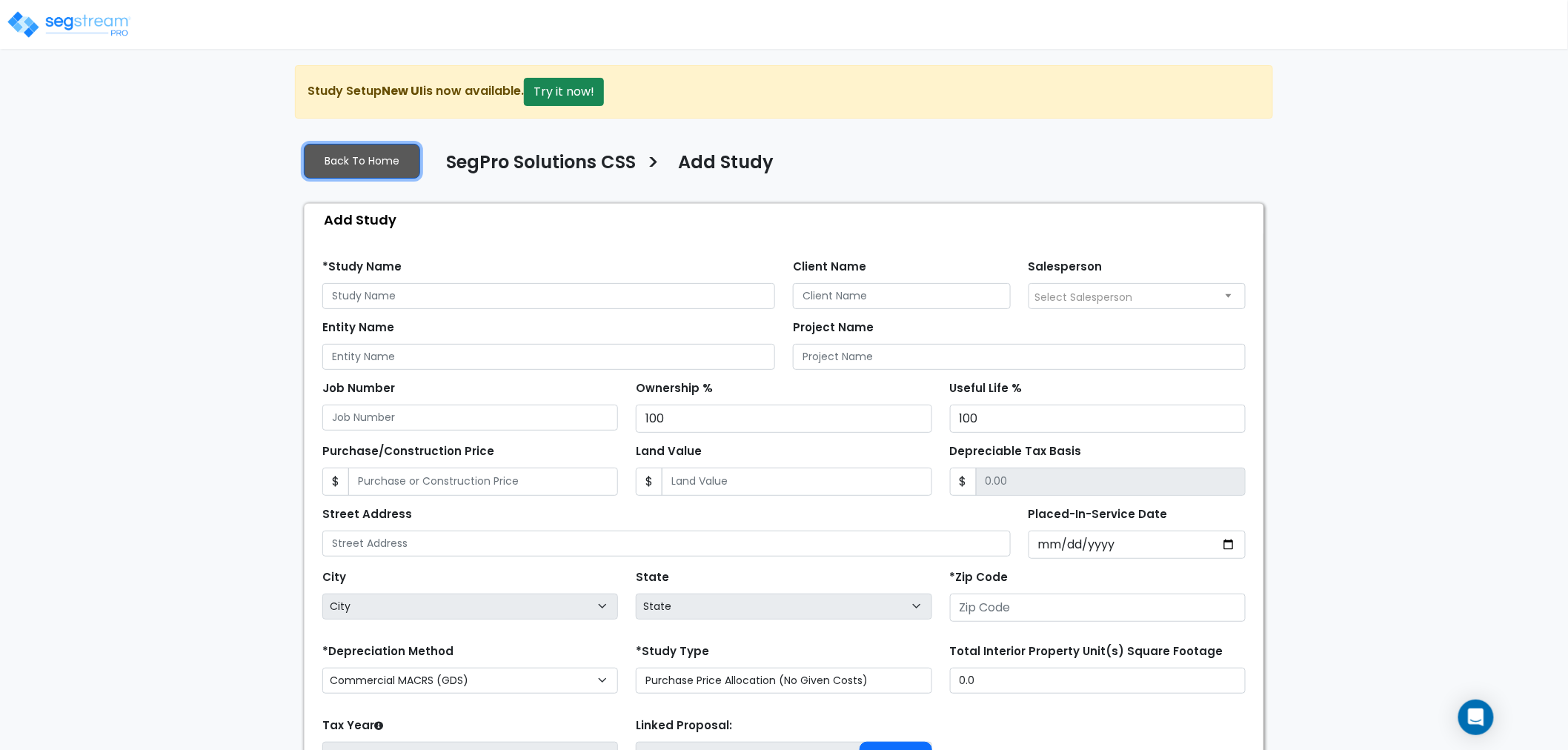
click at [376, 168] on link "Back To Home" at bounding box center [362, 161] width 117 height 35
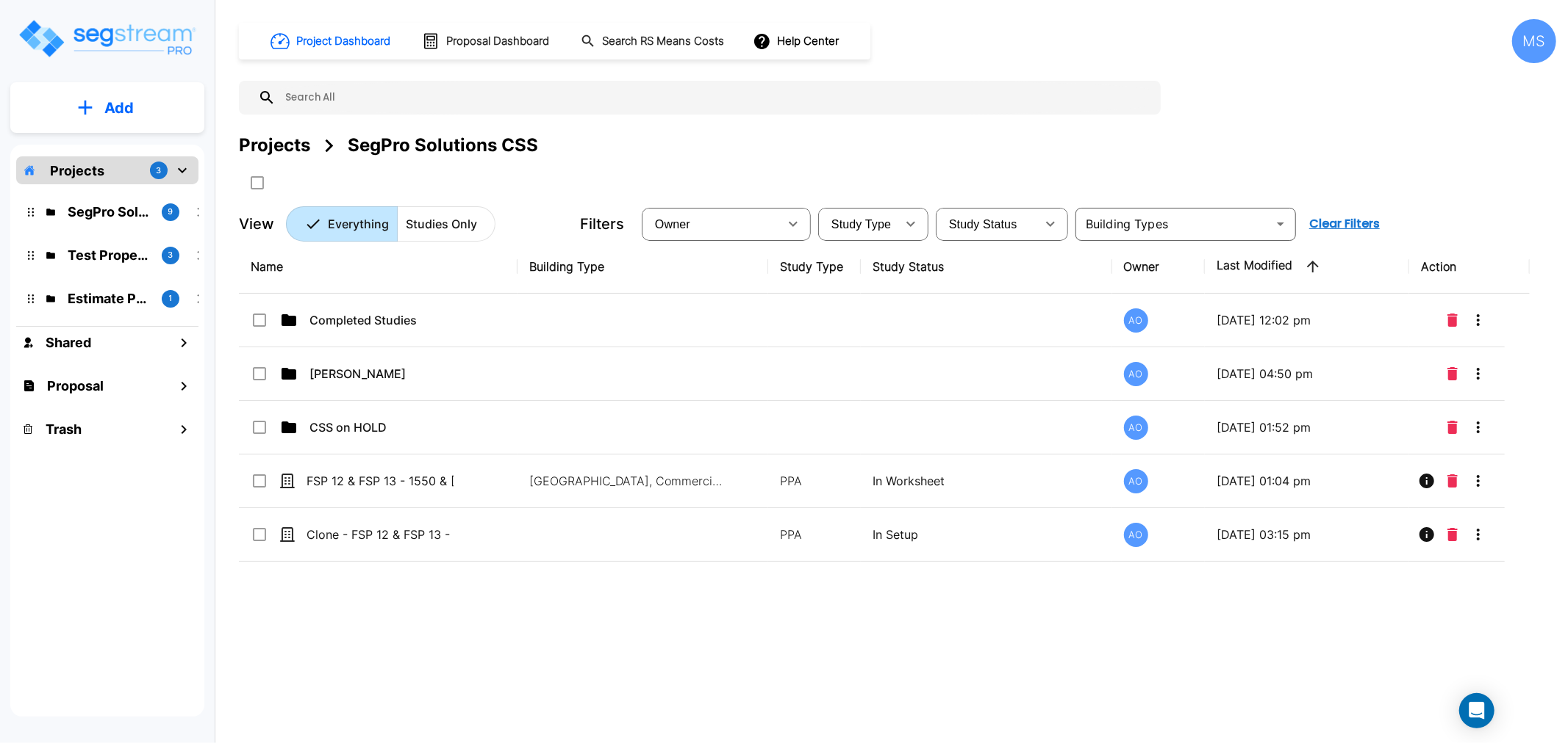
click at [150, 119] on button "Add" at bounding box center [107, 108] width 194 height 42
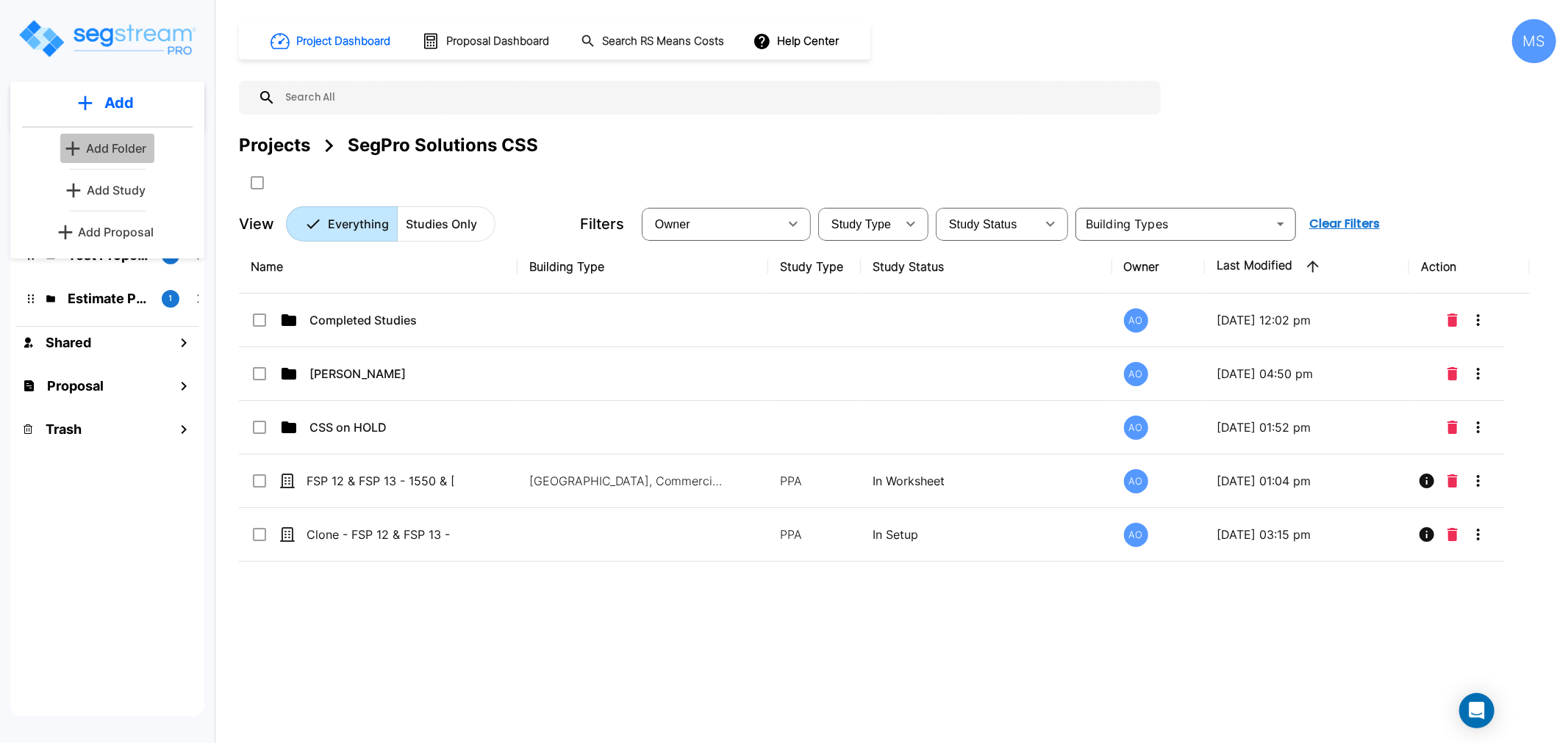
click at [133, 156] on p "Add Folder" at bounding box center [116, 148] width 60 height 18
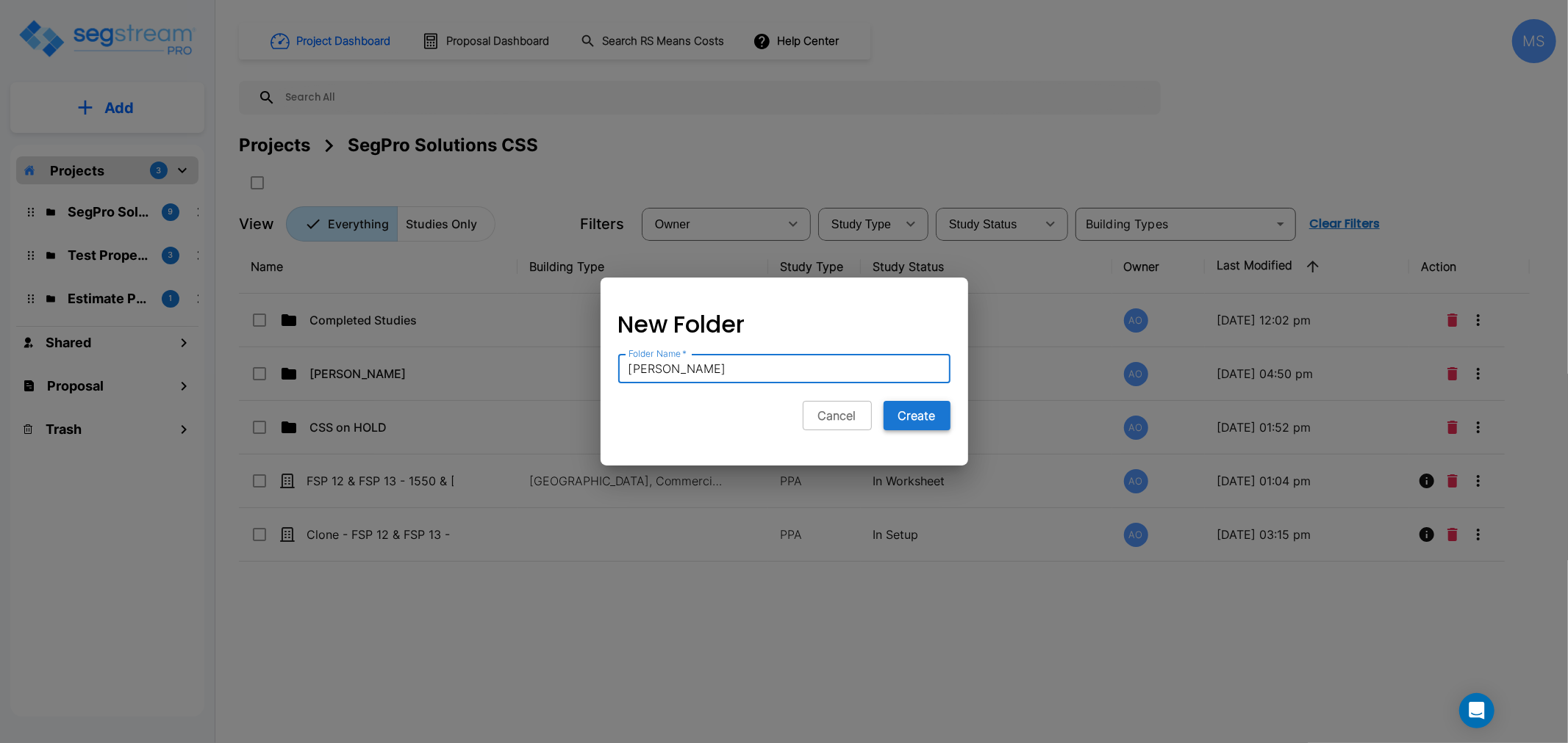
type input "[PERSON_NAME]"
click at [913, 416] on button "Create" at bounding box center [917, 415] width 67 height 30
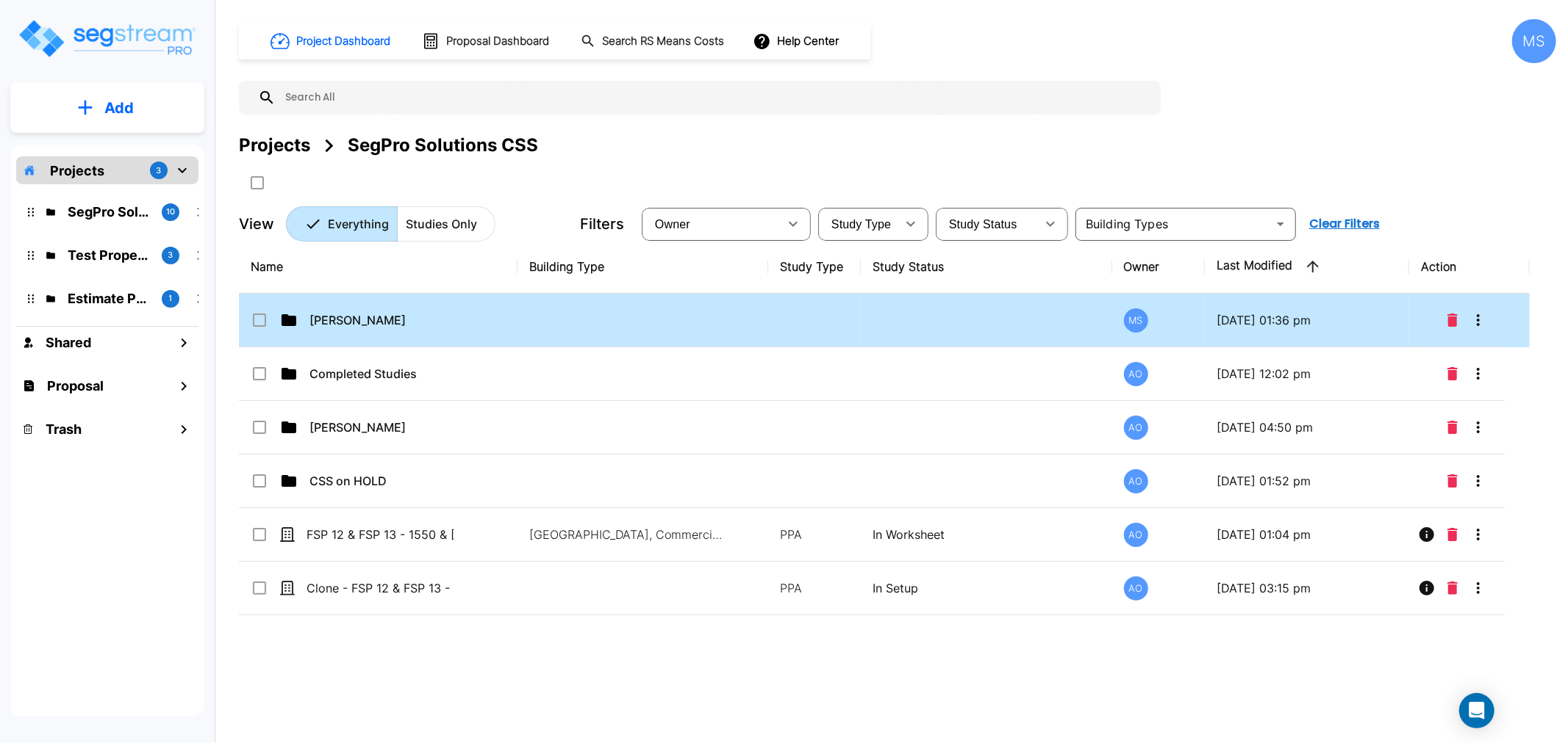
click at [349, 328] on td "[PERSON_NAME]" at bounding box center [378, 321] width 279 height 54
checkbox input "true"
click at [349, 328] on td "[PERSON_NAME]" at bounding box center [378, 321] width 279 height 54
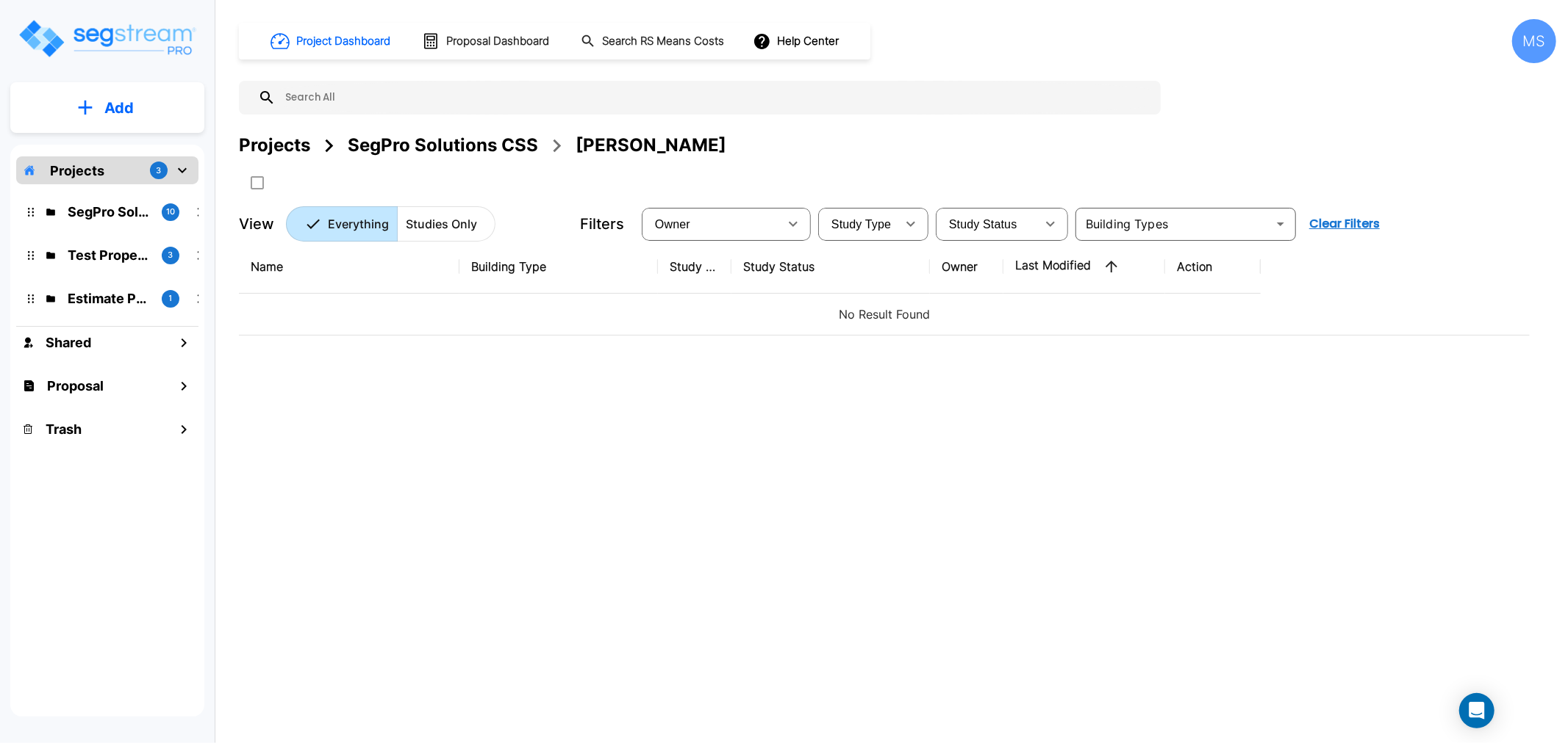
click at [128, 105] on p "Add" at bounding box center [119, 108] width 30 height 22
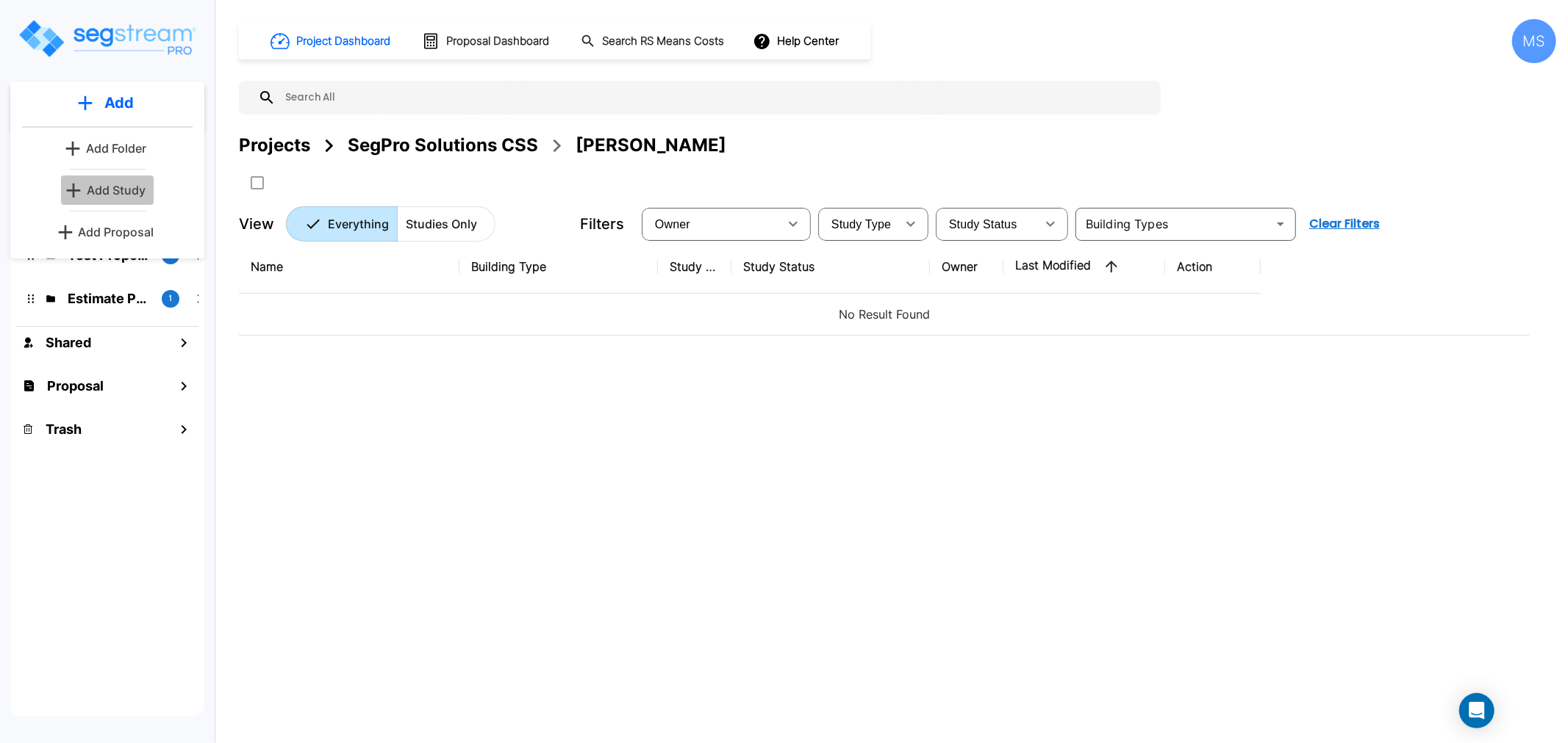
click at [126, 193] on p "Add Study" at bounding box center [117, 190] width 59 height 18
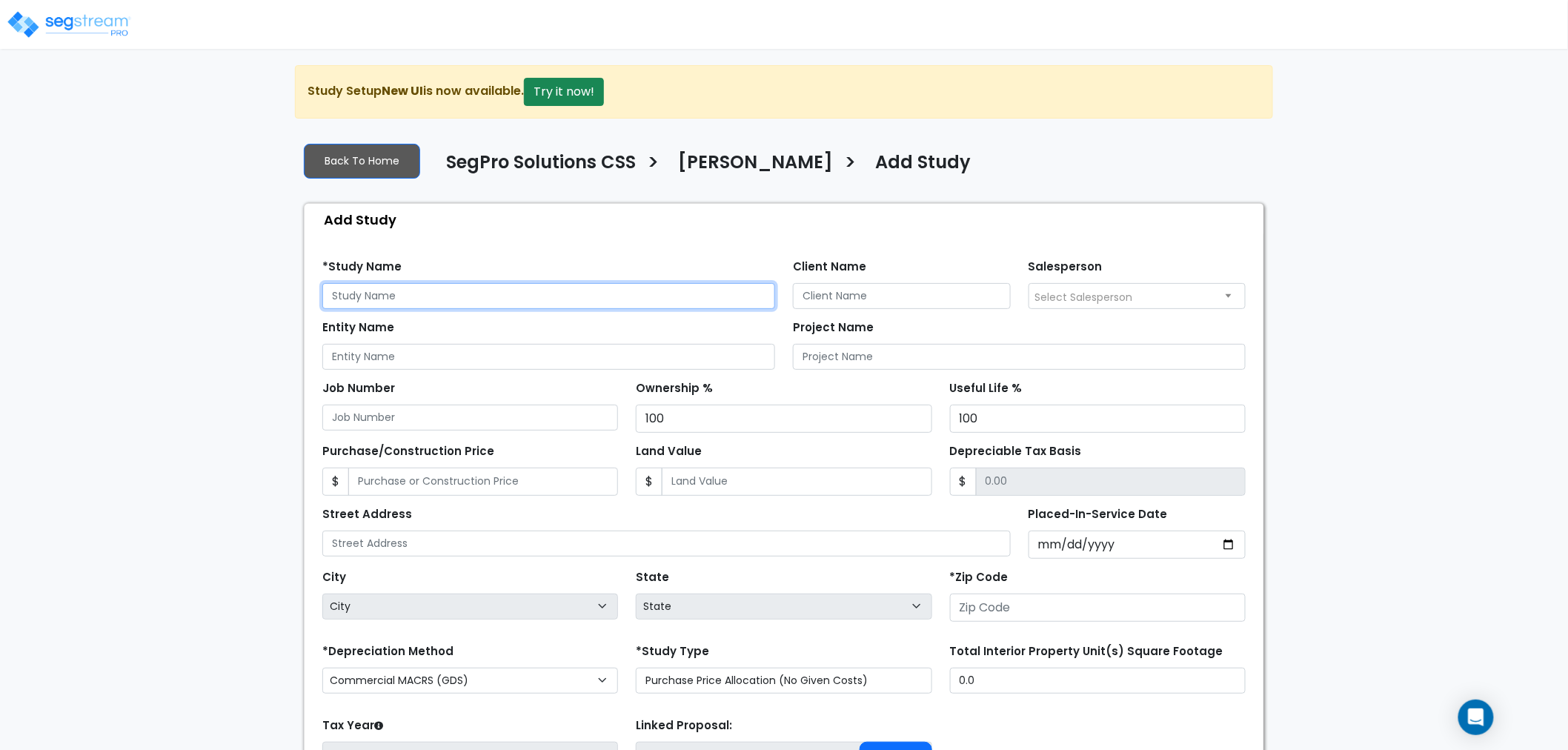
click at [467, 297] on input "text" at bounding box center [549, 296] width 453 height 26
click at [898, 284] on input "Client Name" at bounding box center [902, 296] width 218 height 26
type input "[PERSON_NAME]"
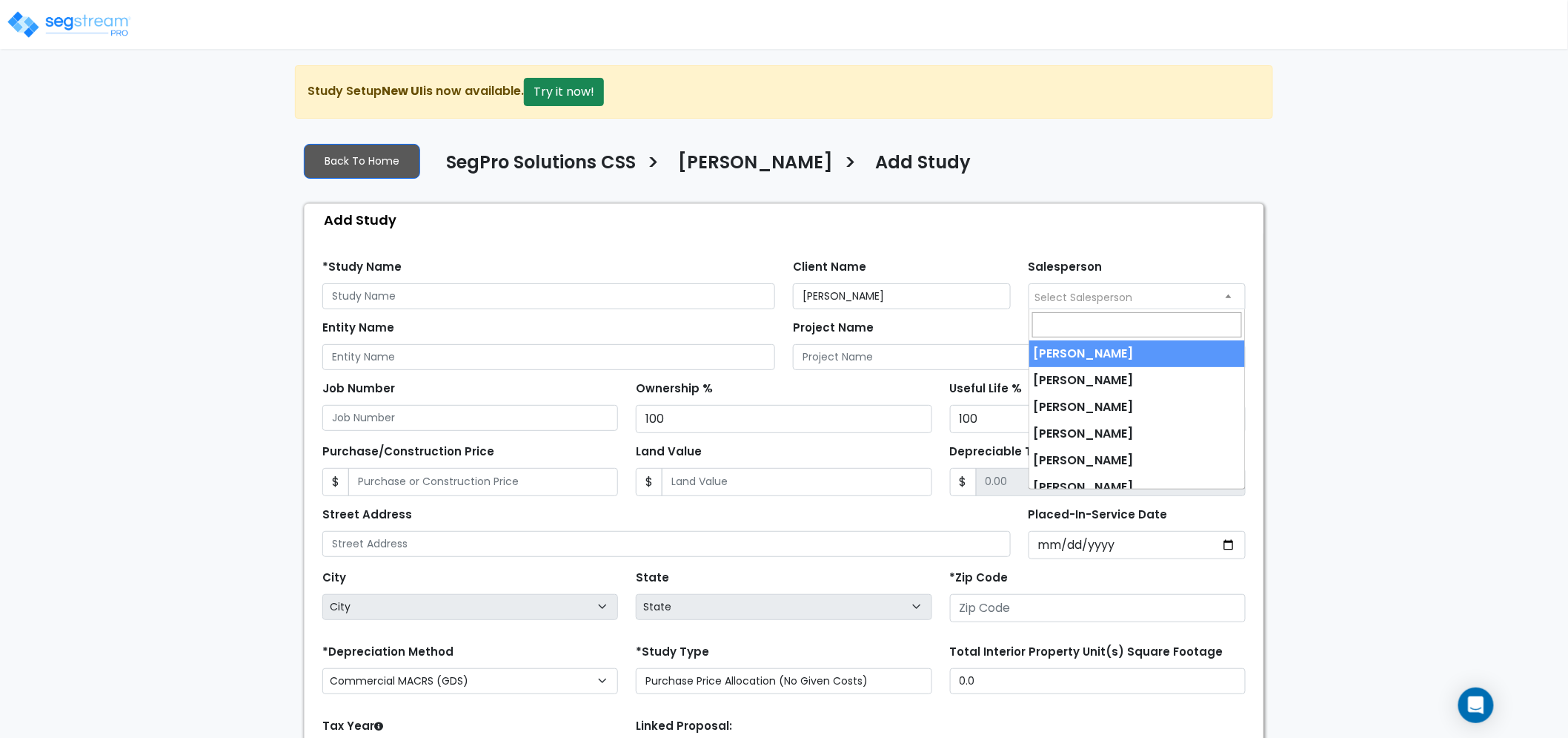
click at [1102, 285] on span "Select Salesperson" at bounding box center [1137, 296] width 216 height 24
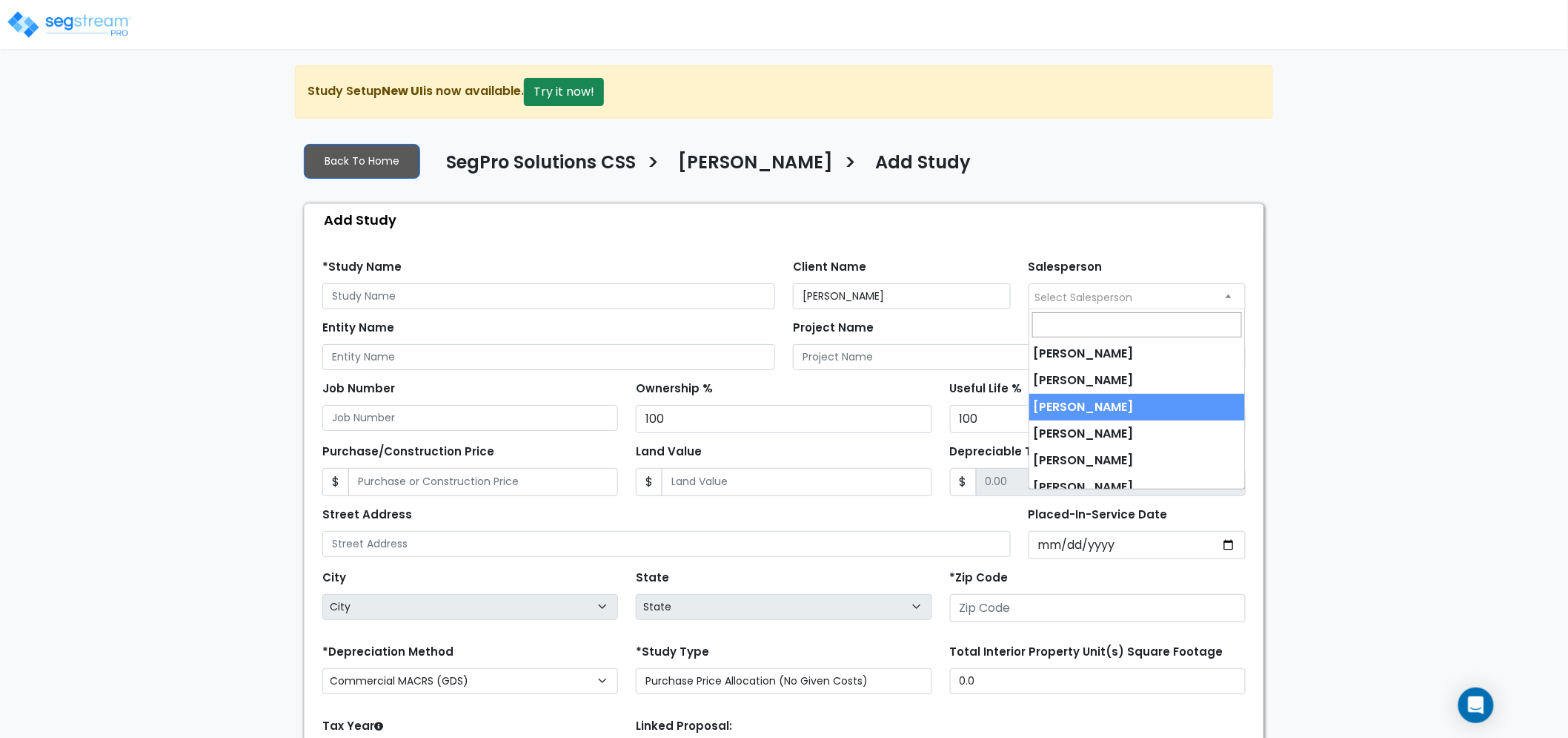
select select "173"
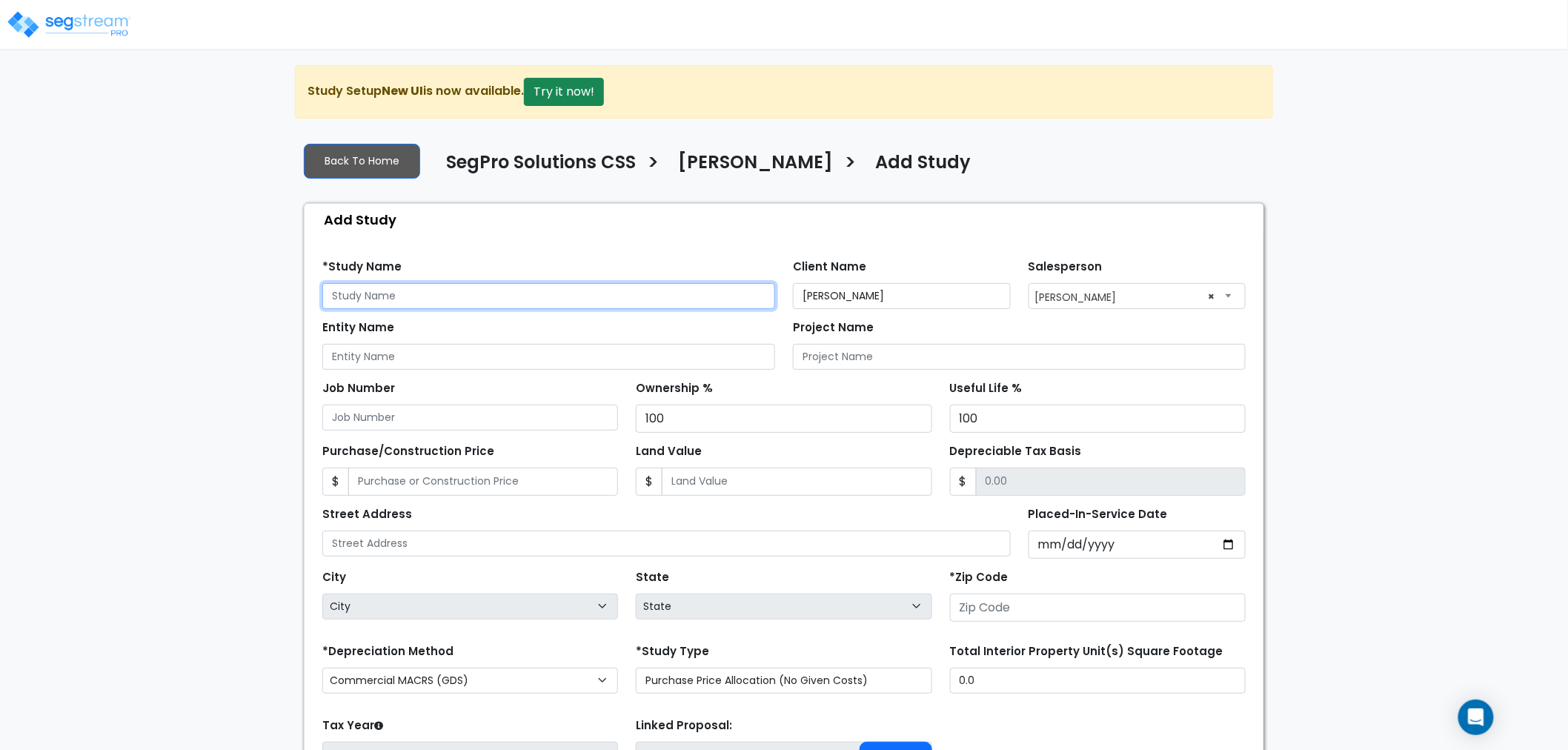
click at [585, 299] on input "text" at bounding box center [549, 296] width 453 height 26
click at [461, 297] on input "1850 East Atkin Avenue" at bounding box center [549, 296] width 453 height 26
click at [462, 295] on input "1850 East Atkin Avenue" at bounding box center [549, 296] width 453 height 26
click at [470, 285] on input "1850 East Atkin Avenue" at bounding box center [549, 296] width 453 height 26
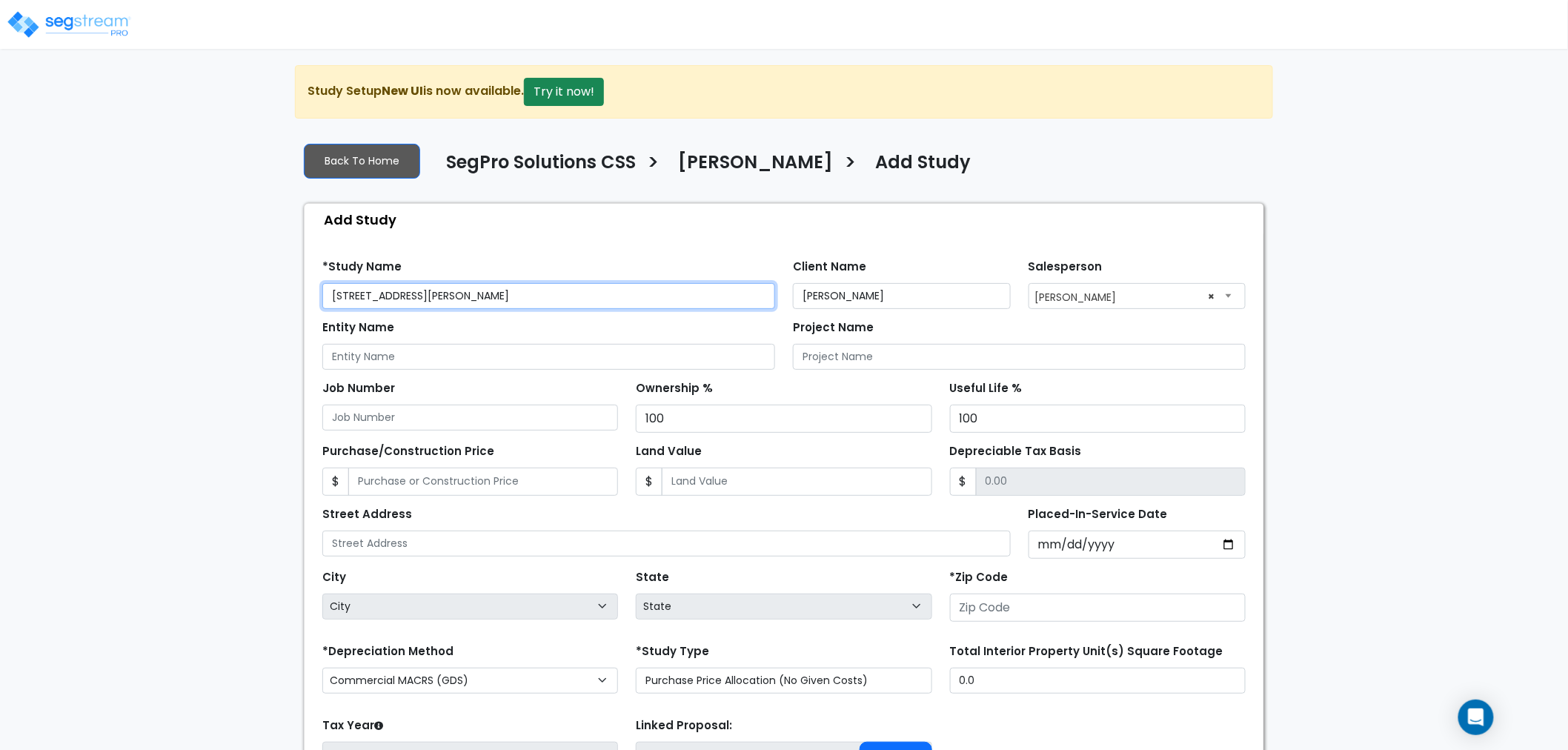
type input "1850 East Atkin Avenue"
click at [876, 295] on input "Beau Hoge" at bounding box center [902, 296] width 218 height 26
click at [876, 297] on input "Beau Hoge" at bounding box center [902, 296] width 218 height 26
click at [876, 299] on input "Beau Hoge" at bounding box center [902, 296] width 218 height 26
click at [442, 372] on div "Job Number Ownership % 100 Useful Life % 100" at bounding box center [784, 401] width 941 height 63
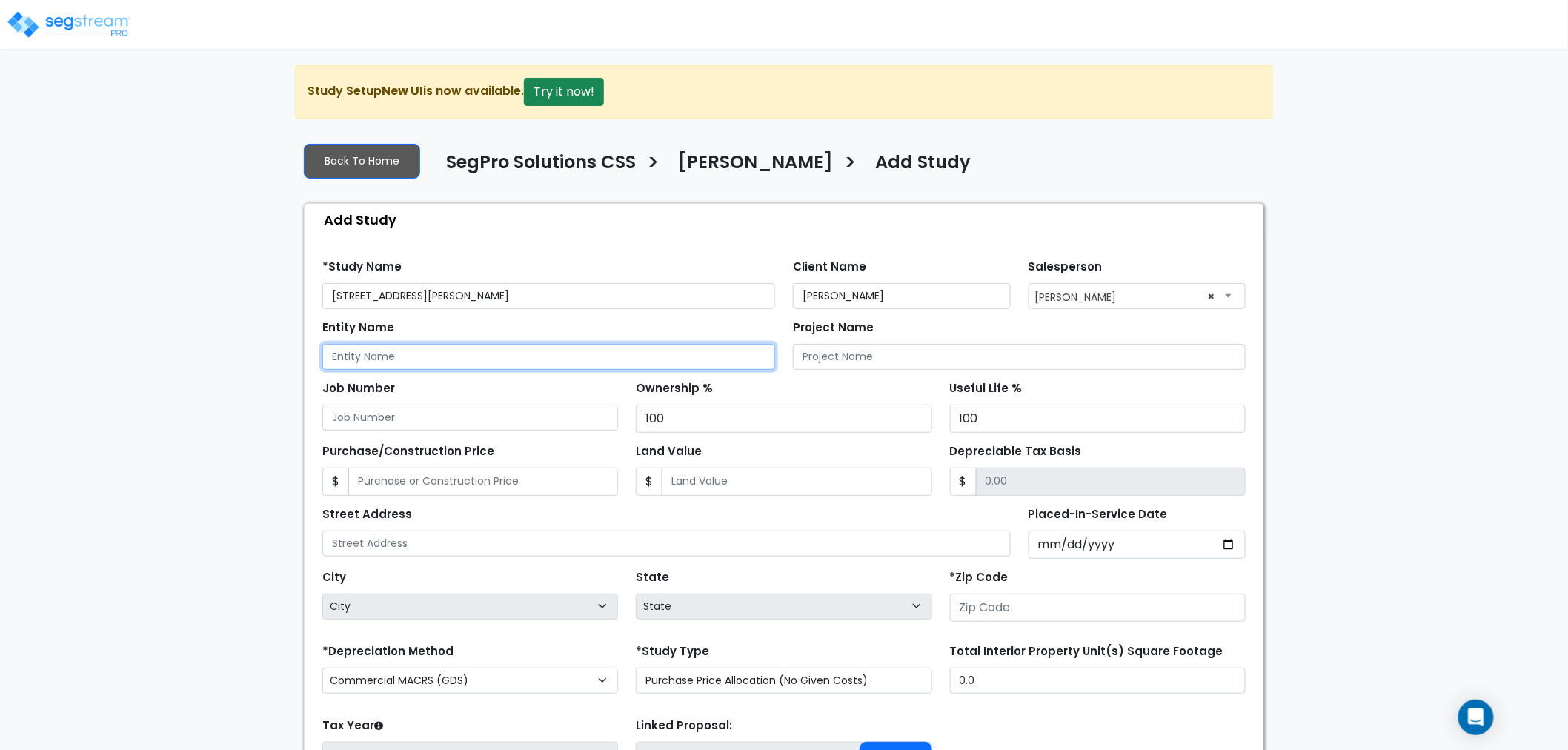
click at [448, 358] on input "Entity Name" at bounding box center [549, 357] width 453 height 26
paste input "Beau Hoge"
type input "Beau Hoge"
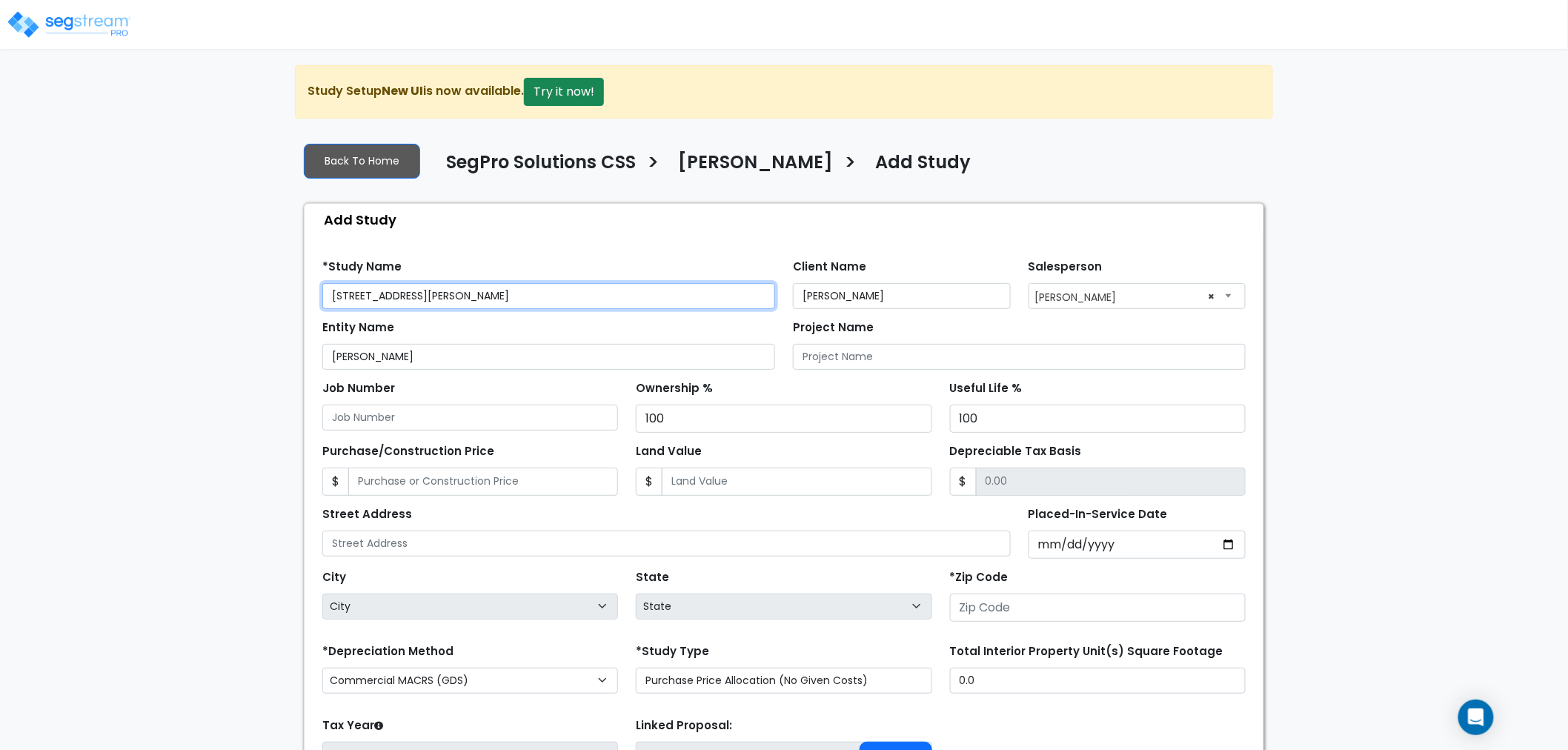
drag, startPoint x: 480, startPoint y: 282, endPoint x: 487, endPoint y: 284, distance: 7.3
click at [487, 284] on input "1850 East Atkin Avenue" at bounding box center [549, 296] width 453 height 26
paste input "Beau Hoge"
type input "1850 East Atkin Avenue - Beau Hoge"
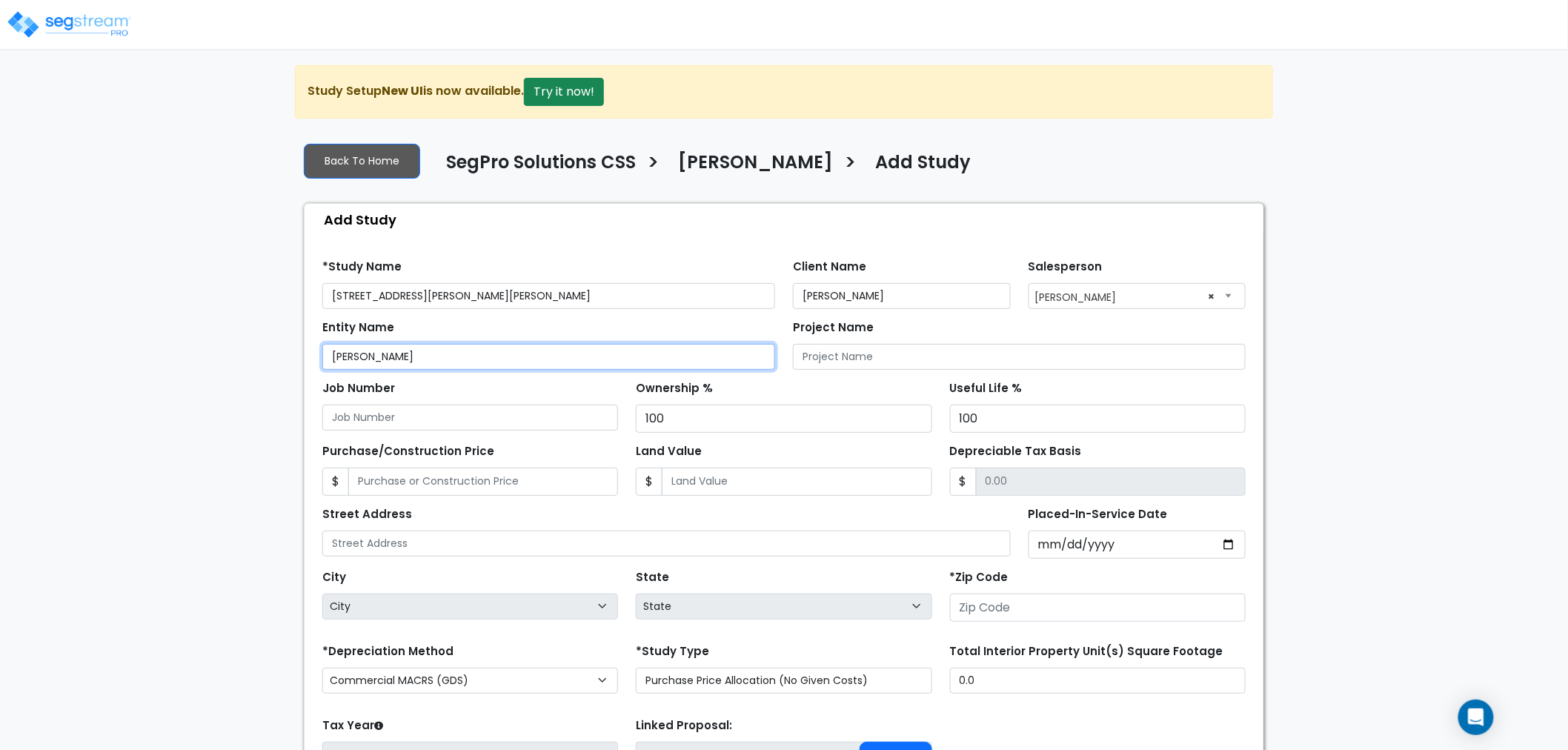
click at [646, 345] on input "Beau Hoge" at bounding box center [549, 357] width 453 height 26
type input "Beau Hoge (Personal)"
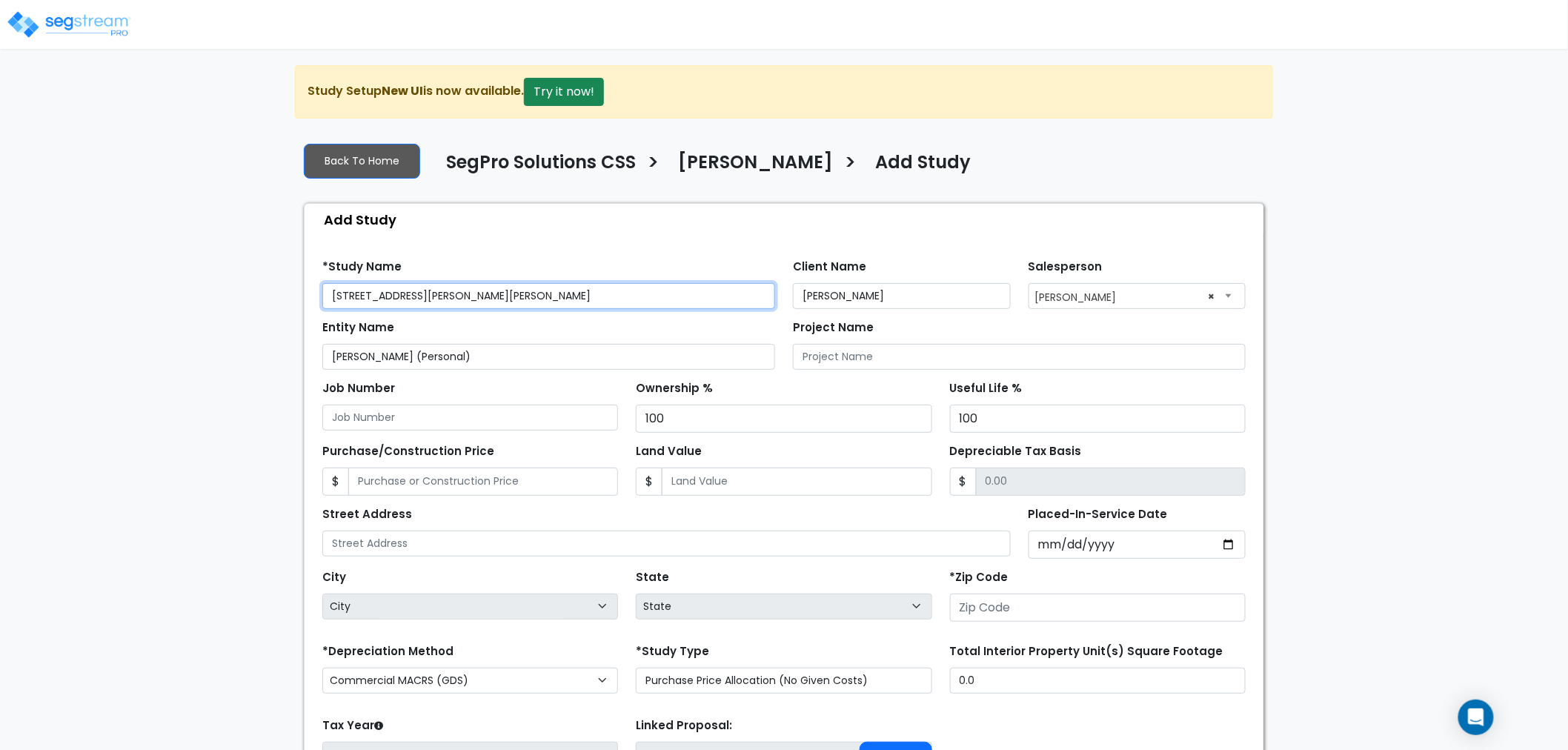
drag, startPoint x: 451, startPoint y: 295, endPoint x: 85, endPoint y: 334, distance: 368.1
click at [85, 334] on div "We are Building your Study. So please grab a coffee and let us do the heavy lif…" at bounding box center [784, 478] width 1568 height 826
type input "[STREET_ADDRESS][PERSON_NAME]"
drag, startPoint x: 416, startPoint y: 297, endPoint x: 253, endPoint y: 286, distance: 163.4
click at [255, 286] on div "We are Building your Study. So please grab a coffee and let us do the heavy lif…" at bounding box center [784, 478] width 1568 height 826
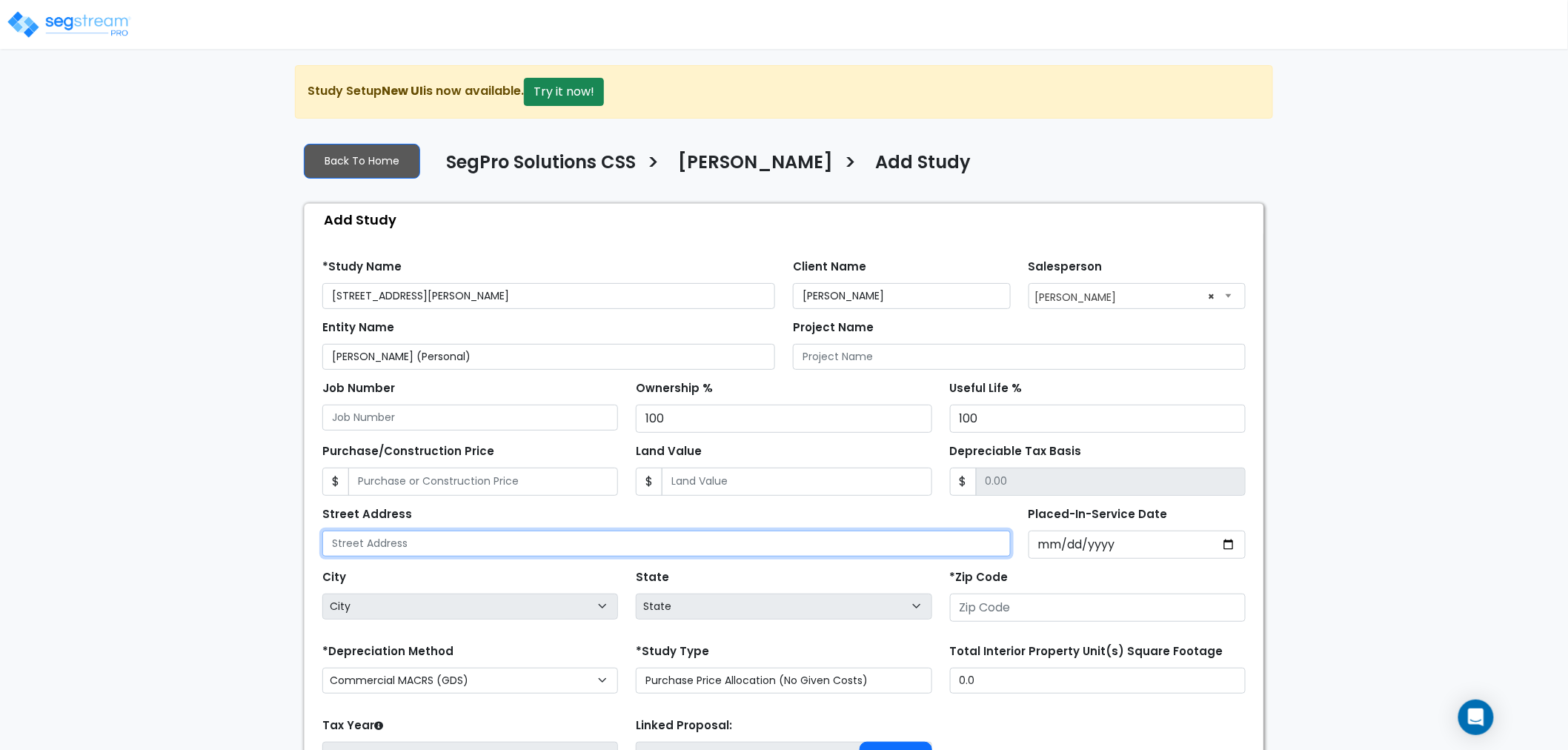
click at [538, 553] on input "text" at bounding box center [666, 544] width 688 height 26
type input "v"
paste input "814 S Aspen Way"
type input "814 S Aspen Way"
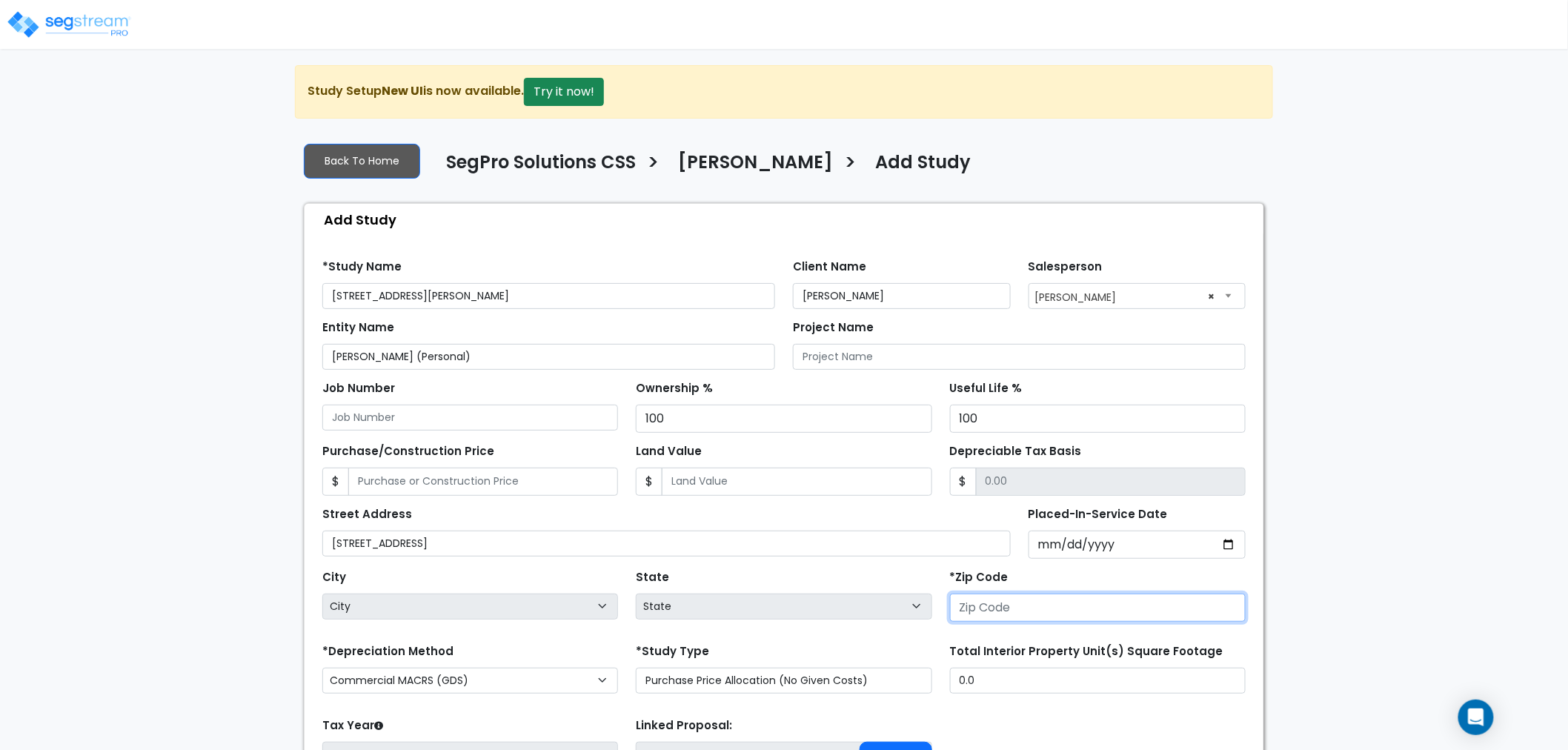
click at [982, 613] on input "number" at bounding box center [1097, 608] width 296 height 28
click at [1042, 607] on input "number" at bounding box center [1097, 608] width 296 height 28
type input "84"
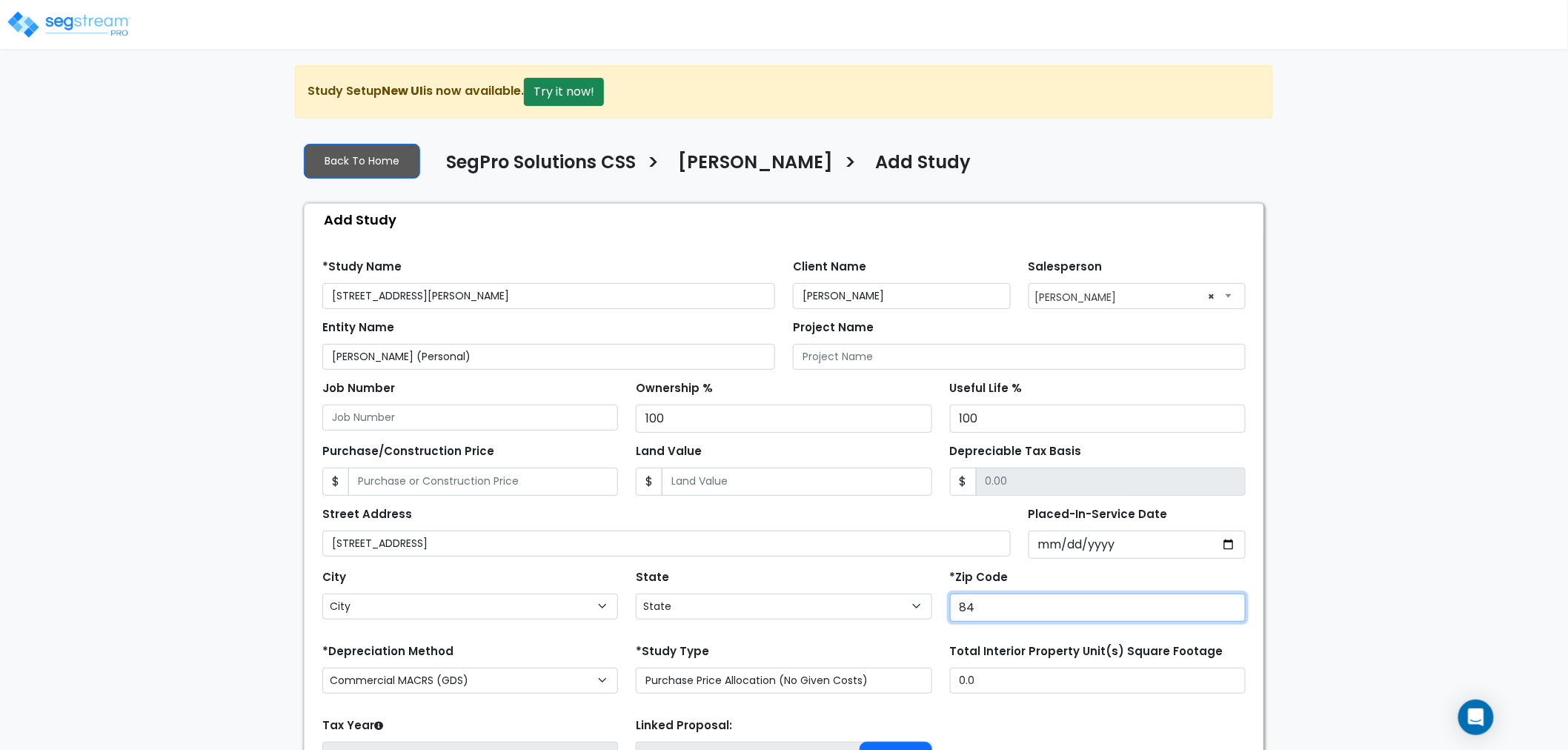
select select "UT"
type input "84606"
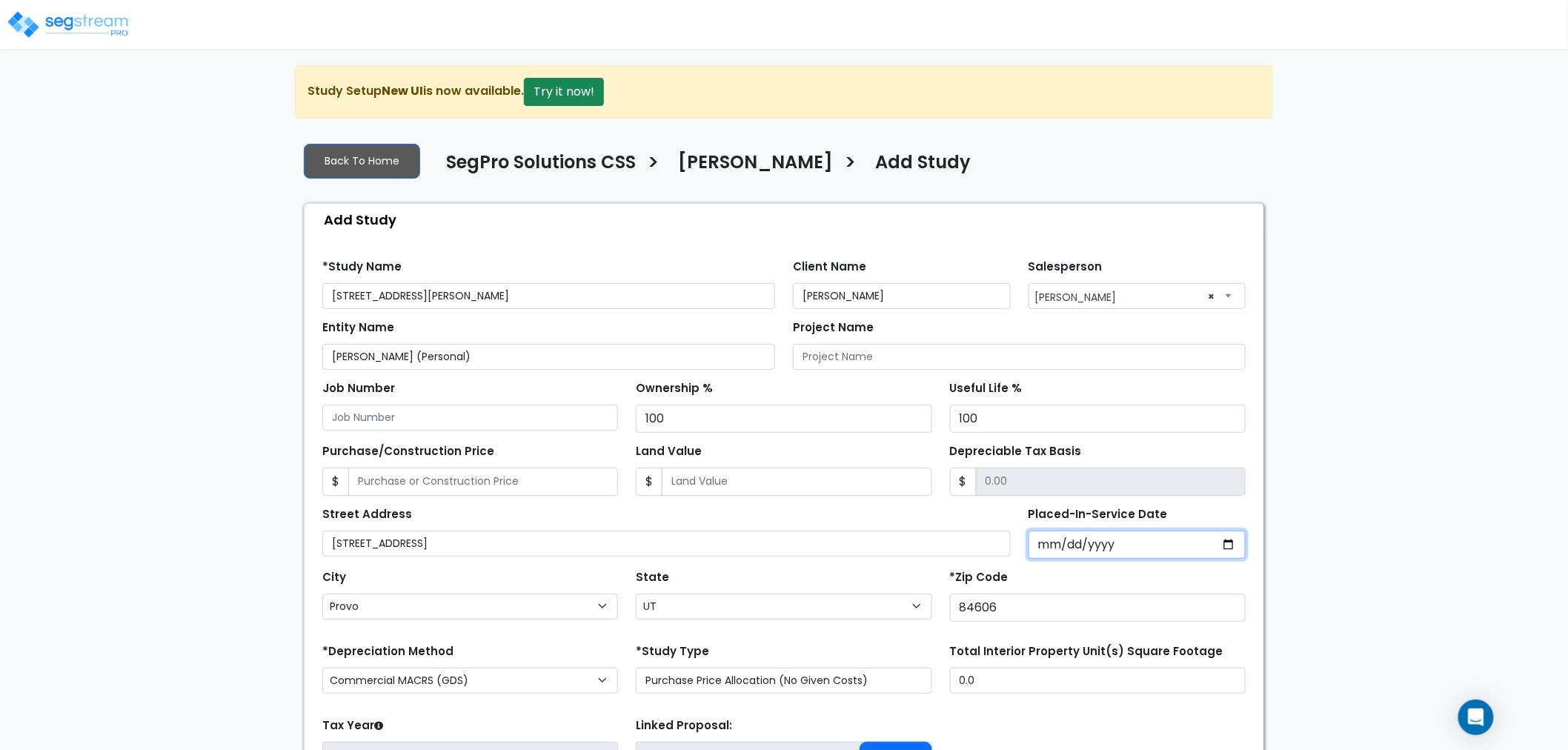
click at [1048, 551] on input "Placed-In-Service Date" at bounding box center [1138, 545] width 218 height 28
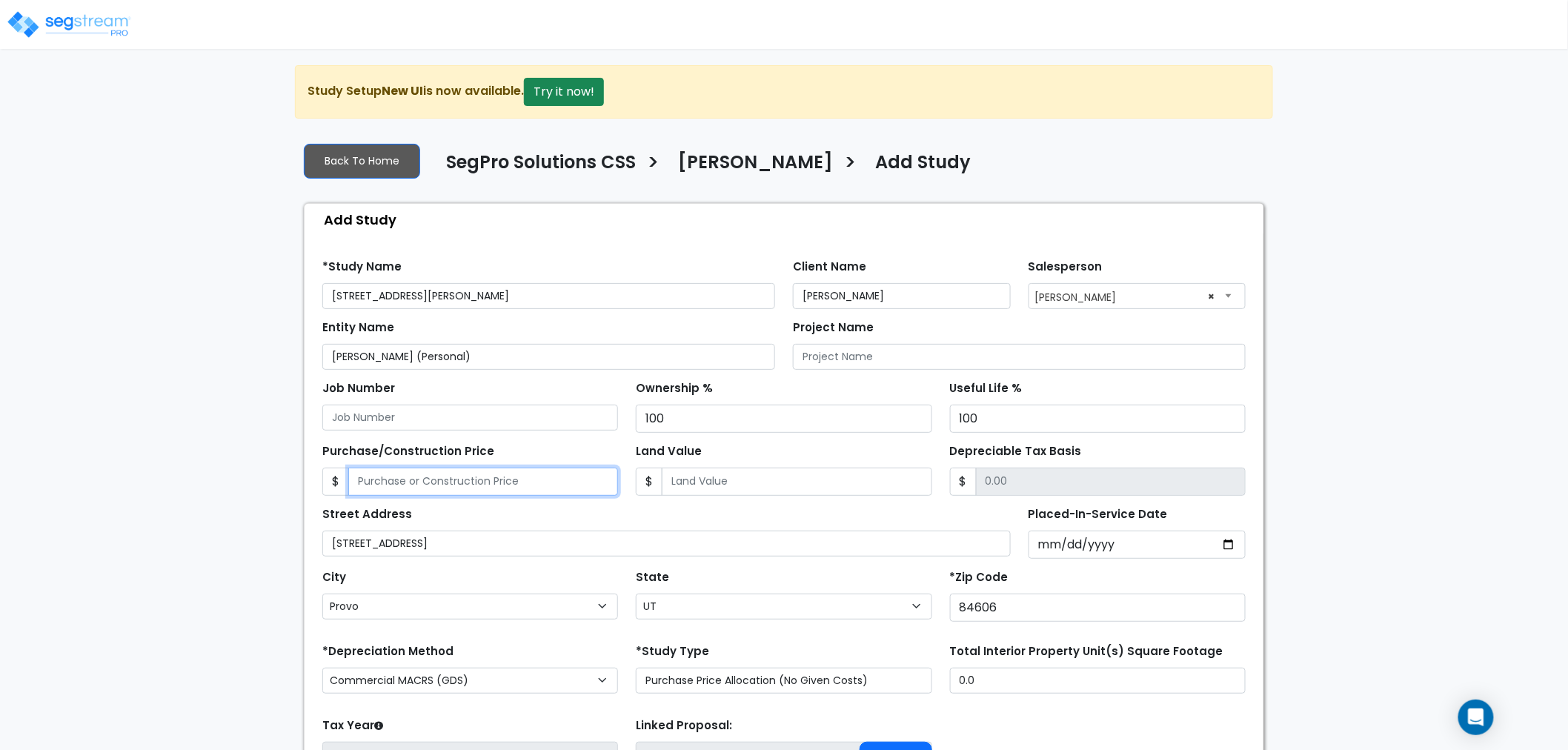
click at [502, 478] on input "Purchase/Construction Price" at bounding box center [483, 482] width 270 height 28
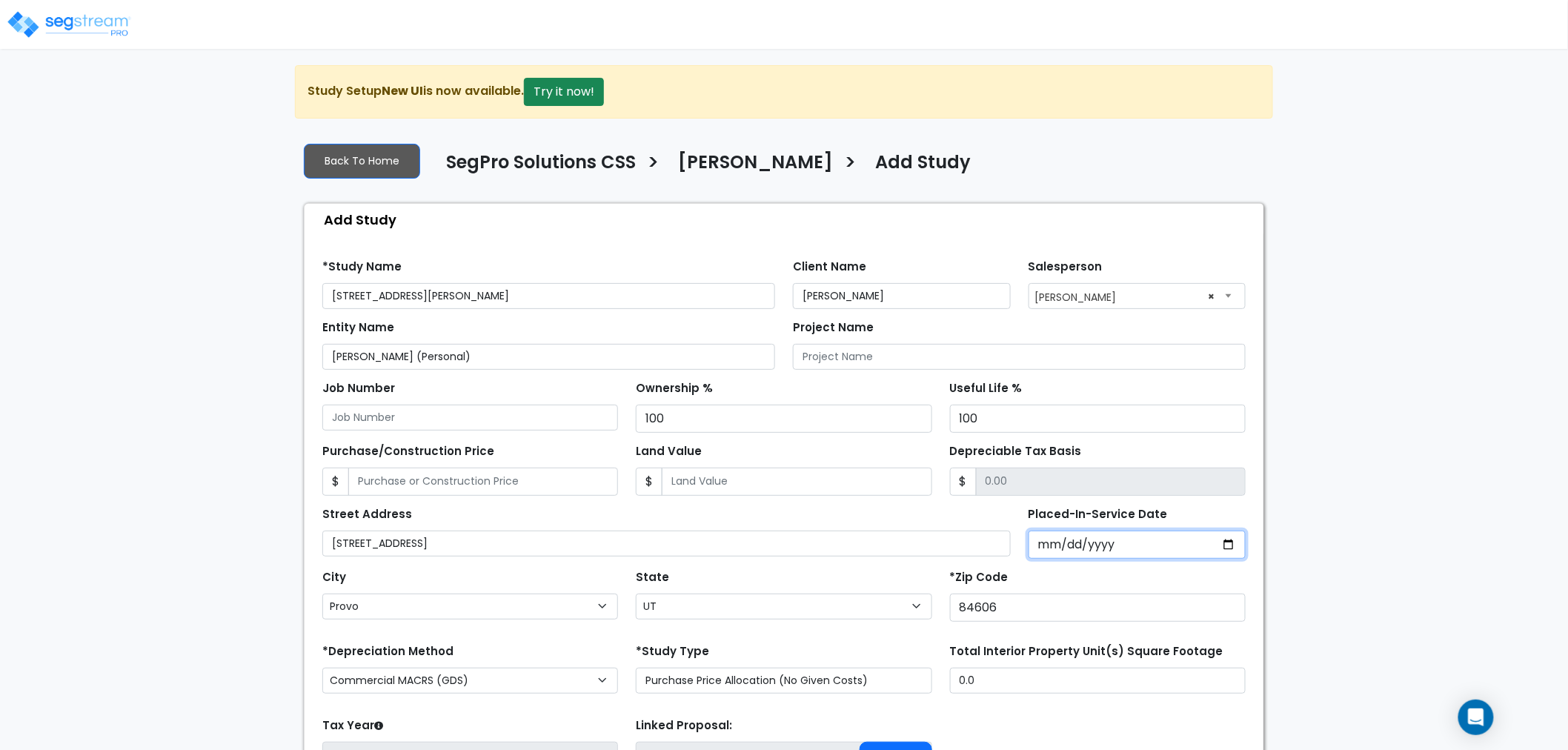
click at [1042, 537] on input "Placed-In-Service Date" at bounding box center [1138, 545] width 218 height 28
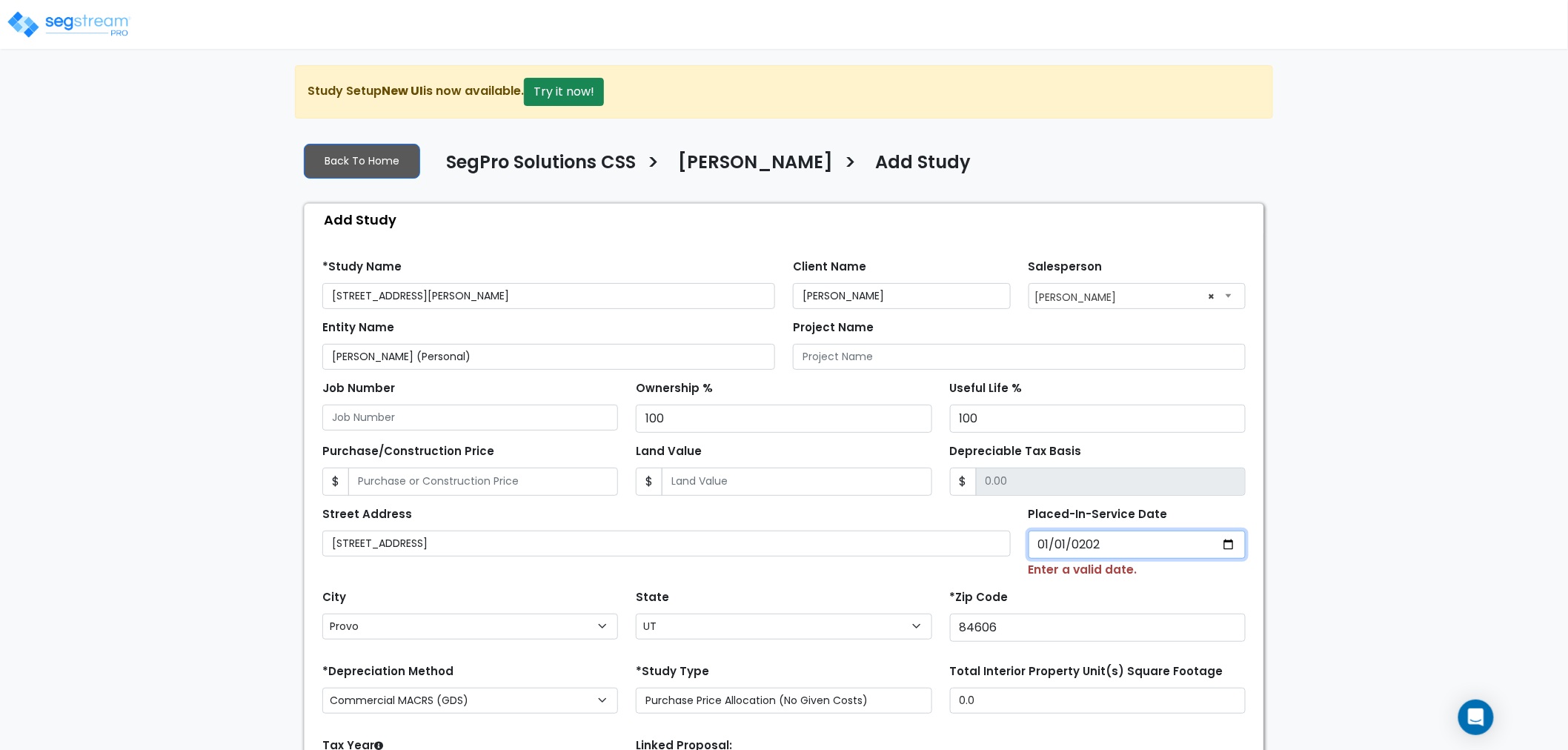
type input "2020-01-01"
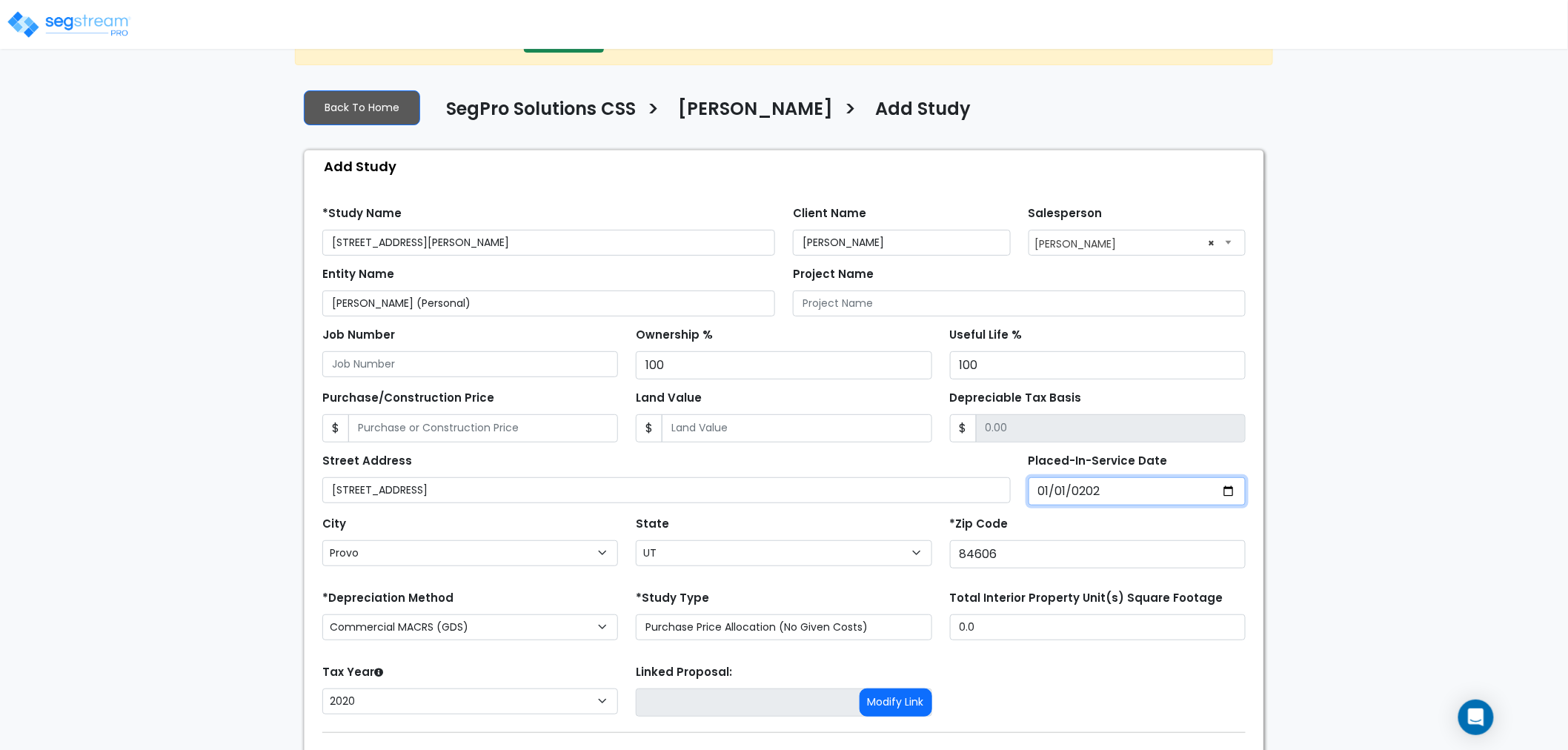
scroll to position [83, 0]
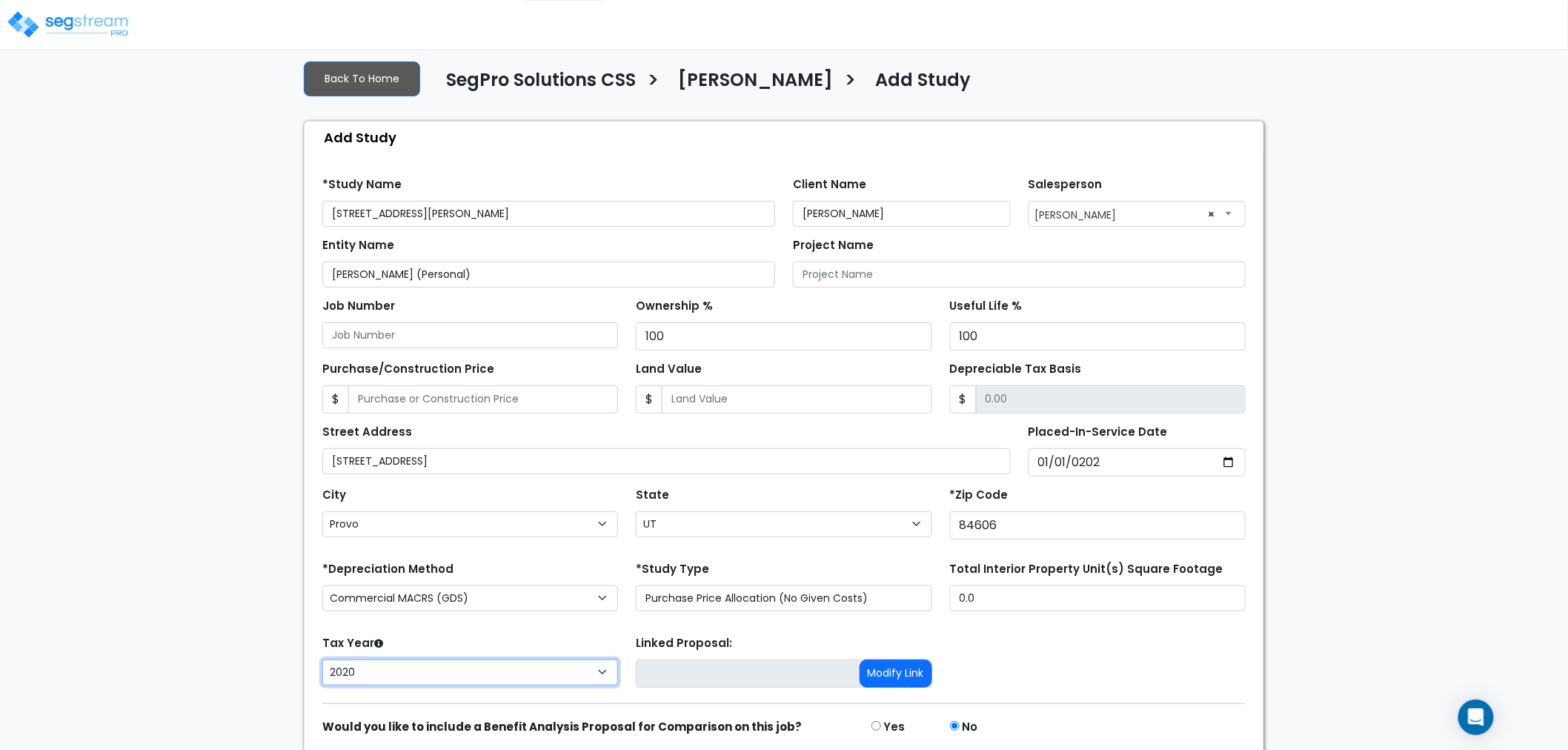
click at [524, 678] on select "2026 2025 2024 2023 2022 2021 2020" at bounding box center [469, 672] width 296 height 26
select select "2025"
click at [322, 661] on select "2026 2025 2024 2023 2022 2021 2020" at bounding box center [469, 672] width 296 height 26
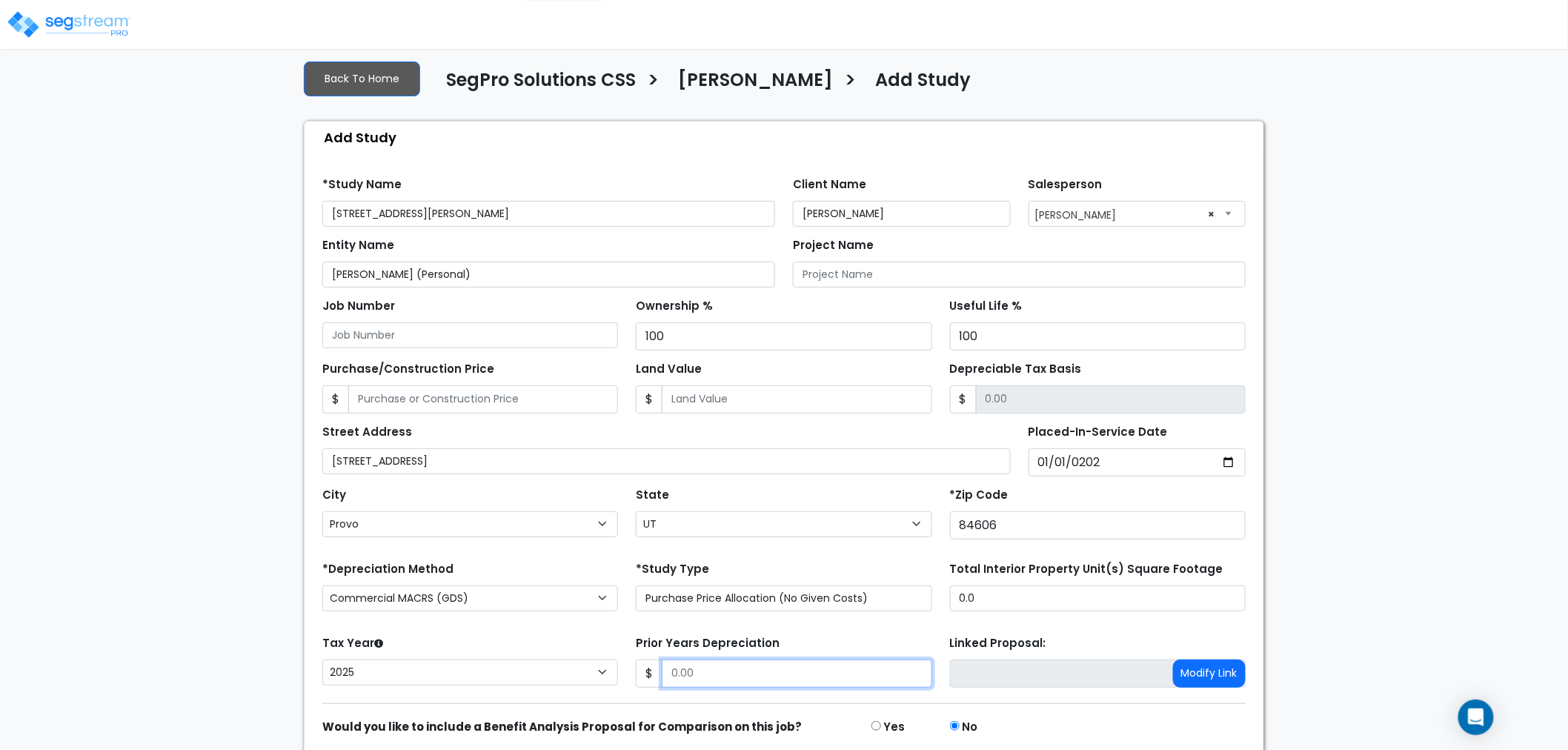
click at [699, 676] on input "Prior Years Depreciation" at bounding box center [796, 673] width 270 height 28
click at [698, 676] on input "Prior Years Depreciation" at bounding box center [796, 673] width 270 height 28
type input "32,724"
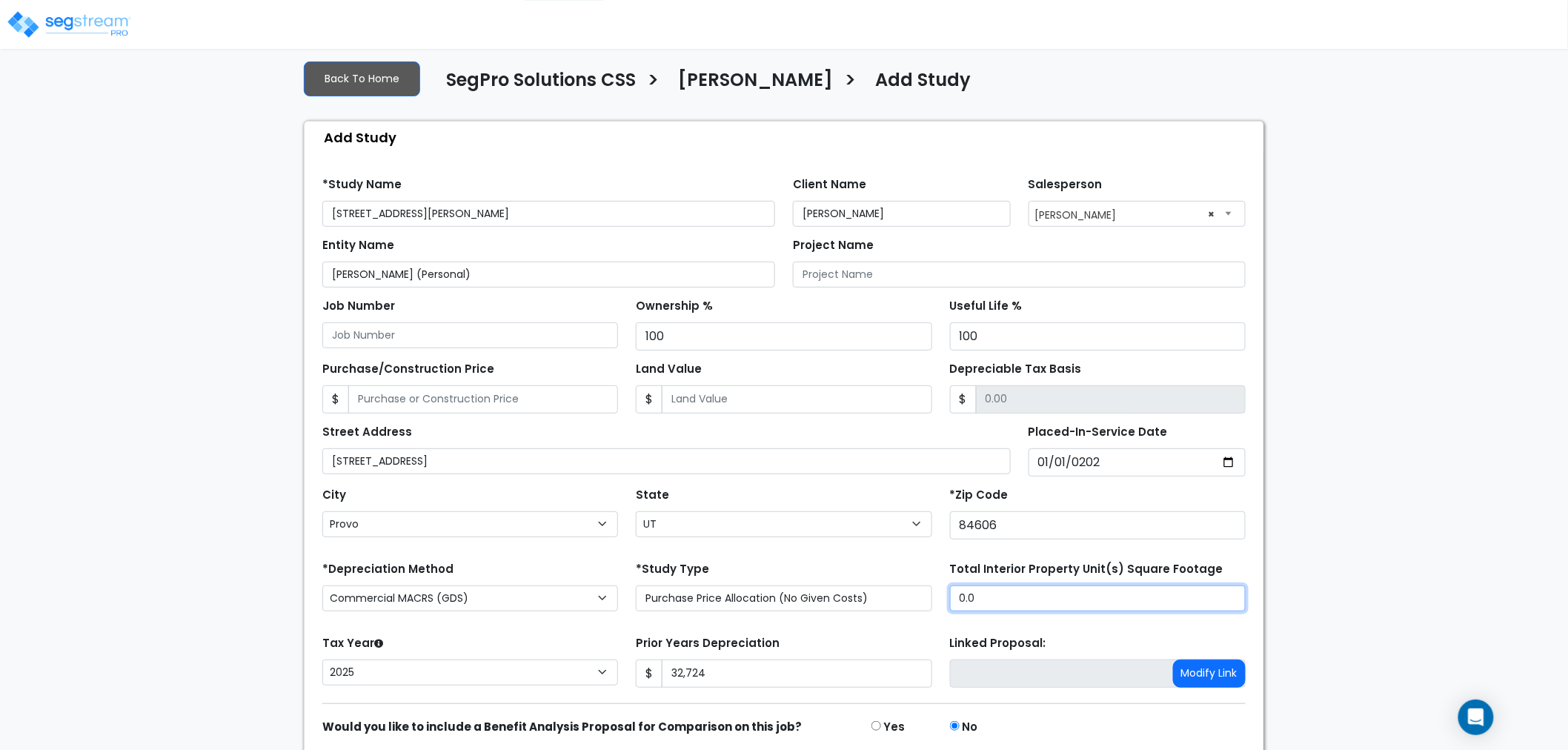
click at [961, 601] on input "0.0" at bounding box center [1097, 598] width 296 height 26
click at [980, 594] on input "0.0" at bounding box center [1097, 598] width 296 height 26
drag, startPoint x: 980, startPoint y: 594, endPoint x: 920, endPoint y: 567, distance: 65.8
click at [979, 594] on input "0.0" at bounding box center [1097, 598] width 296 height 26
type input "1,689"
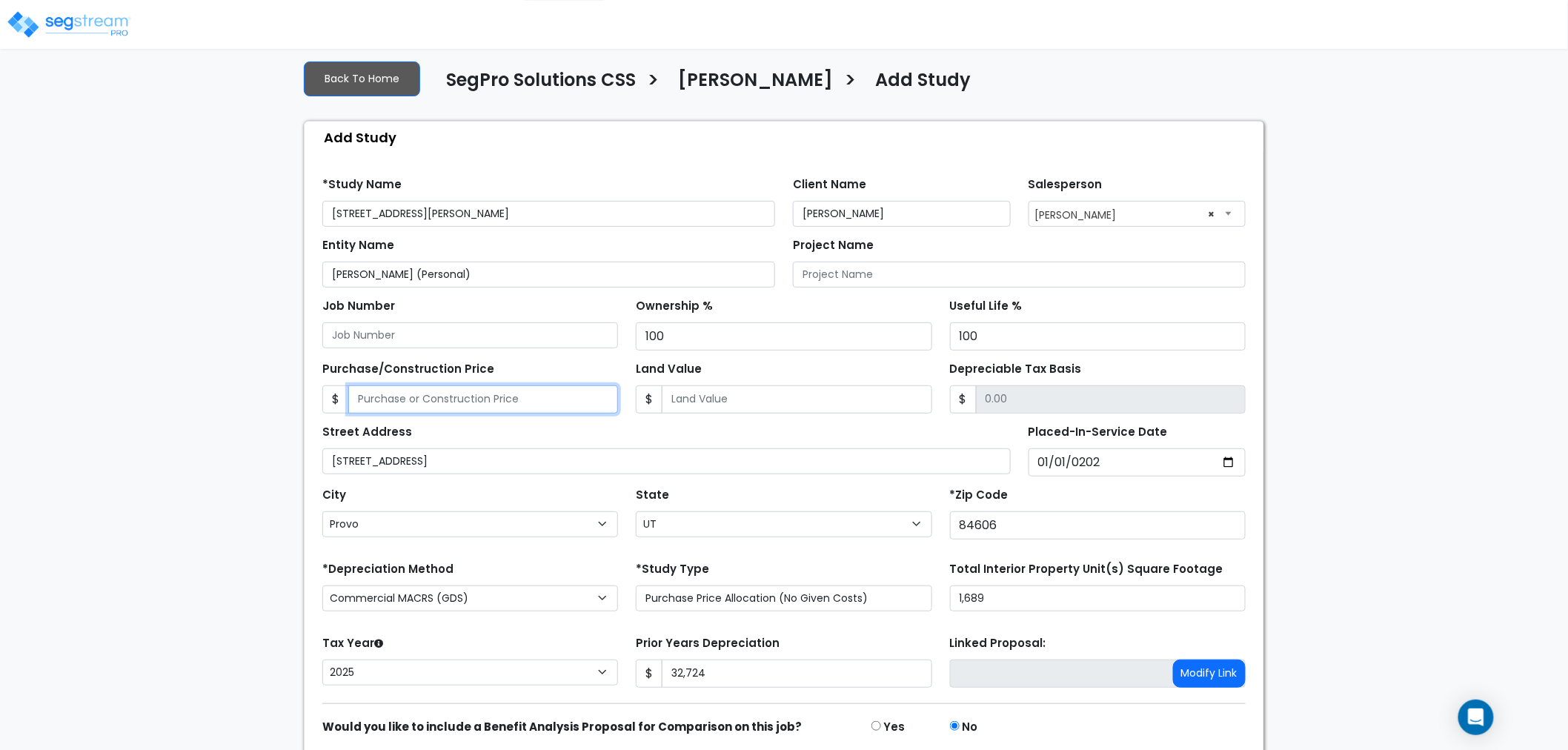
click at [500, 412] on input "Purchase/Construction Price" at bounding box center [483, 399] width 270 height 28
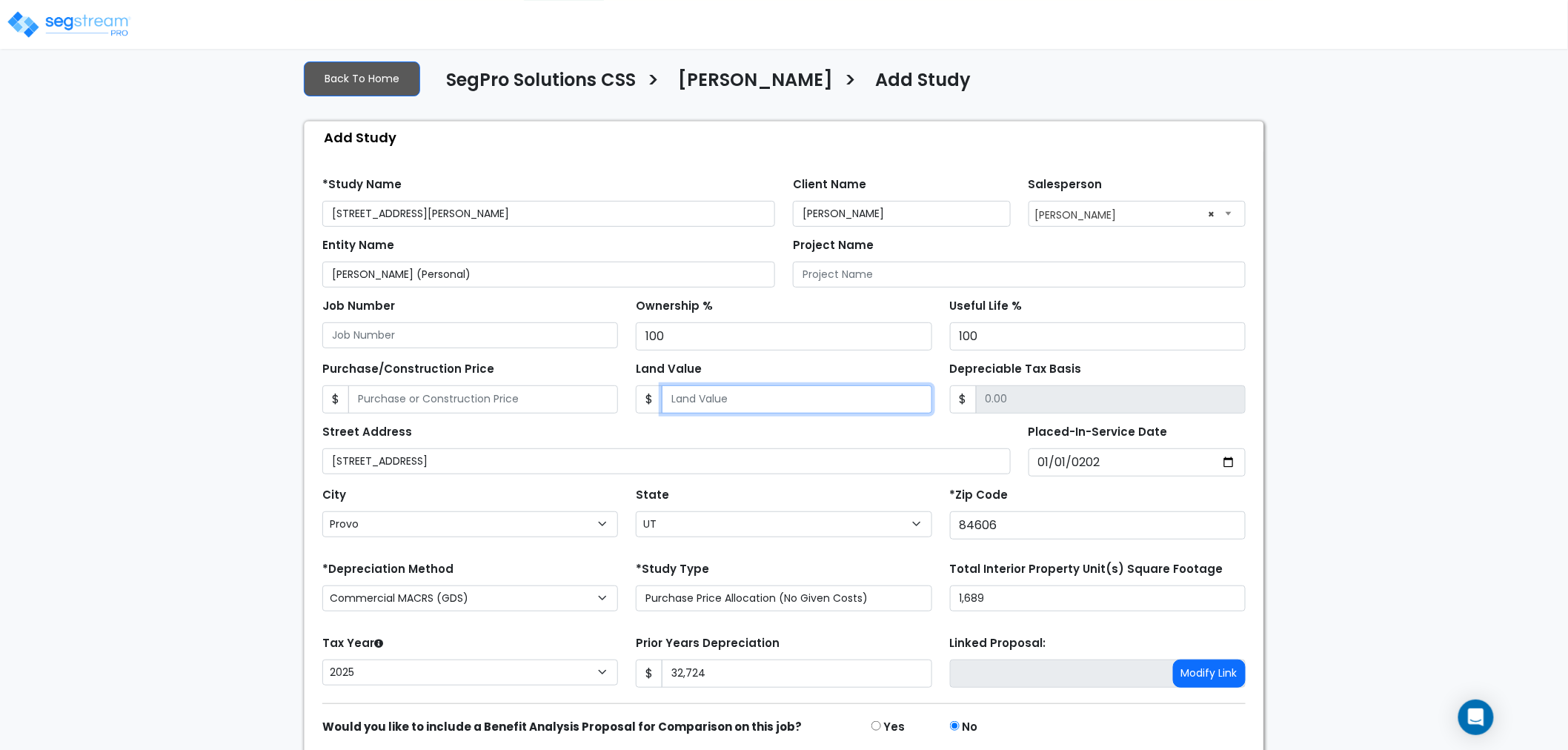
click at [675, 395] on input "Land Value" at bounding box center [796, 399] width 270 height 28
click at [784, 395] on input "Land Value" at bounding box center [796, 399] width 270 height 28
type input "70,600"
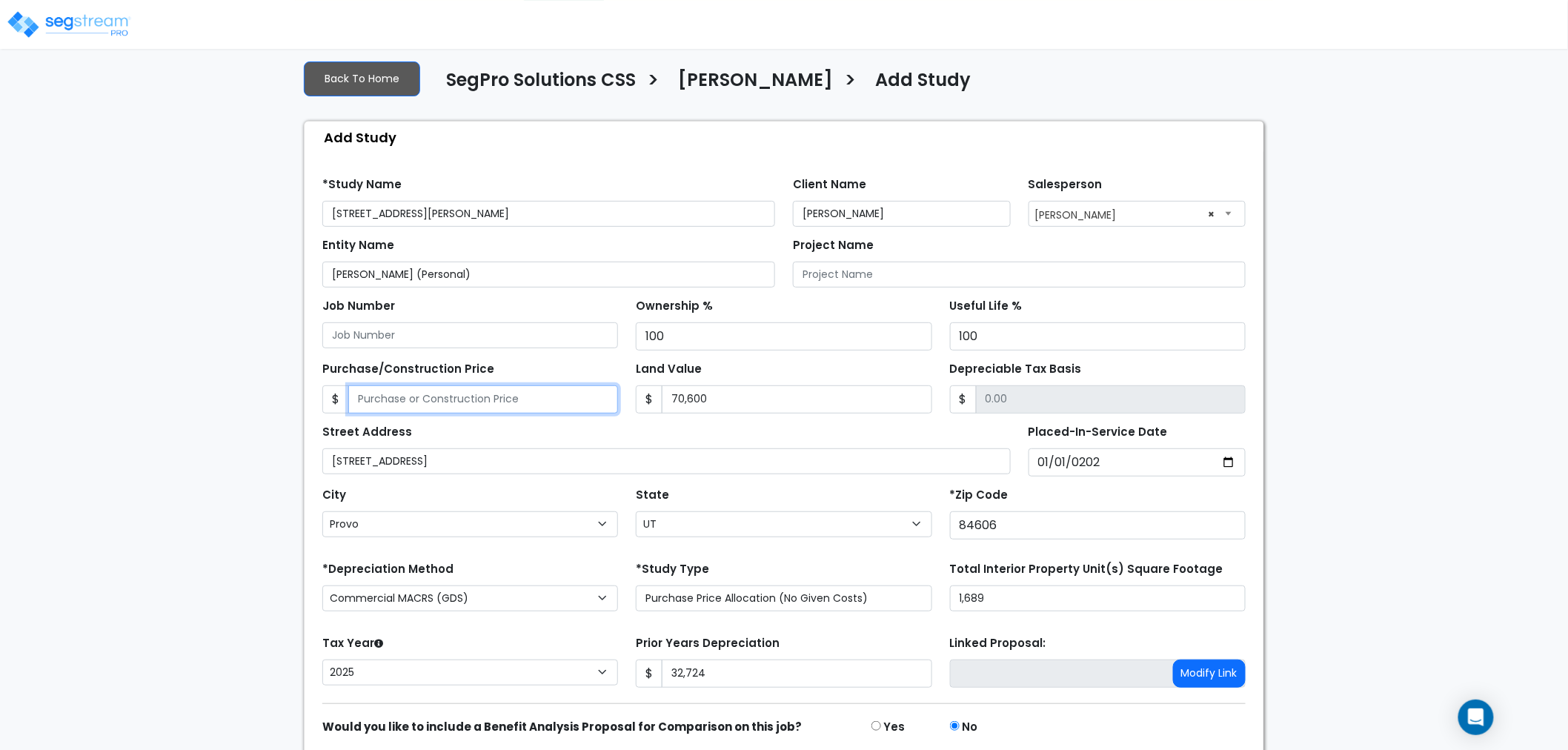
click at [585, 398] on input "Purchase/Construction Price" at bounding box center [483, 399] width 270 height 28
type input "3"
type input "-70,597.00"
type input "32"
type input "-70,568.00"
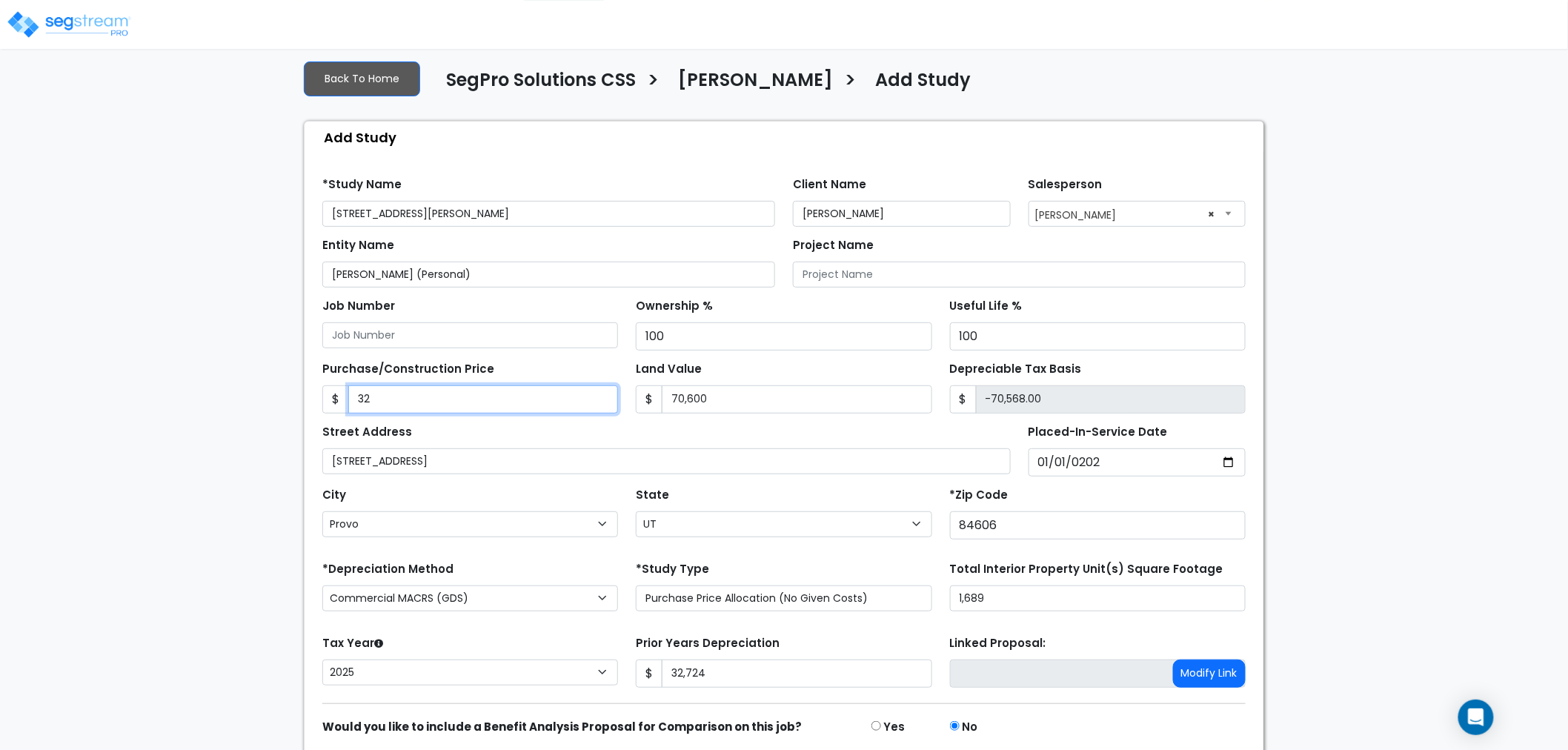
type input "325"
type input "-70,275.00"
type input "3256"
type input "-67,344.00"
type input "32560"
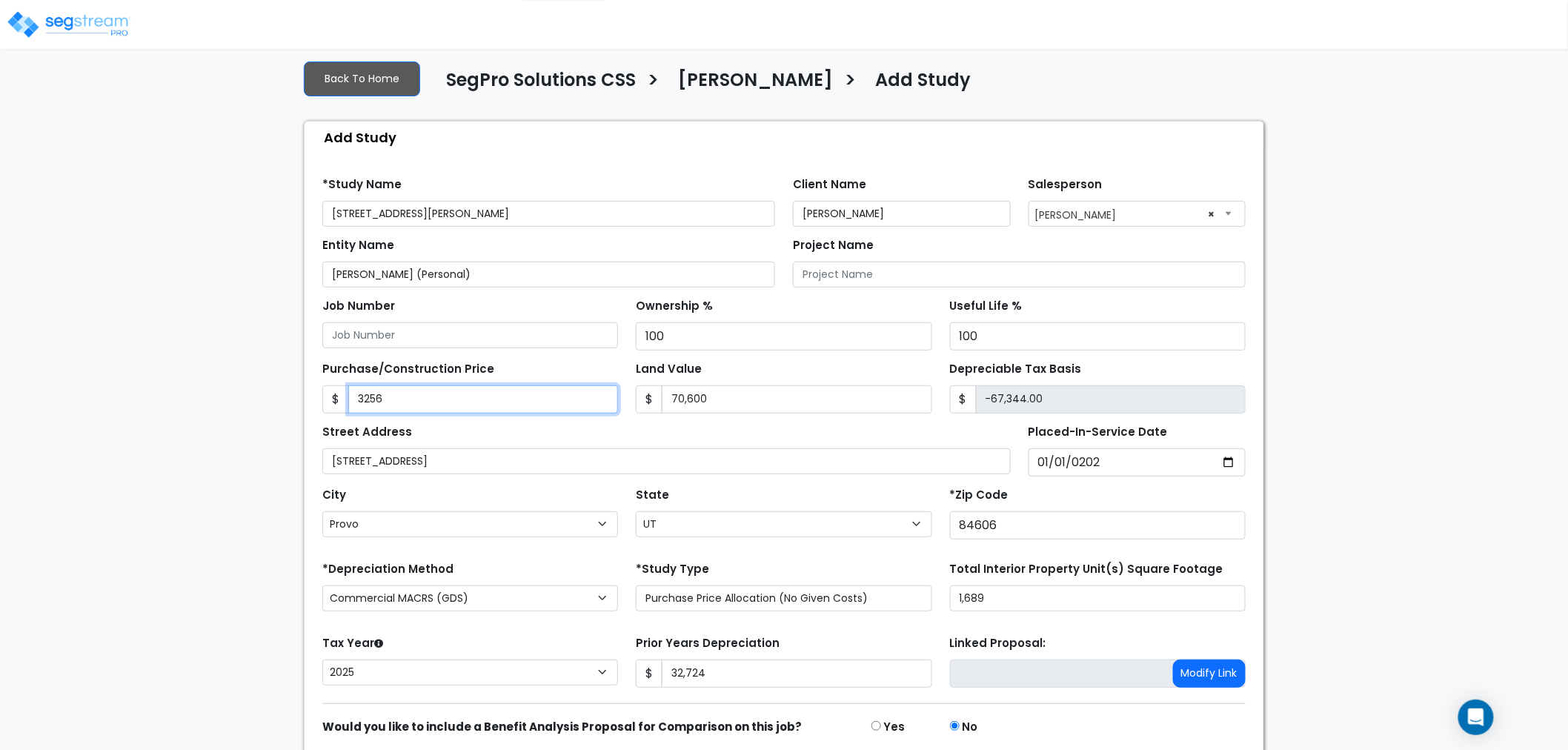
type input "-38,040.00"
type input "32,5600"
type input "255,000.00"
click at [184, 468] on div "We are Building your Study. So please grab a coffee and let us do the heavy lif…" at bounding box center [784, 395] width 1568 height 826
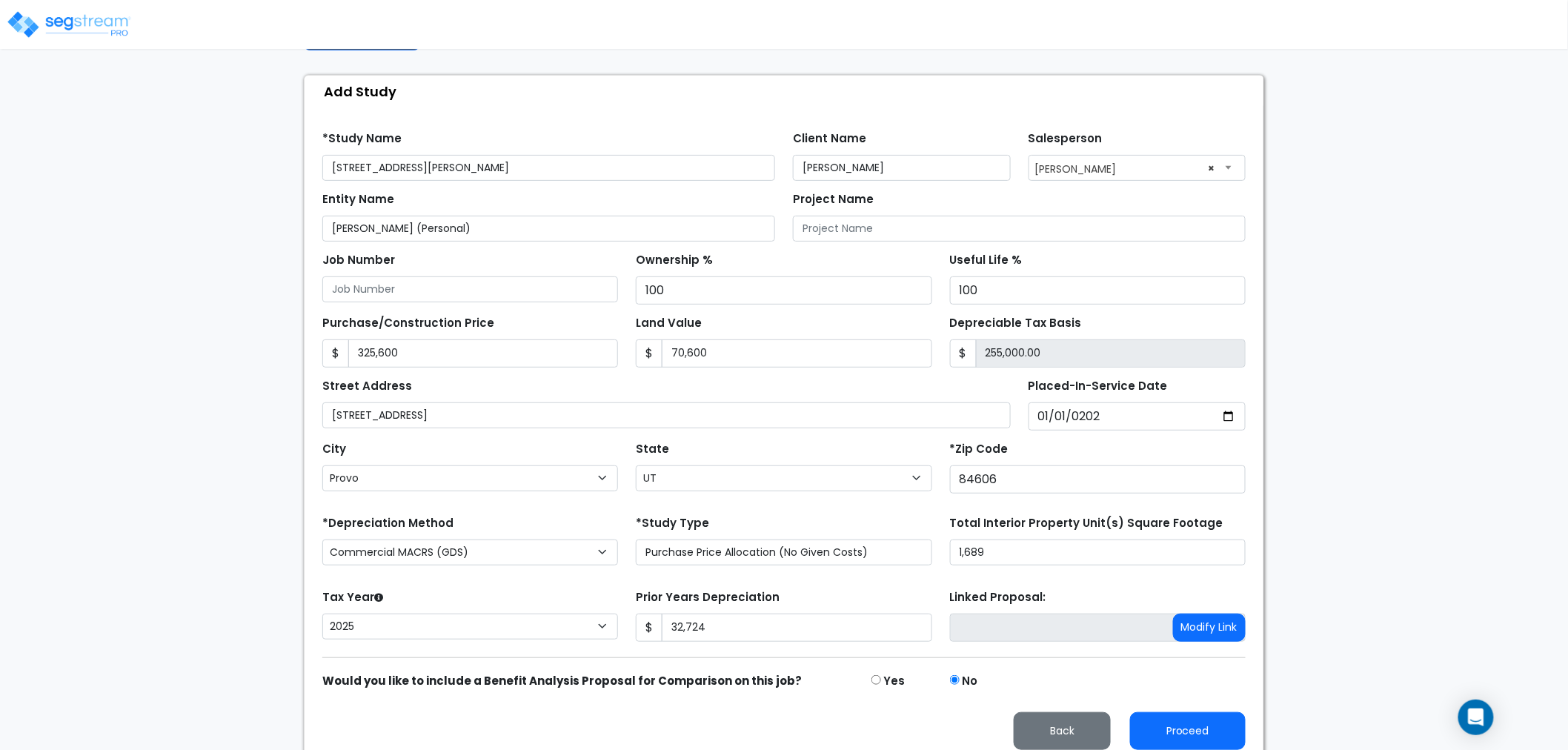
scroll to position [141, 0]
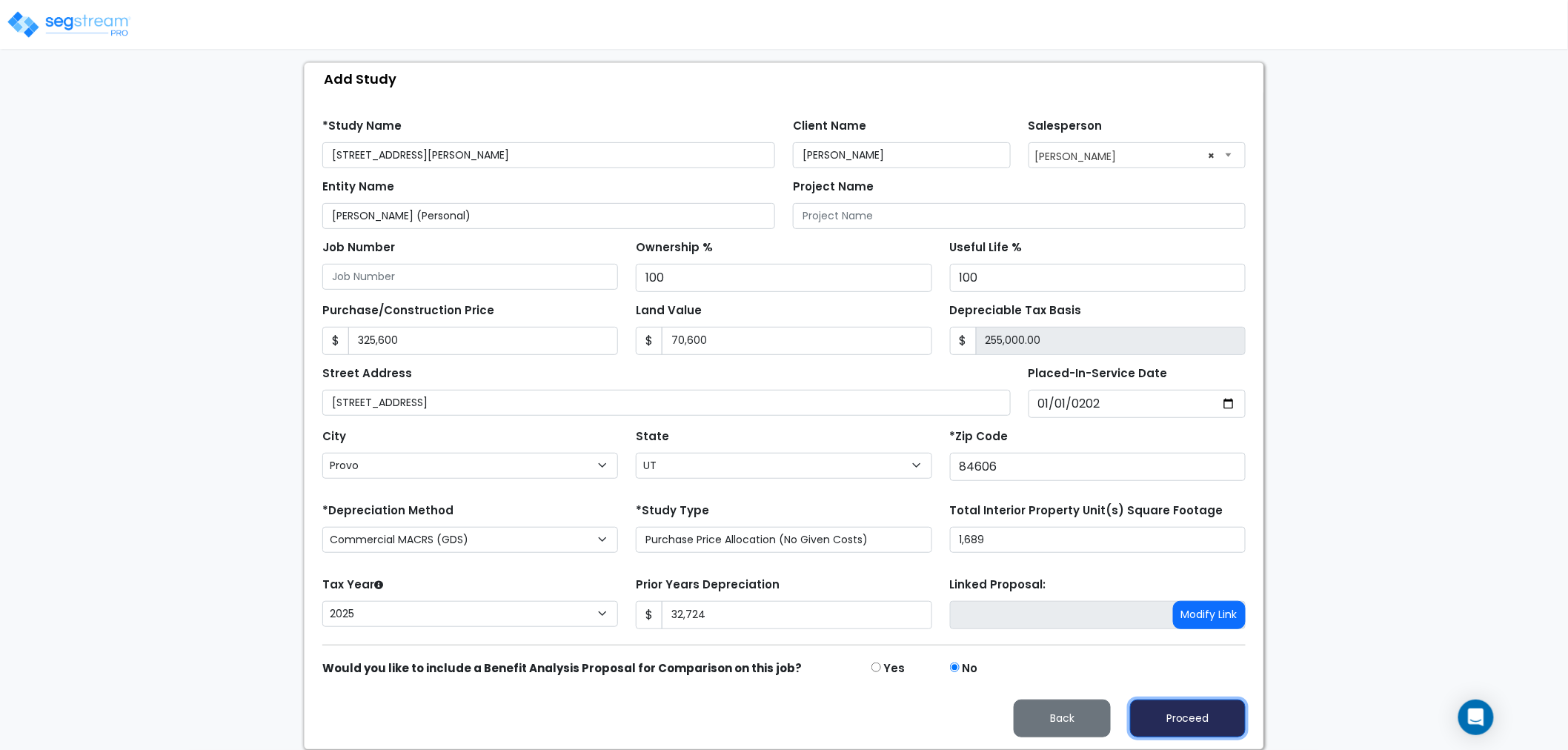
click at [1154, 710] on button "Proceed" at bounding box center [1188, 718] width 116 height 38
type input "325600"
type input "70600"
type input "32724"
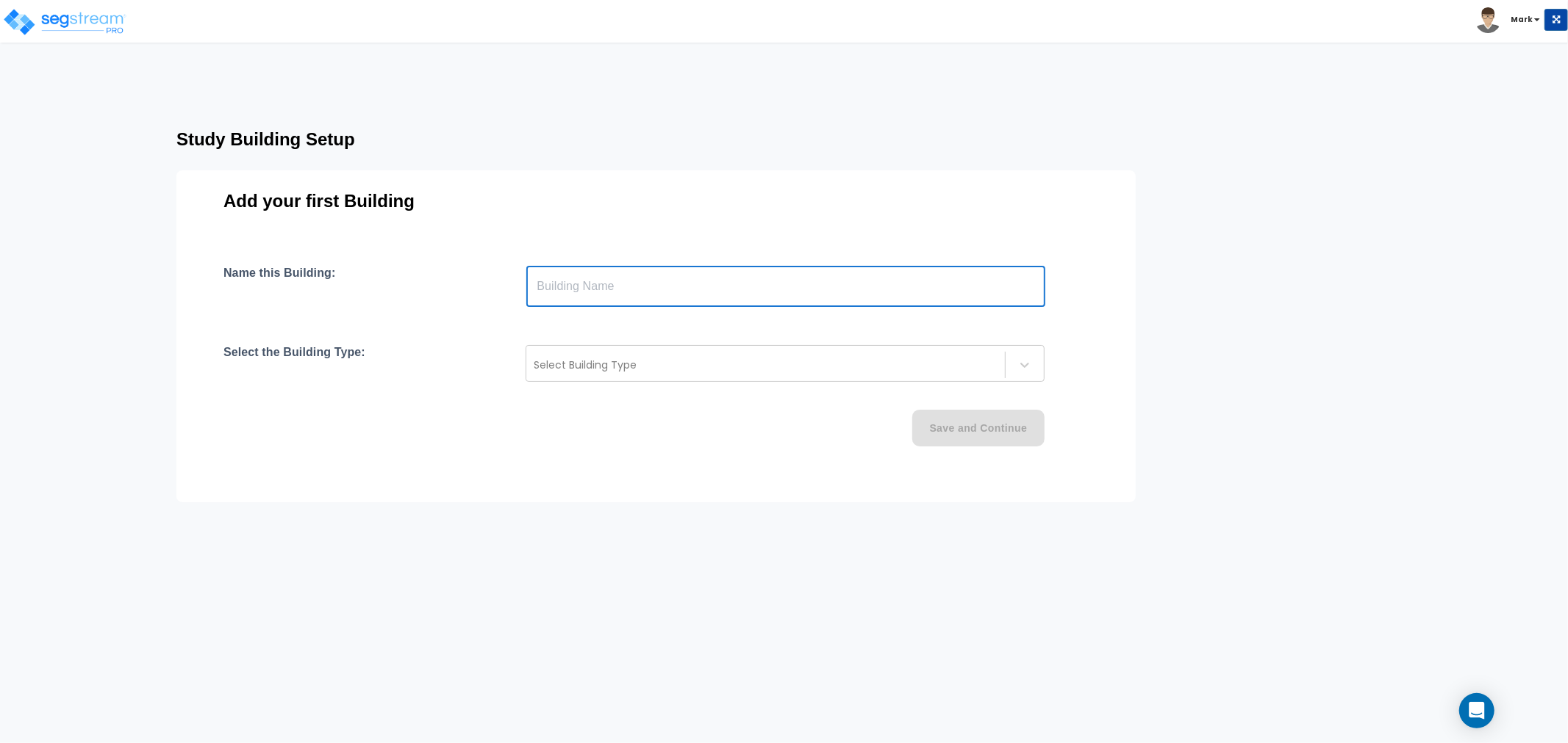
click at [670, 296] on input "text" at bounding box center [786, 286] width 519 height 41
paste input "text"
type input "[STREET_ADDRESS]"
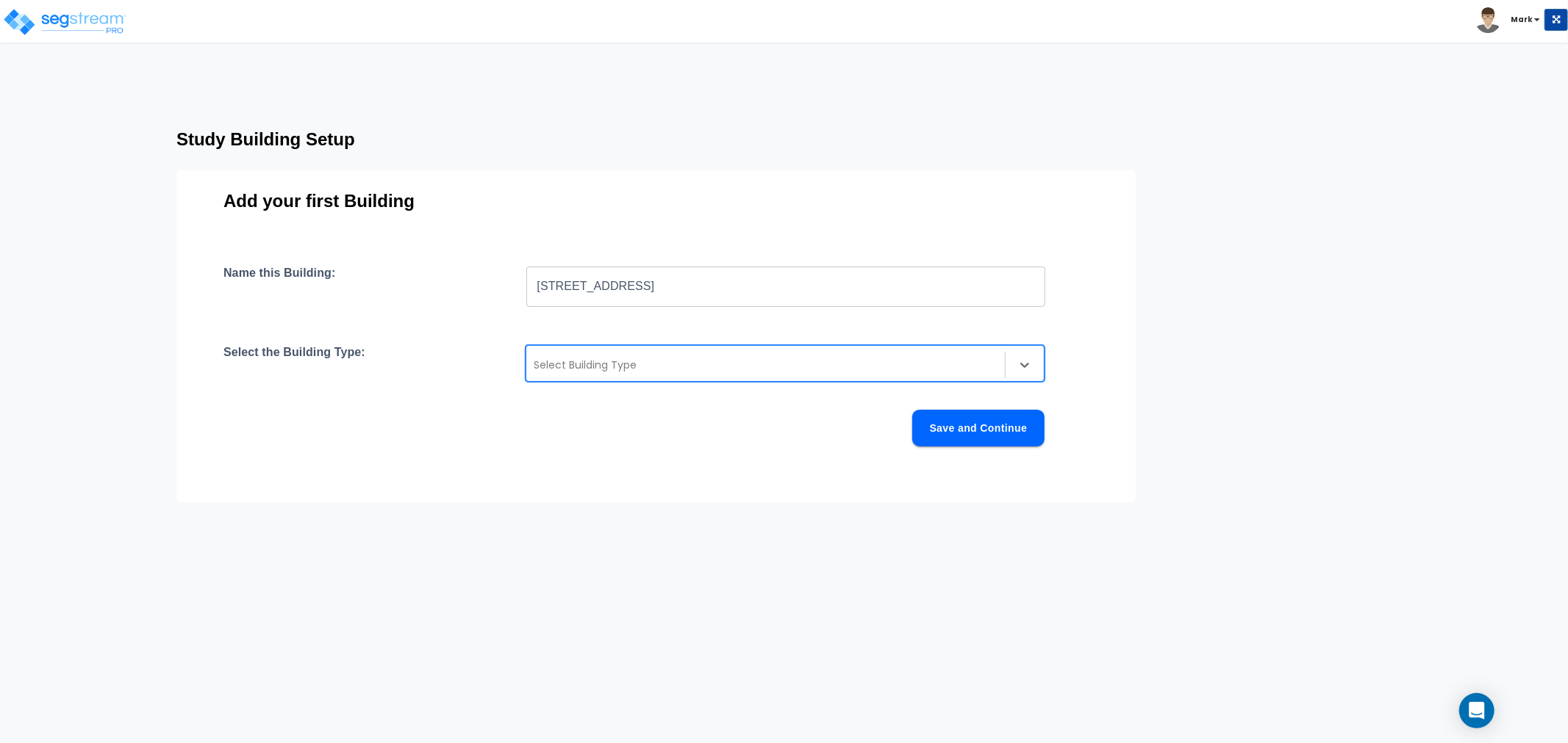
click at [628, 371] on div at bounding box center [765, 365] width 464 height 18
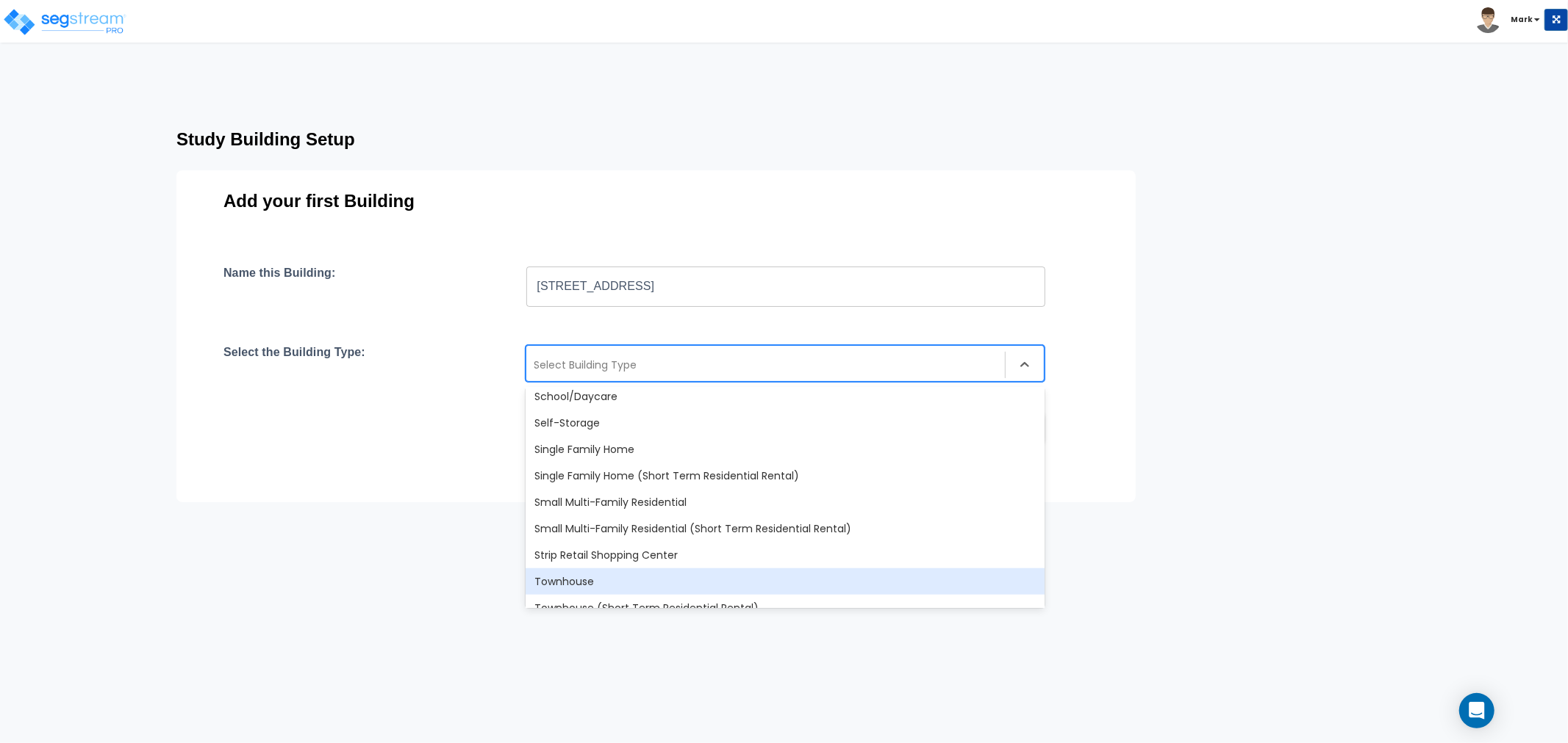
scroll to position [1264, 0]
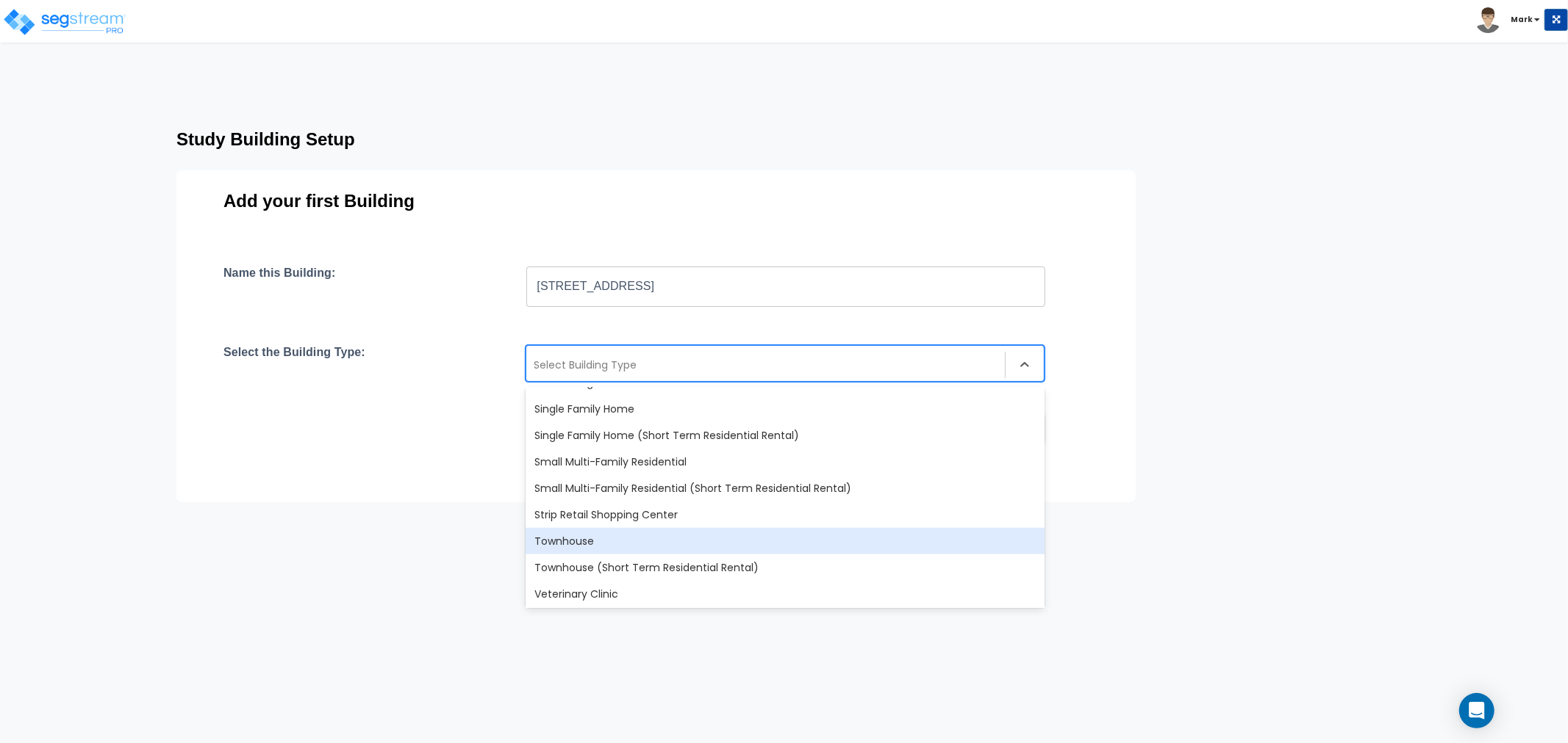
click at [614, 541] on div "Townhouse" at bounding box center [785, 541] width 519 height 26
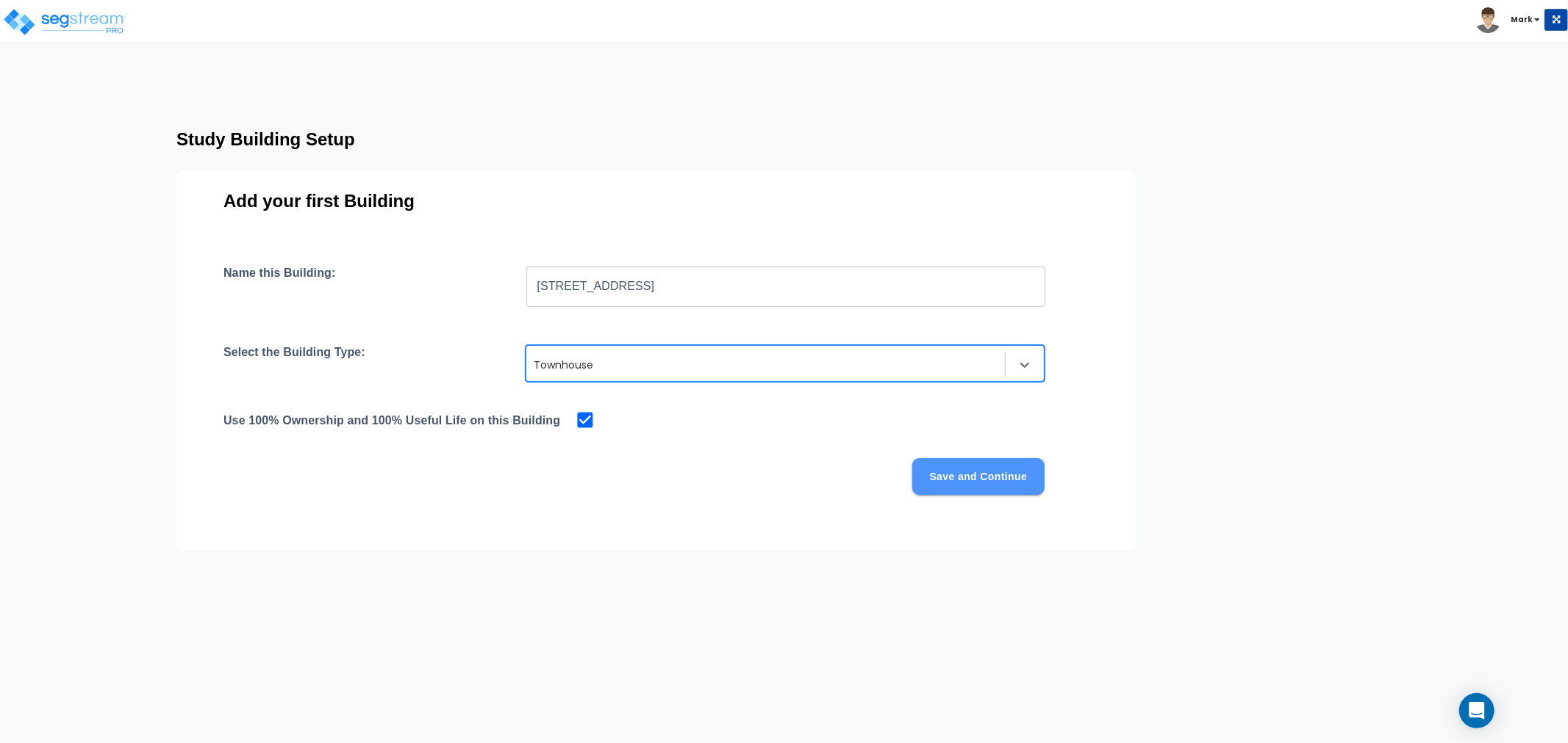
click at [928, 474] on button "Save and Continue" at bounding box center [978, 476] width 133 height 36
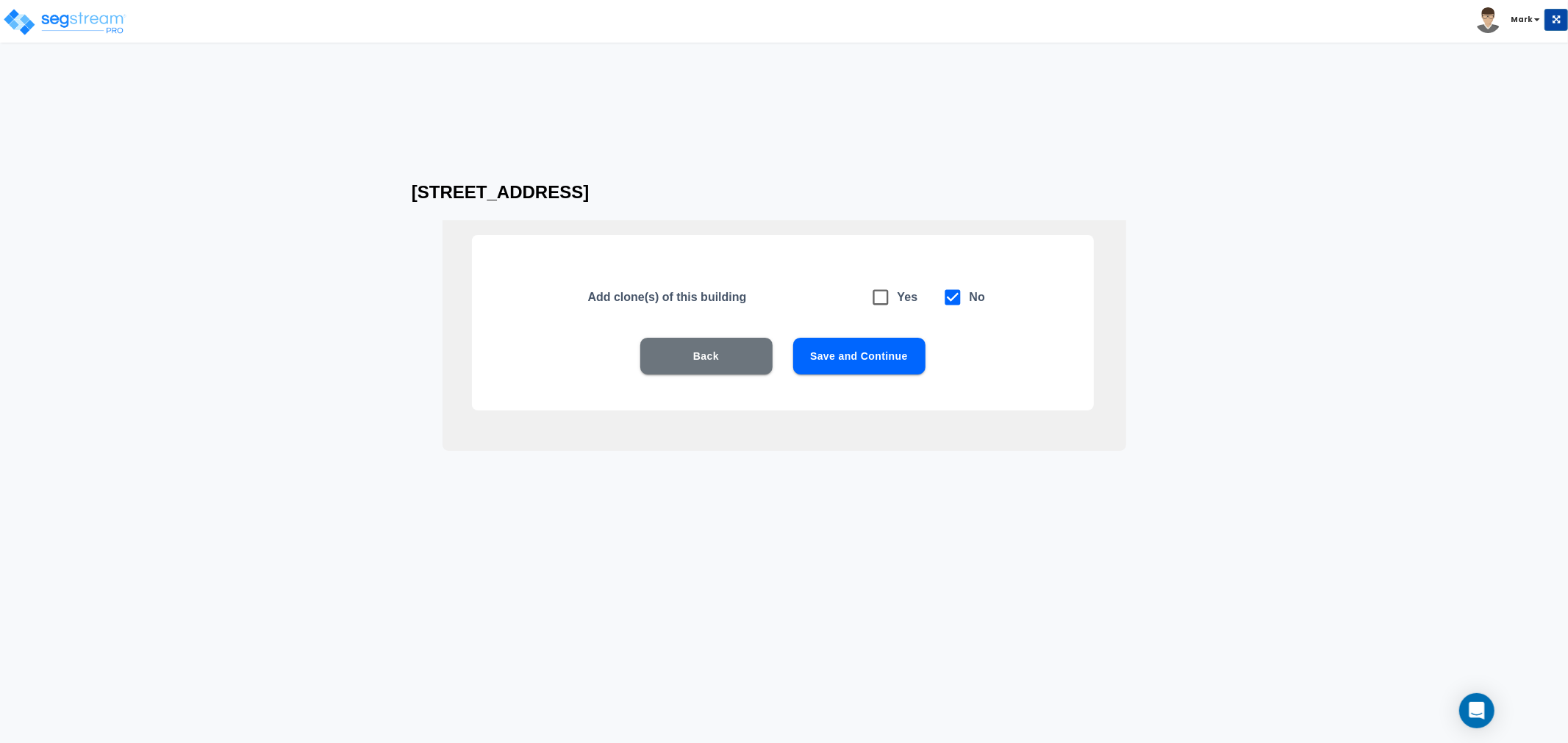
click at [884, 353] on button "Save and Continue" at bounding box center [859, 355] width 133 height 36
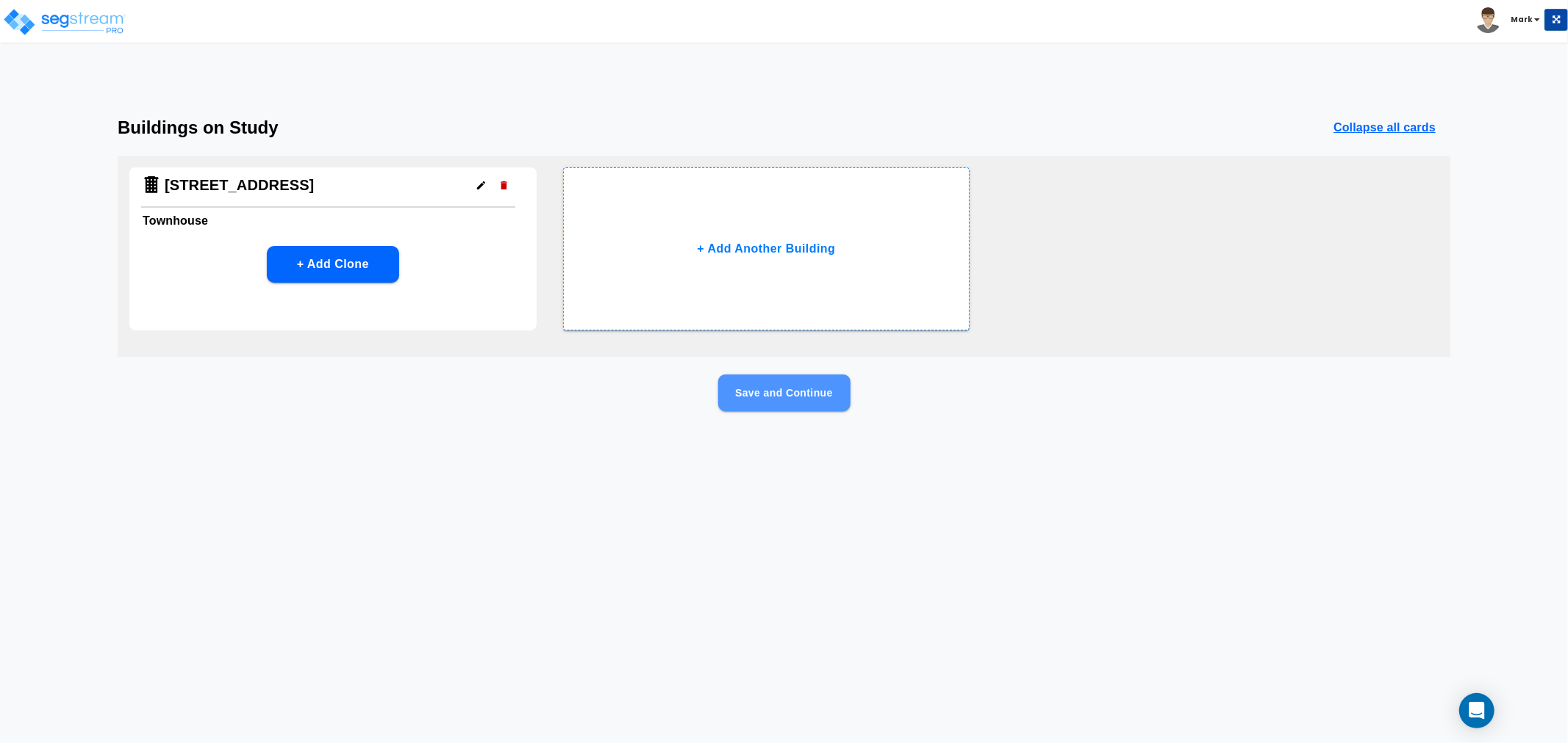
click at [795, 399] on button "Save and Continue" at bounding box center [784, 393] width 133 height 36
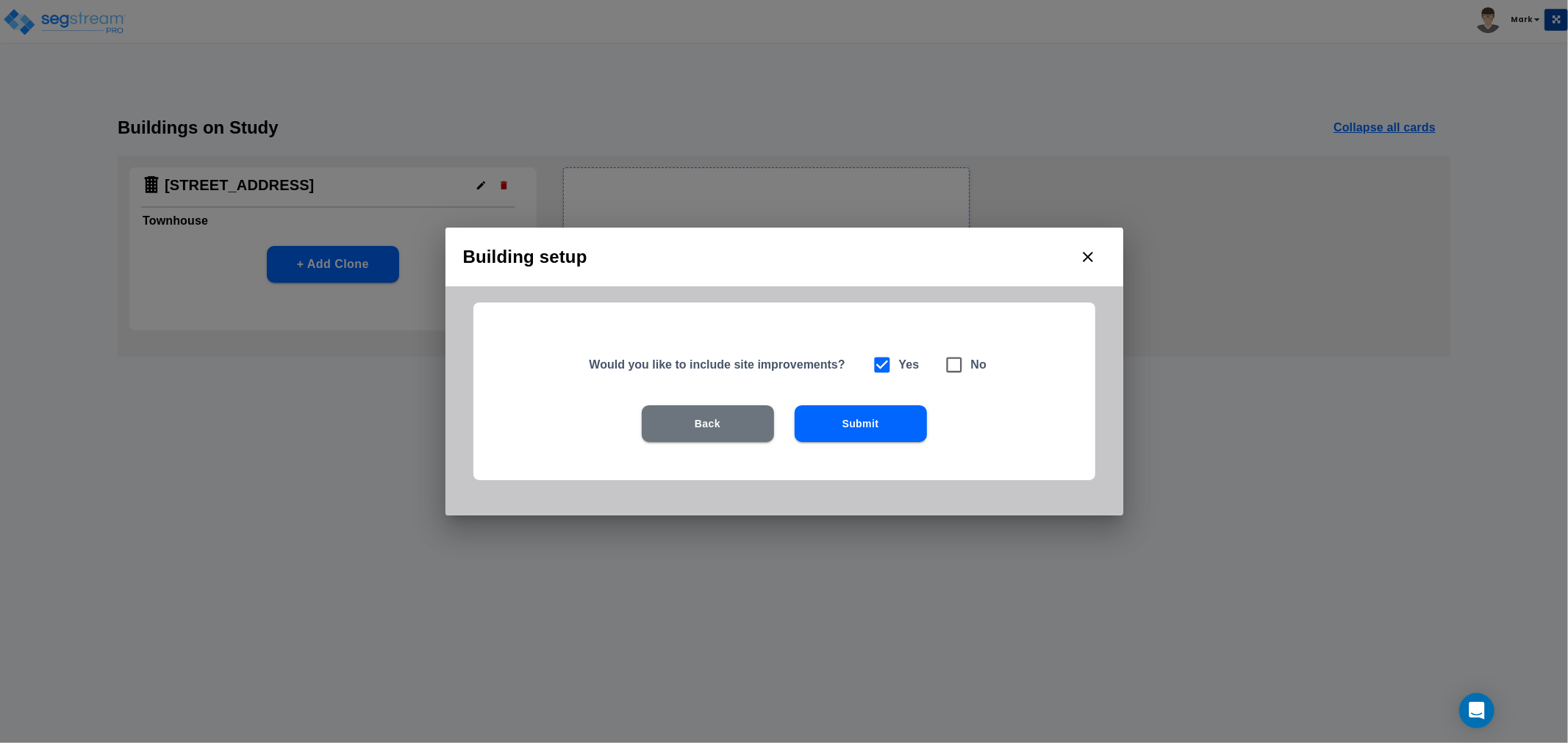
click at [872, 411] on button "Submit" at bounding box center [860, 423] width 133 height 36
